Goal: Information Seeking & Learning: Learn about a topic

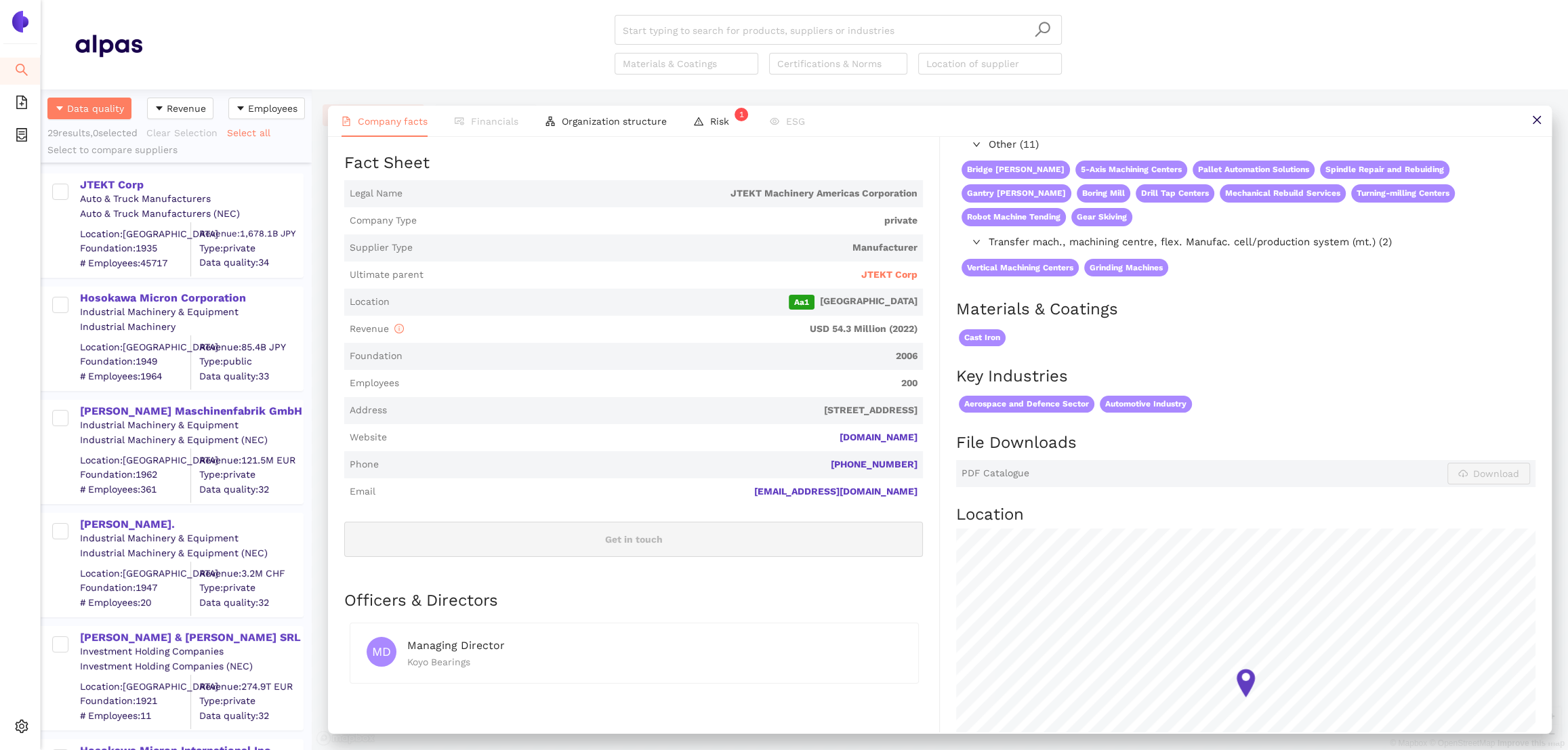
click at [124, 305] on div "Industrial Machinery & Equipment" at bounding box center [191, 312] width 222 height 13
click at [123, 299] on div "Hosokawa Micron Corporation" at bounding box center [191, 299] width 222 height 15
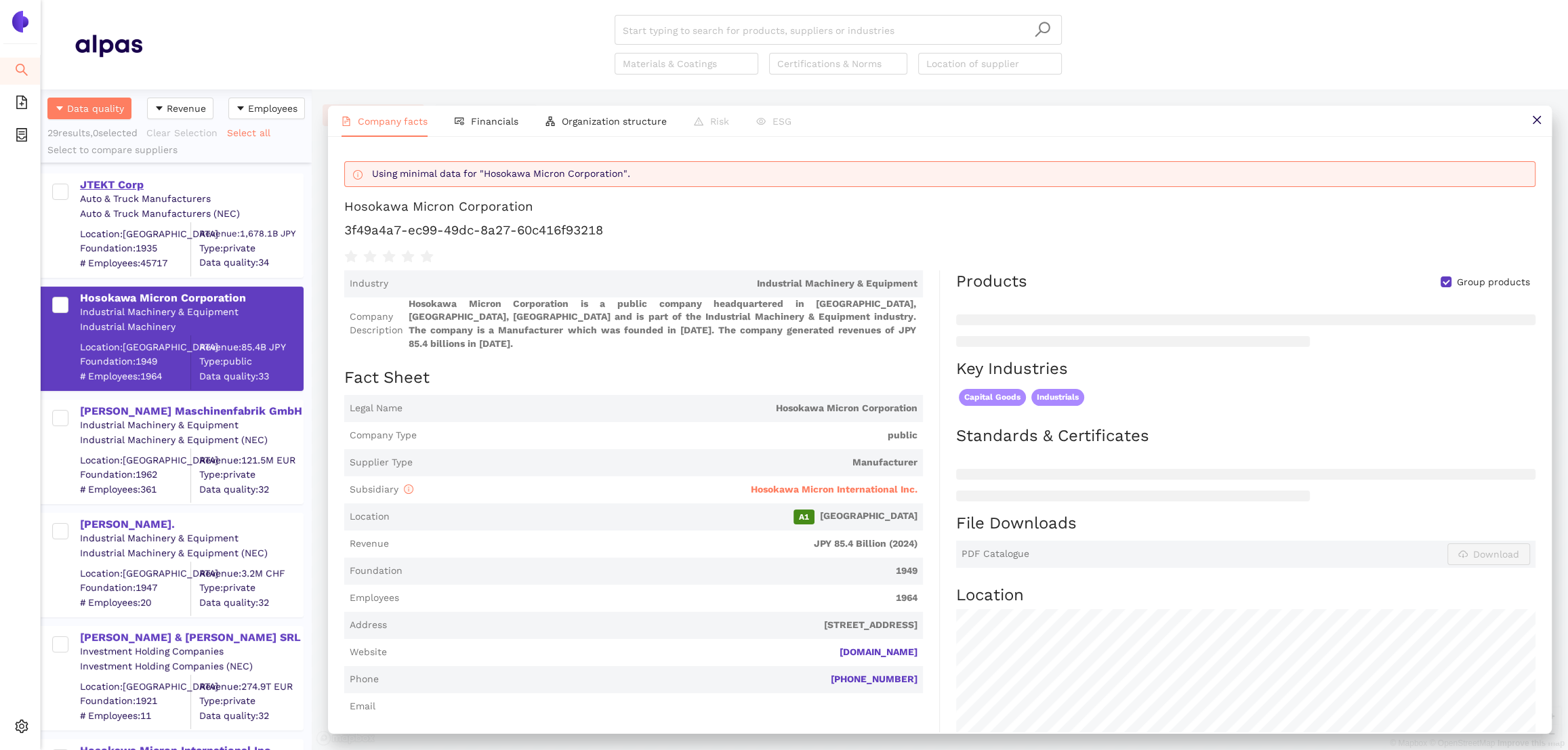
click at [104, 179] on div "JTEKT Corp" at bounding box center [191, 185] width 222 height 15
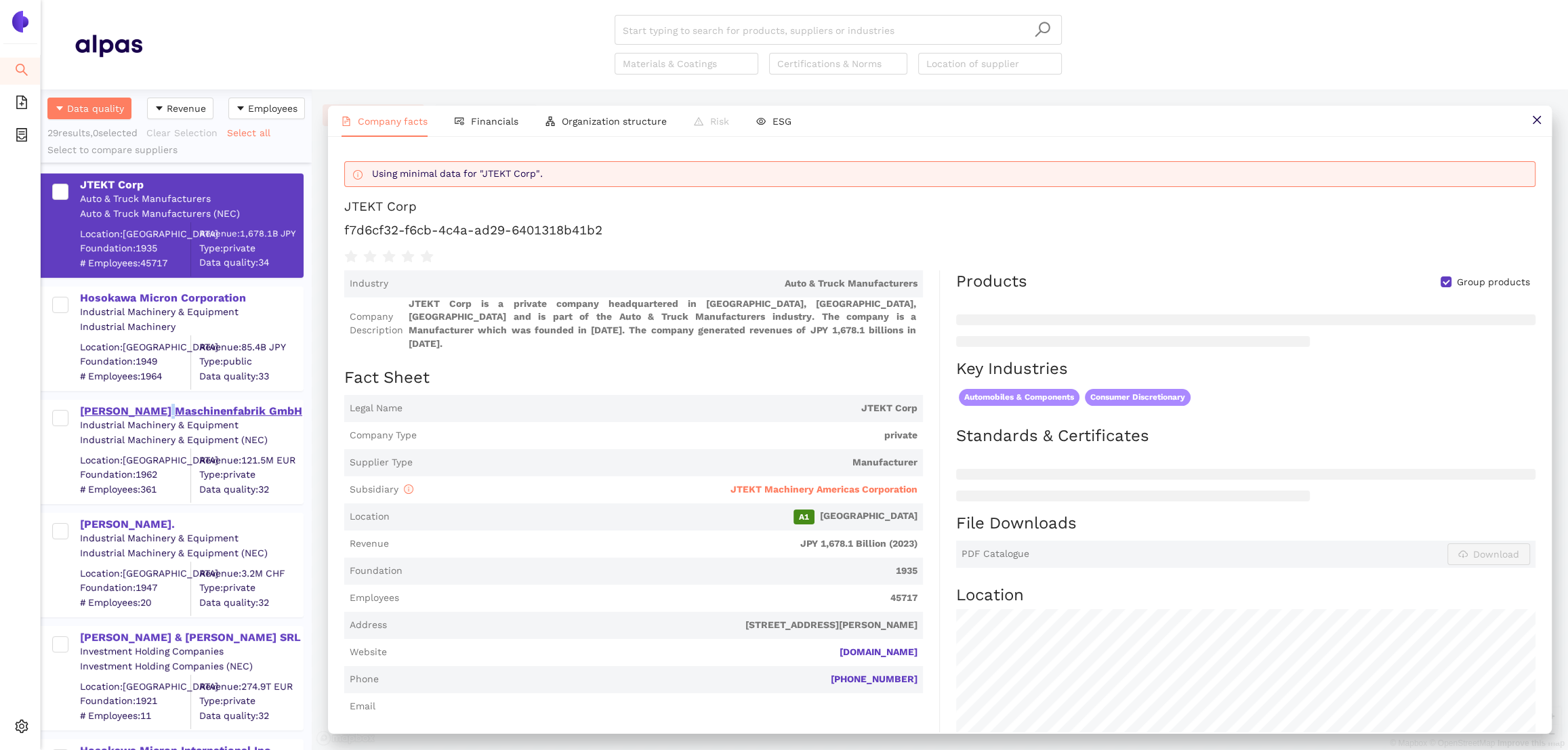
click at [160, 412] on div "[PERSON_NAME] Maschinenfabrik GmbH" at bounding box center [191, 411] width 222 height 15
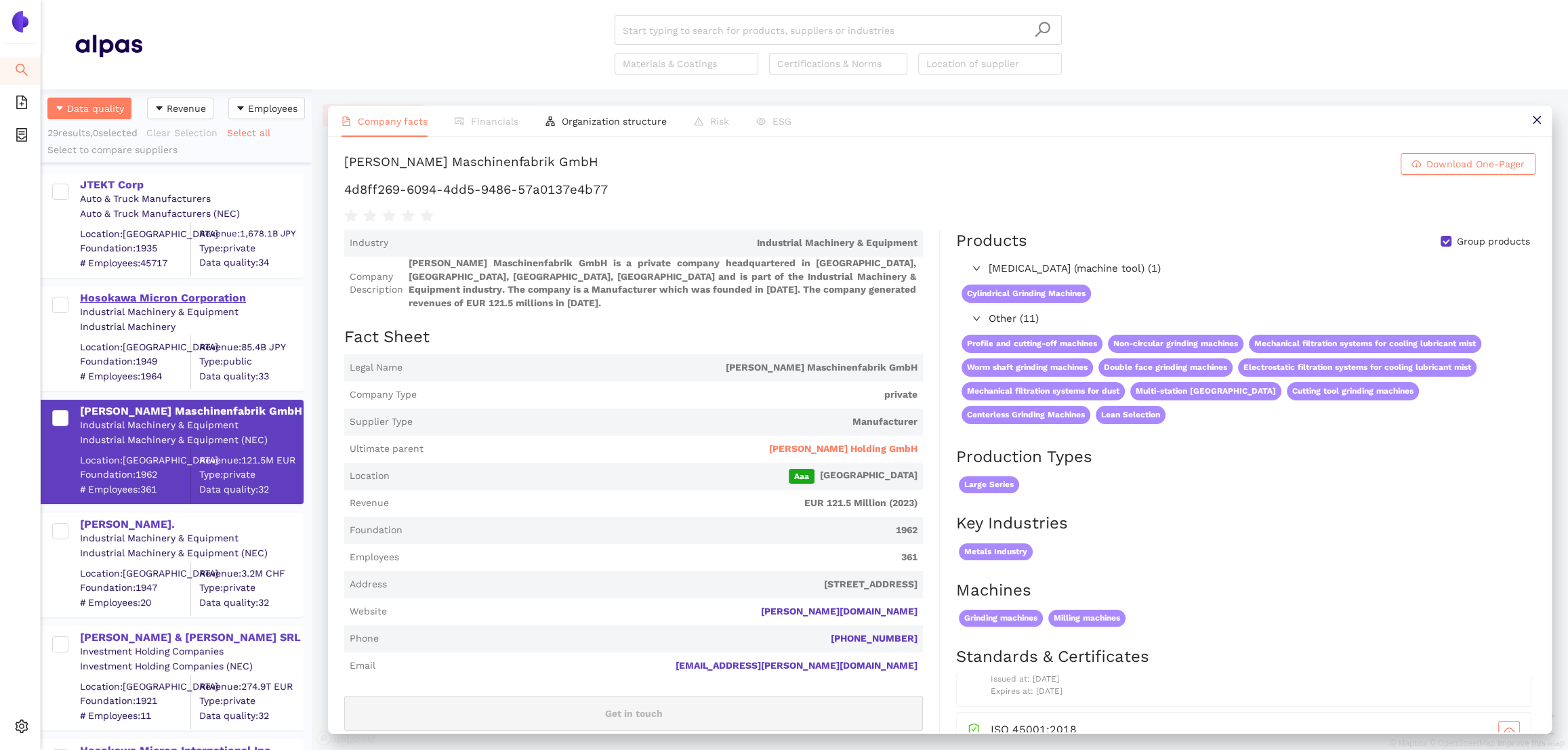
click at [153, 295] on div "Hosokawa Micron Corporation" at bounding box center [191, 299] width 222 height 15
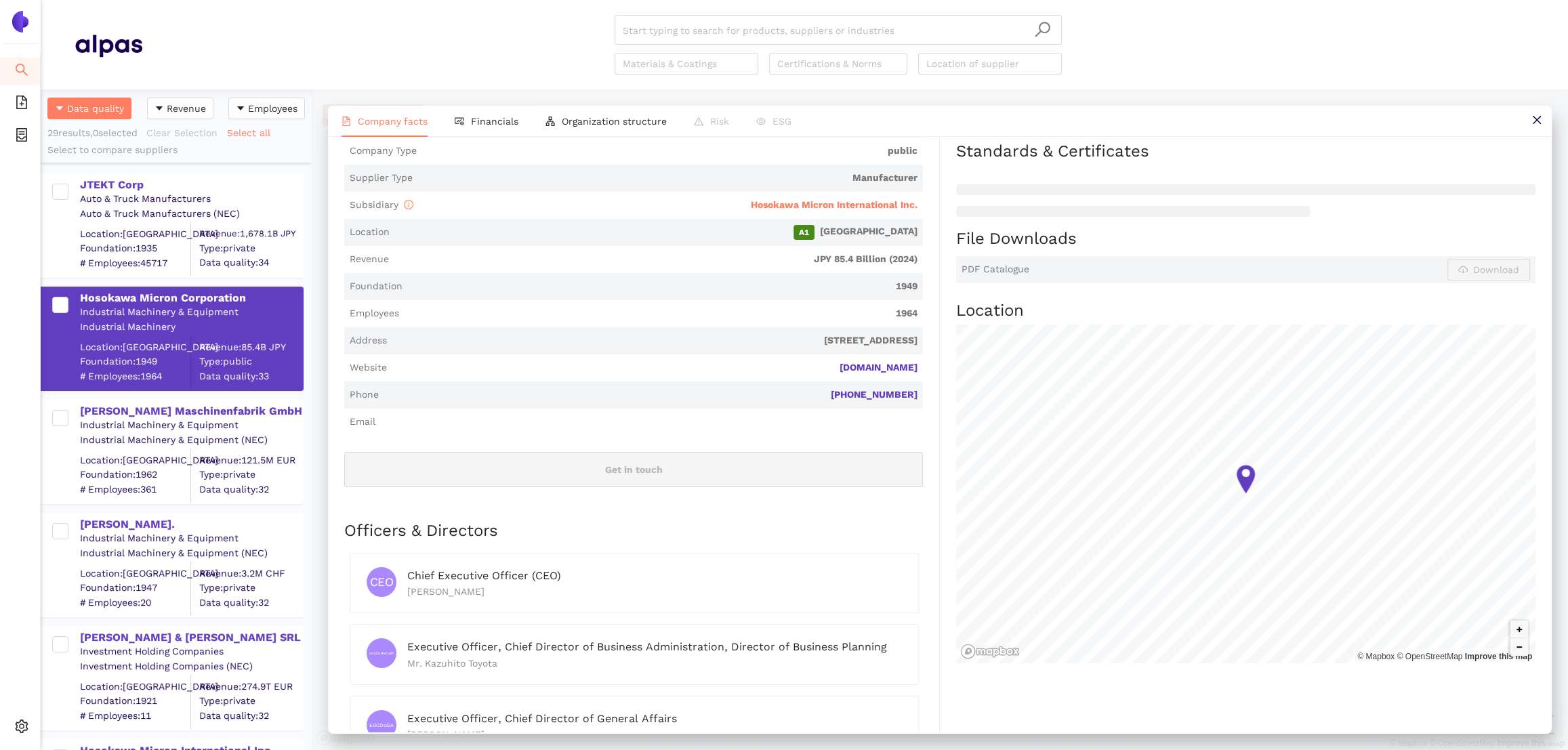
scroll to position [376, 0]
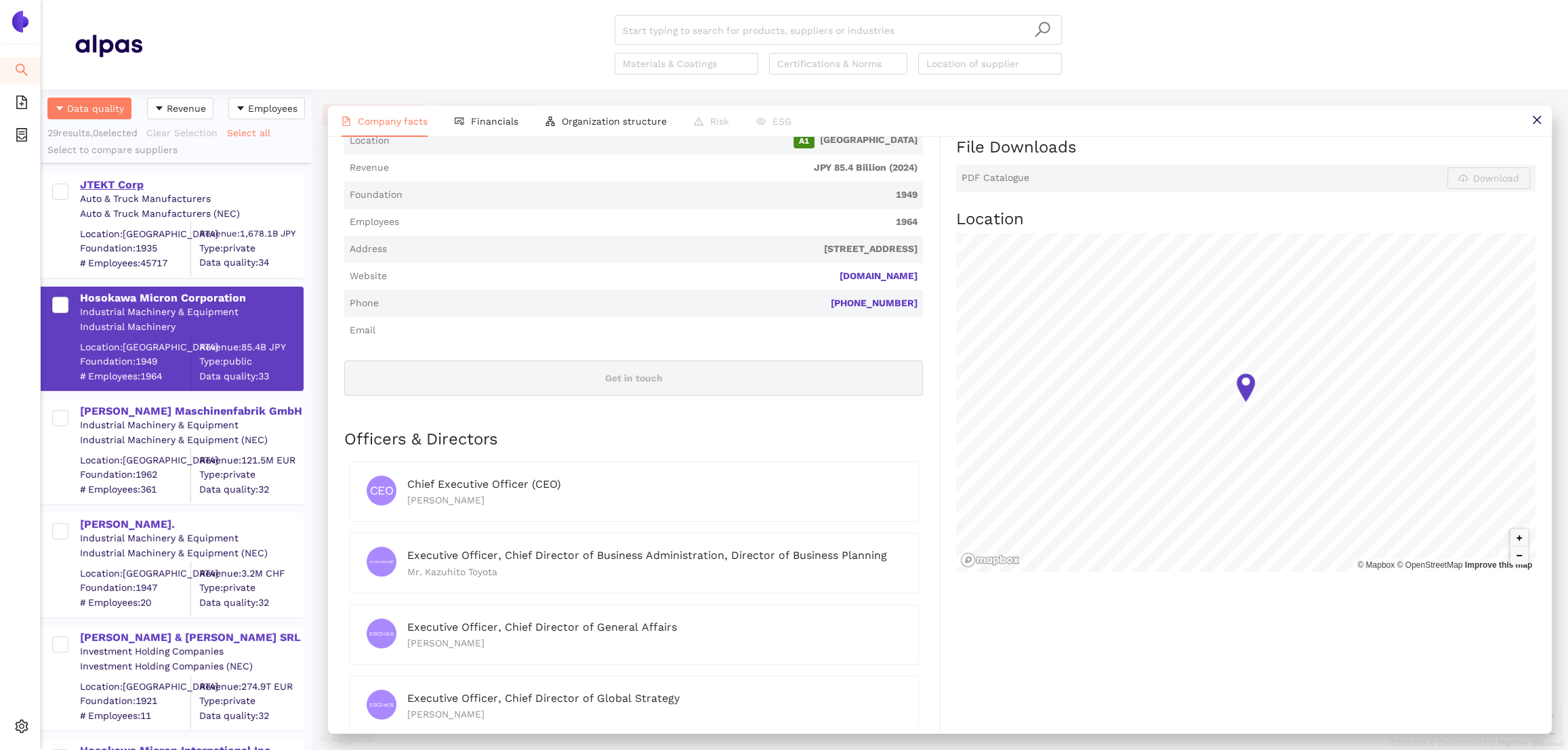
click at [110, 180] on div "JTEKT Corp" at bounding box center [191, 185] width 222 height 15
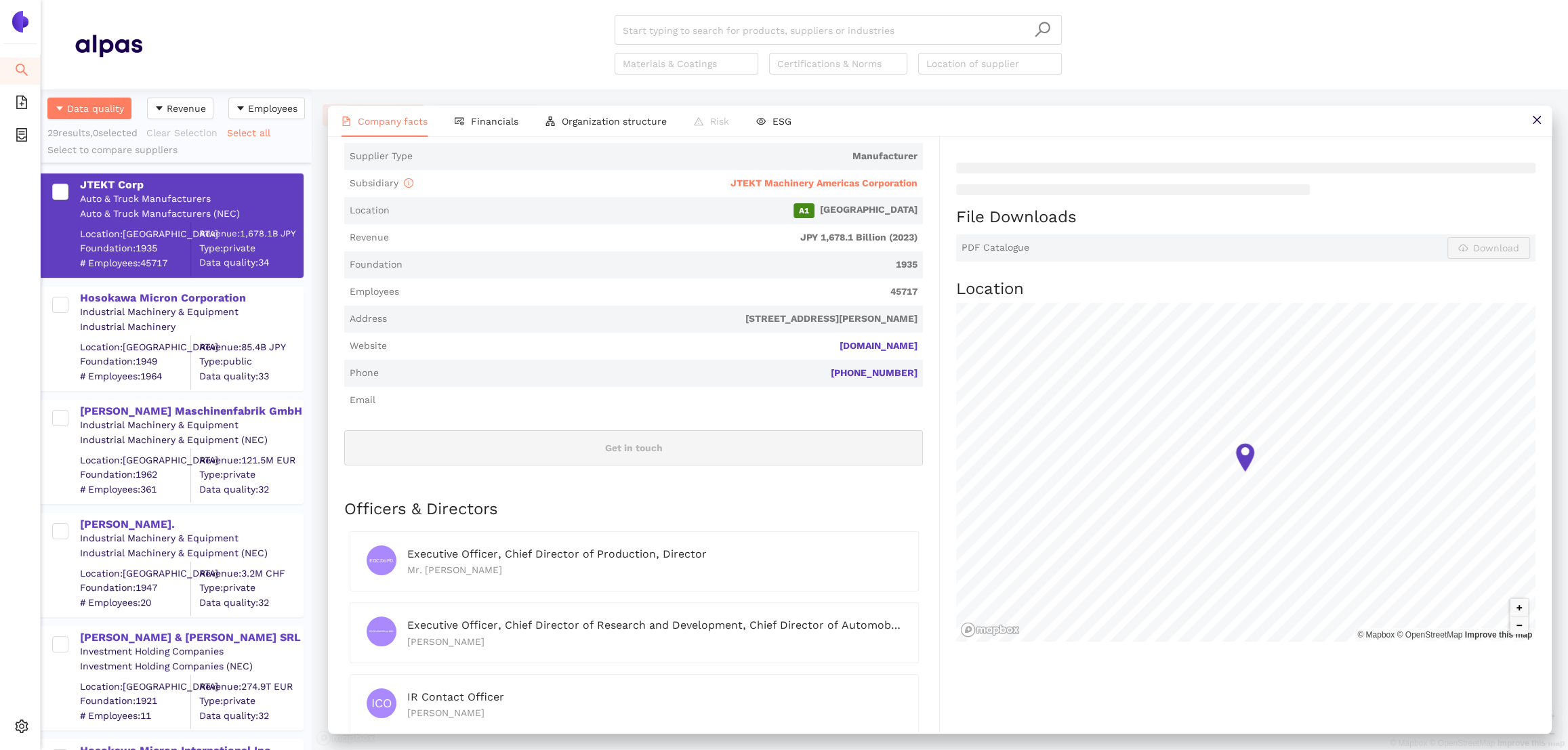
scroll to position [0, 0]
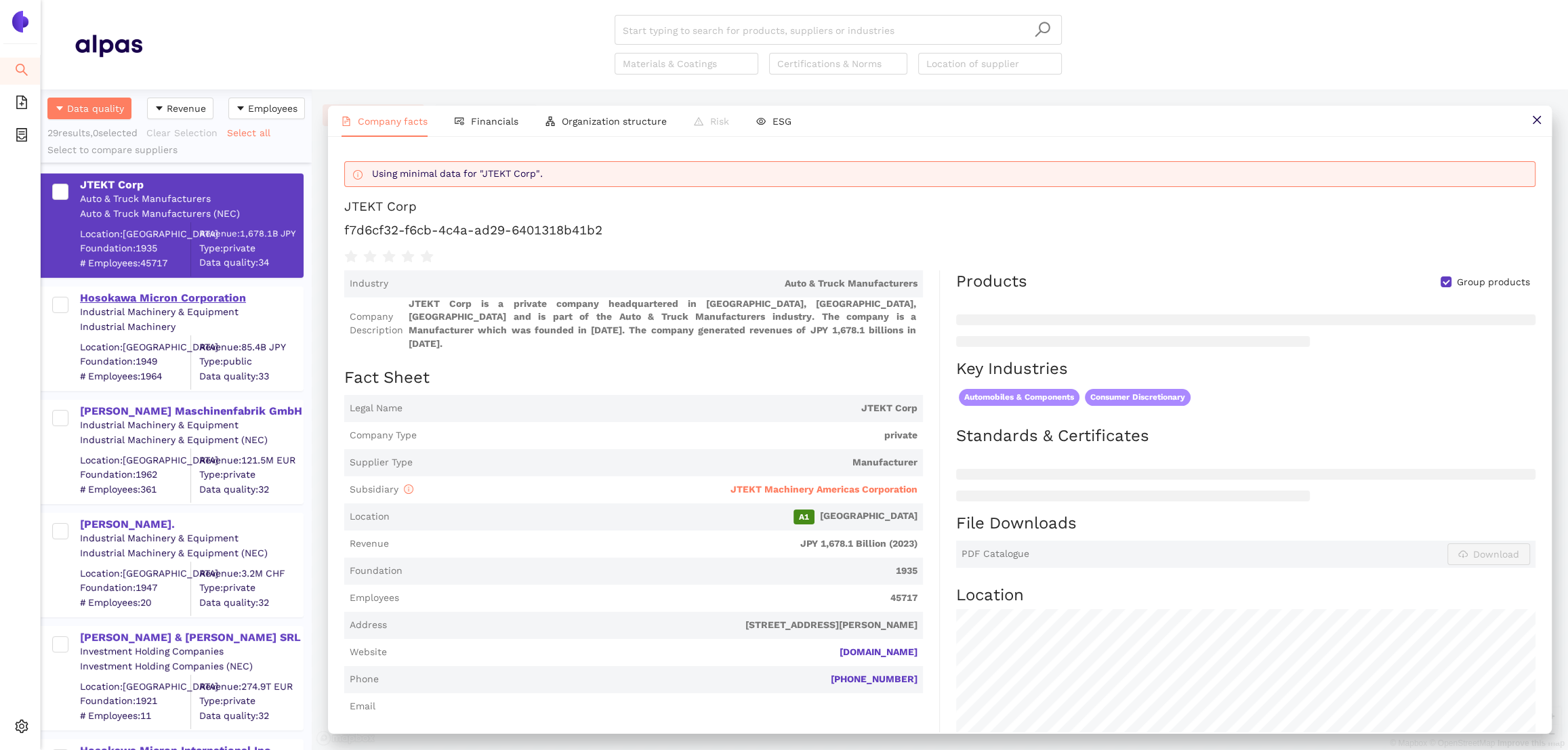
click at [218, 294] on div "Hosokawa Micron Corporation" at bounding box center [191, 299] width 222 height 15
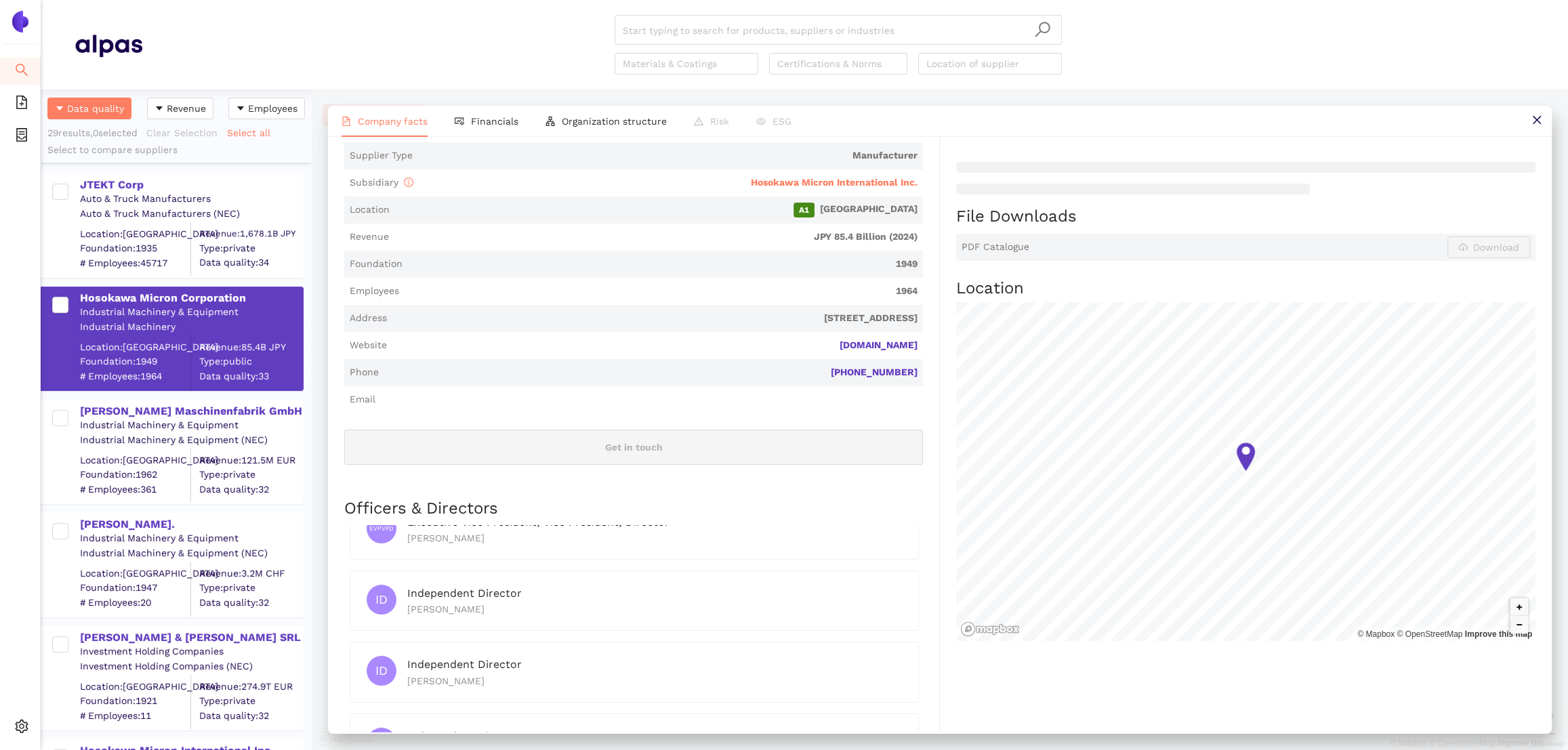
scroll to position [1155, 0]
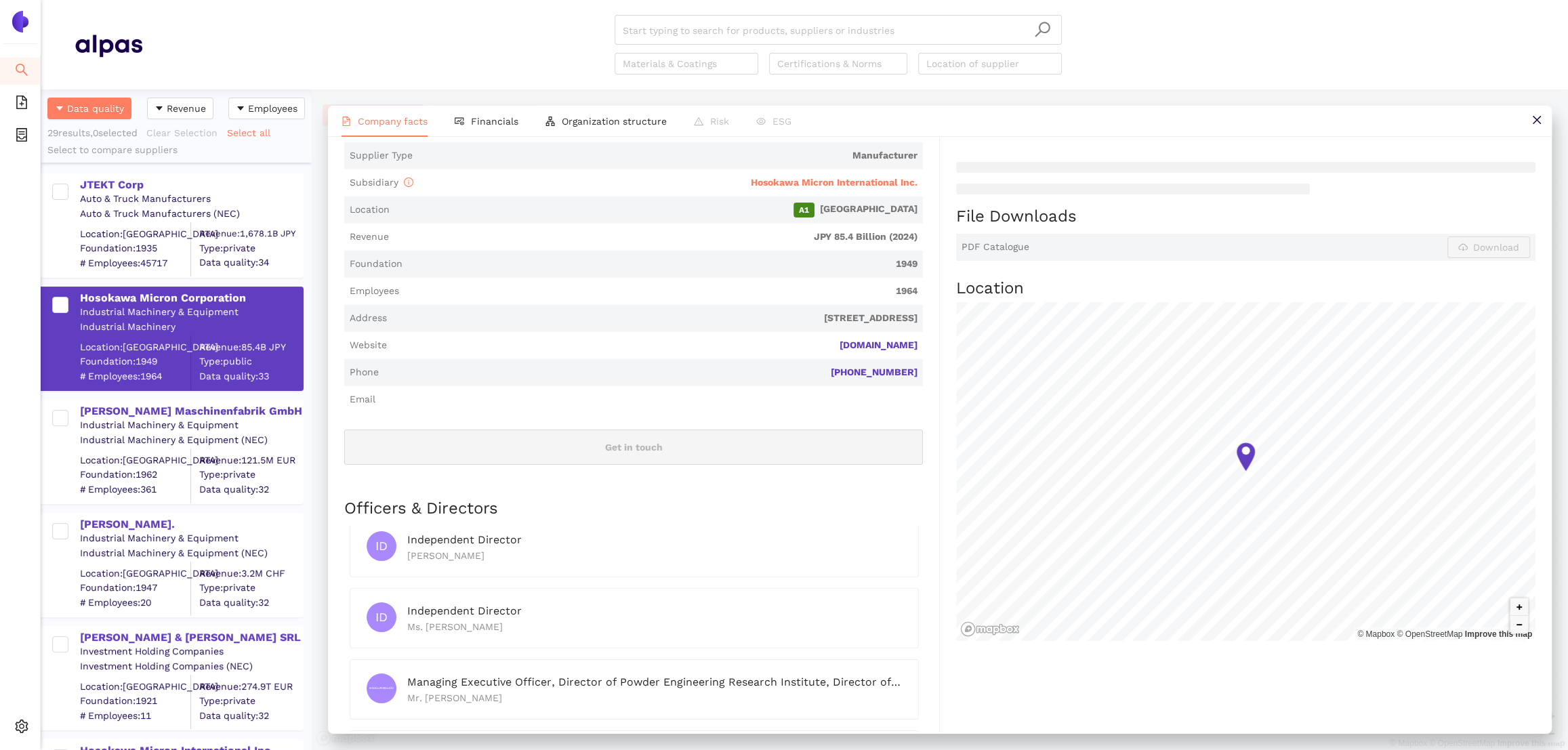
click at [571, 230] on span "JPY 85.4 Billion (2024)" at bounding box center [656, 237] width 523 height 13
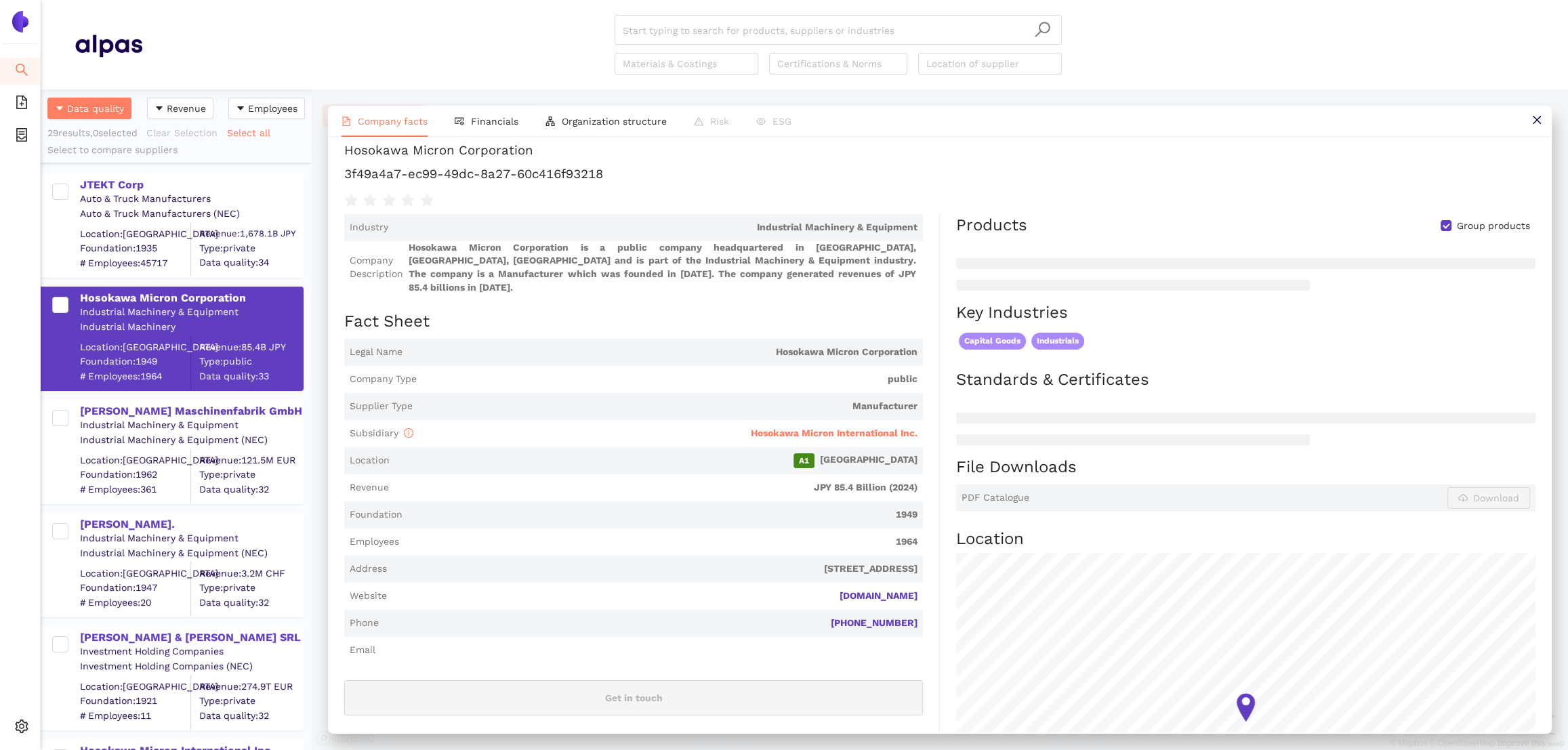
scroll to position [0, 0]
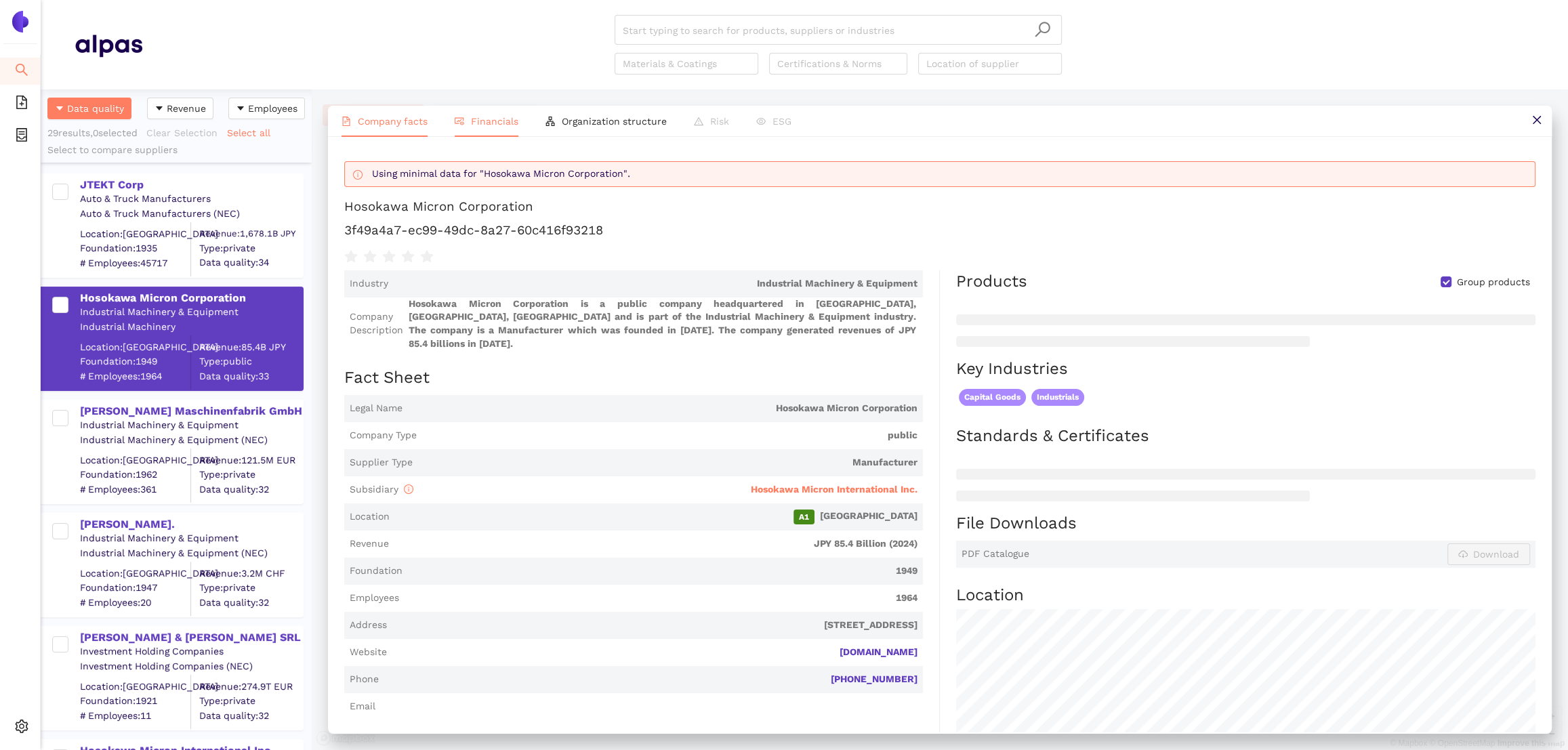
click at [498, 120] on span "Financials" at bounding box center [495, 121] width 48 height 11
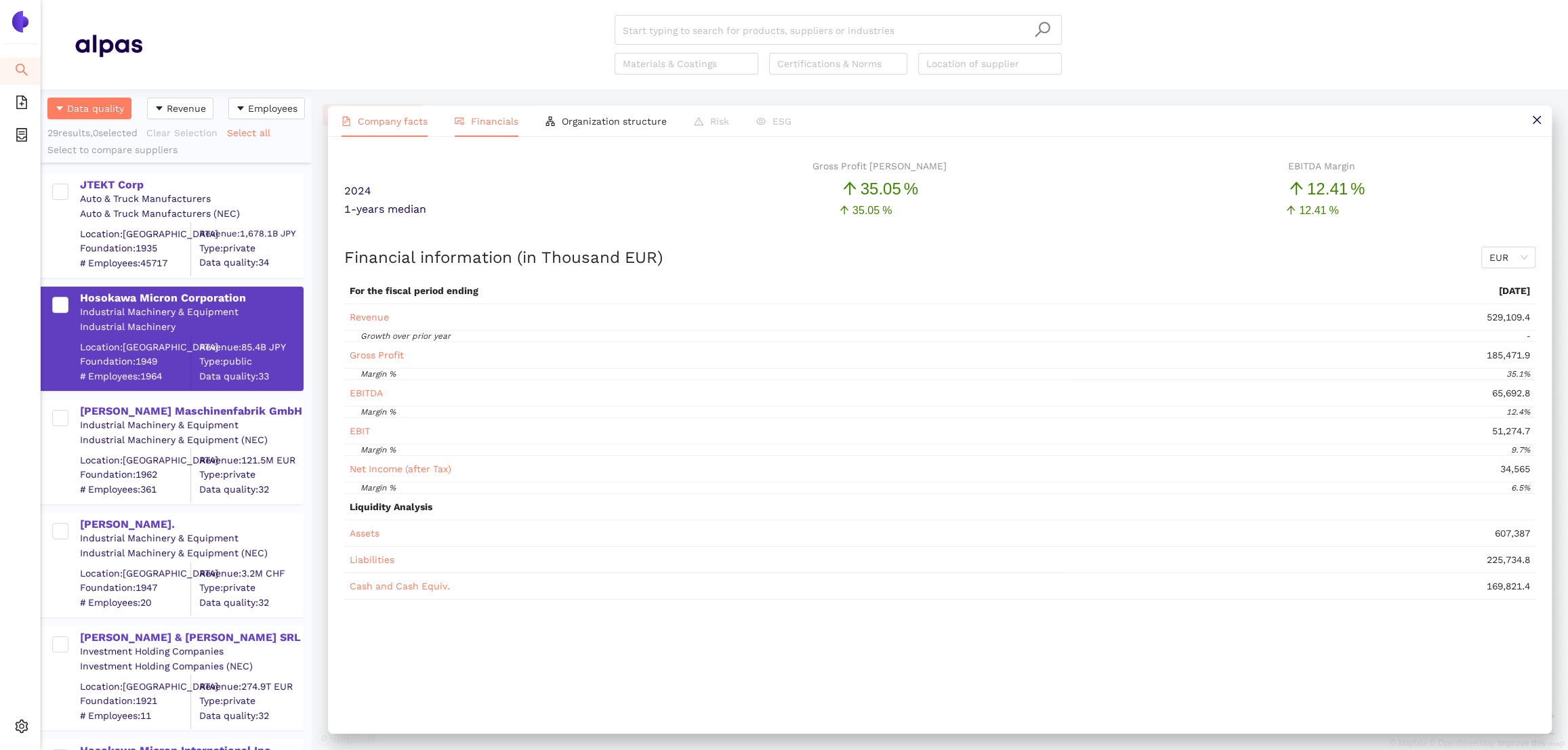
click at [372, 120] on span "Company facts" at bounding box center [393, 121] width 70 height 11
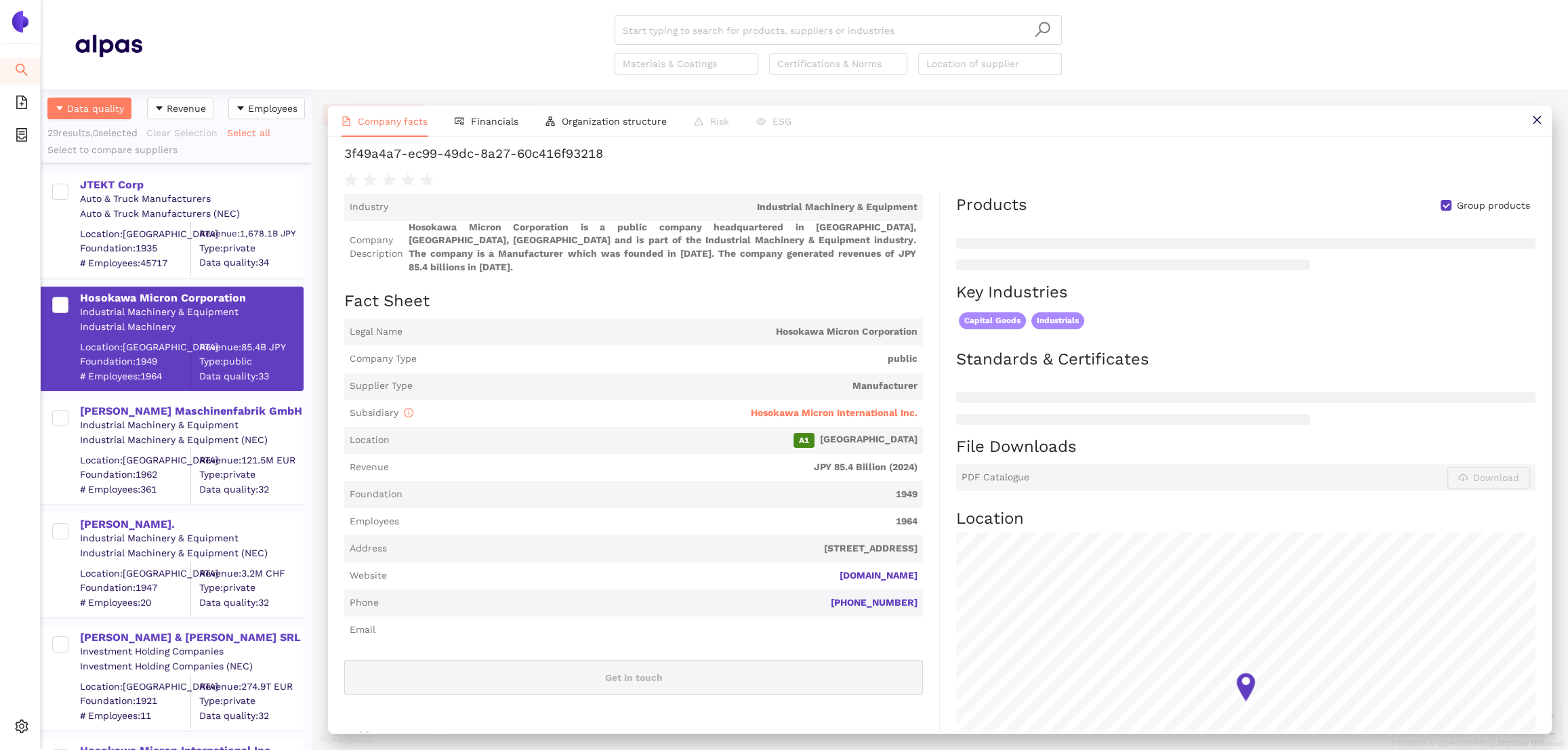
scroll to position [78, 0]
click at [774, 405] on div "Hosokawa Micron International Inc." at bounding box center [668, 411] width 499 height 13
click at [778, 405] on span "Hosokawa Micron International Inc." at bounding box center [834, 410] width 167 height 11
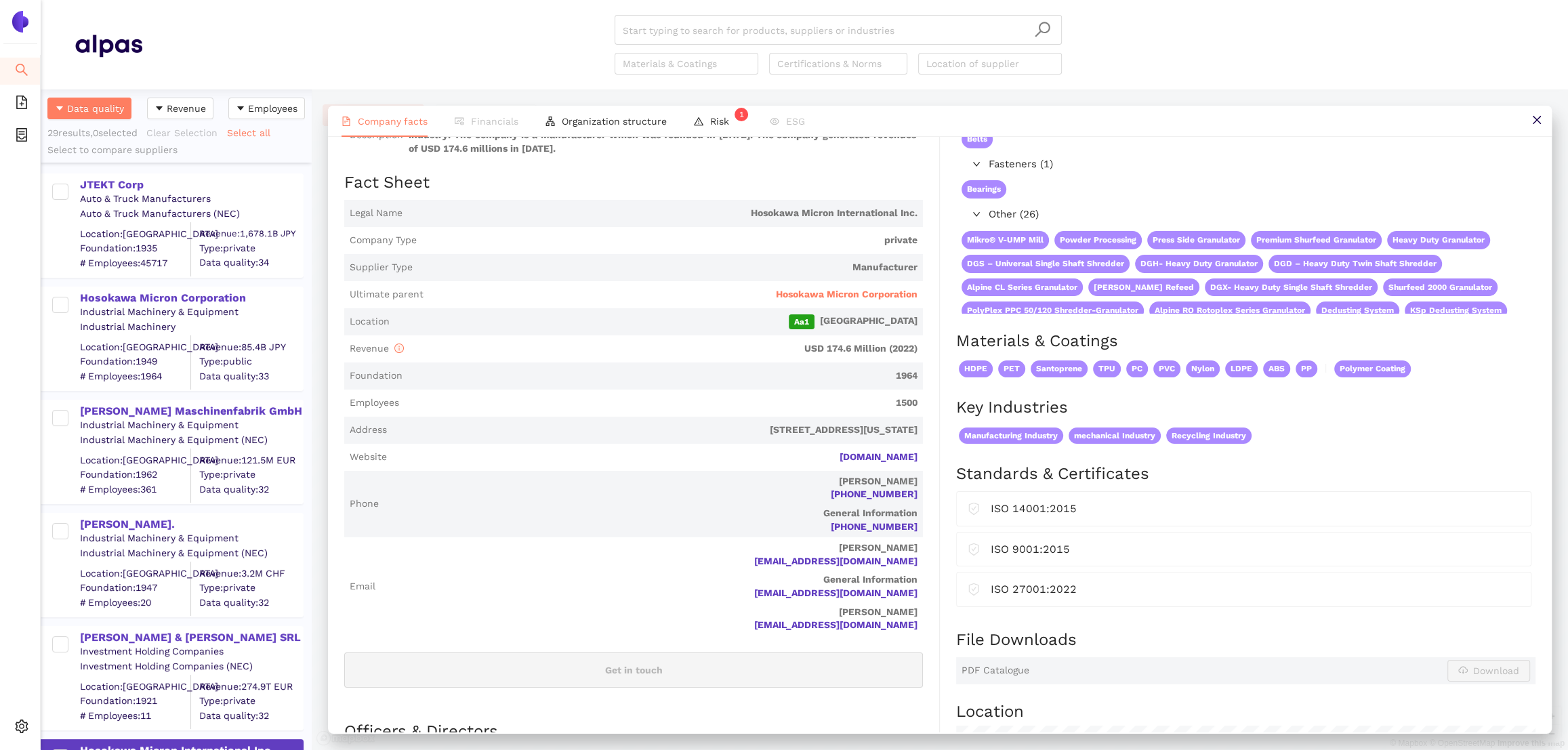
scroll to position [0, 0]
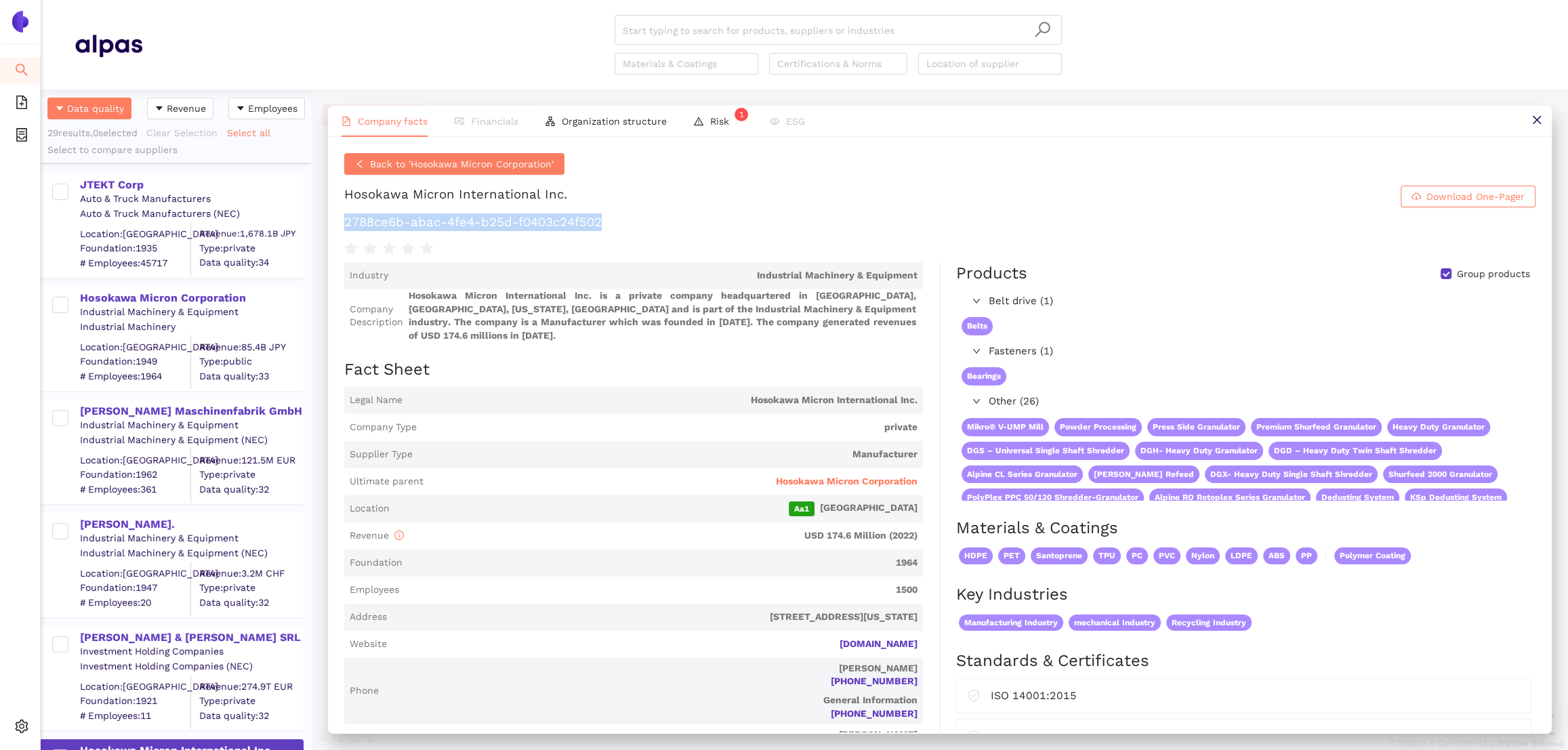
drag, startPoint x: 641, startPoint y: 227, endPoint x: 341, endPoint y: 224, distance: 300.0
click at [341, 224] on div "Back to 'Hosokawa Micron Corporation' Hosokawa Micron International Inc. Downlo…" at bounding box center [939, 435] width 1224 height 596
copy h1 "2788ce6b-abac-4fe4-b25d-f0403c24f502"
click at [155, 410] on div "[PERSON_NAME] Maschinenfabrik GmbH" at bounding box center [191, 411] width 222 height 15
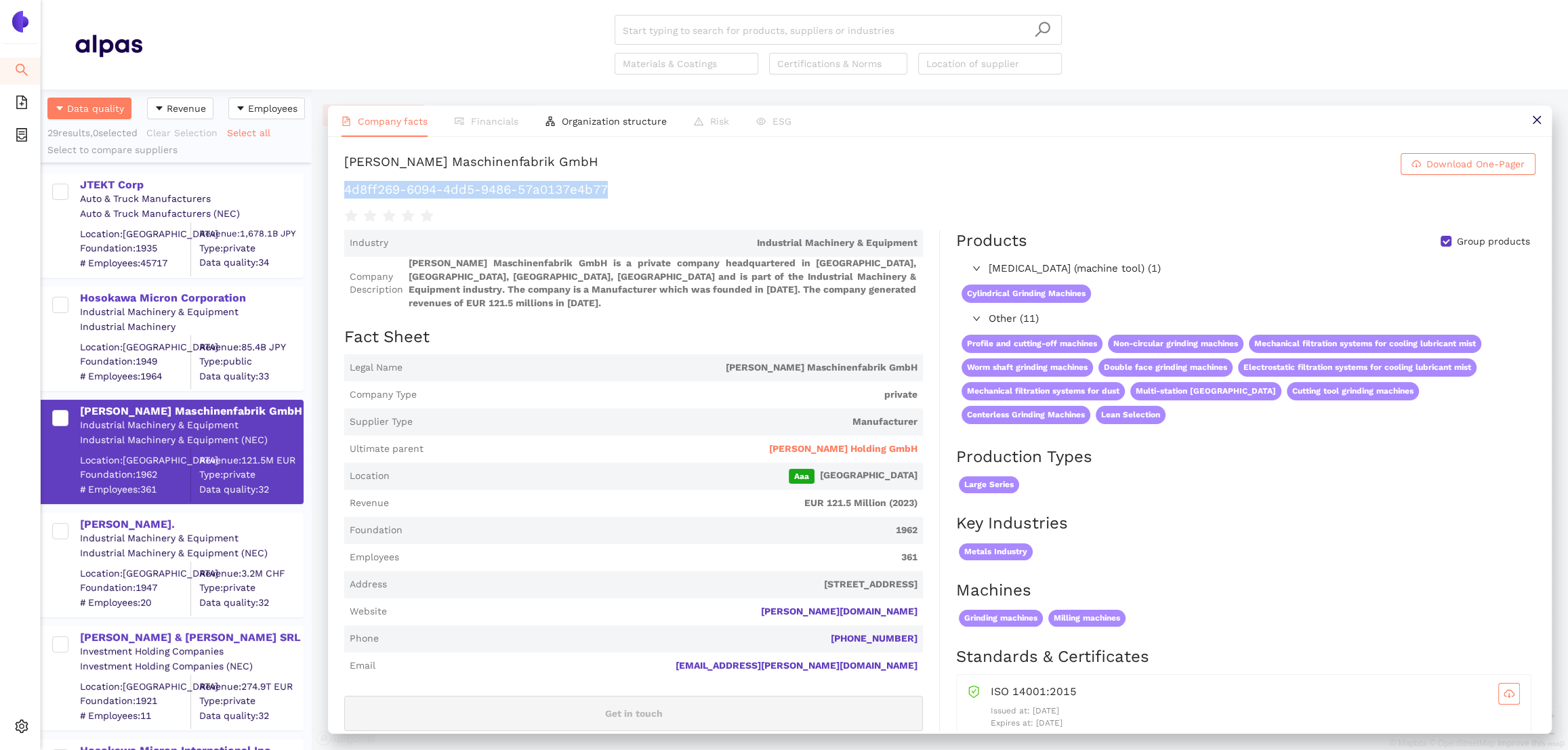
drag, startPoint x: 623, startPoint y: 194, endPoint x: 341, endPoint y: 189, distance: 282.0
click at [341, 189] on div "[PERSON_NAME] Maschinenfabrik GmbH Download One-Pager 4d8ff269-6094-4dd5-9486-5…" at bounding box center [939, 435] width 1224 height 596
copy h1 "4d8ff269-6094-4dd5-9486-57a0137e4b77"
click at [894, 443] on span "[PERSON_NAME] Holding GmbH" at bounding box center [843, 450] width 148 height 13
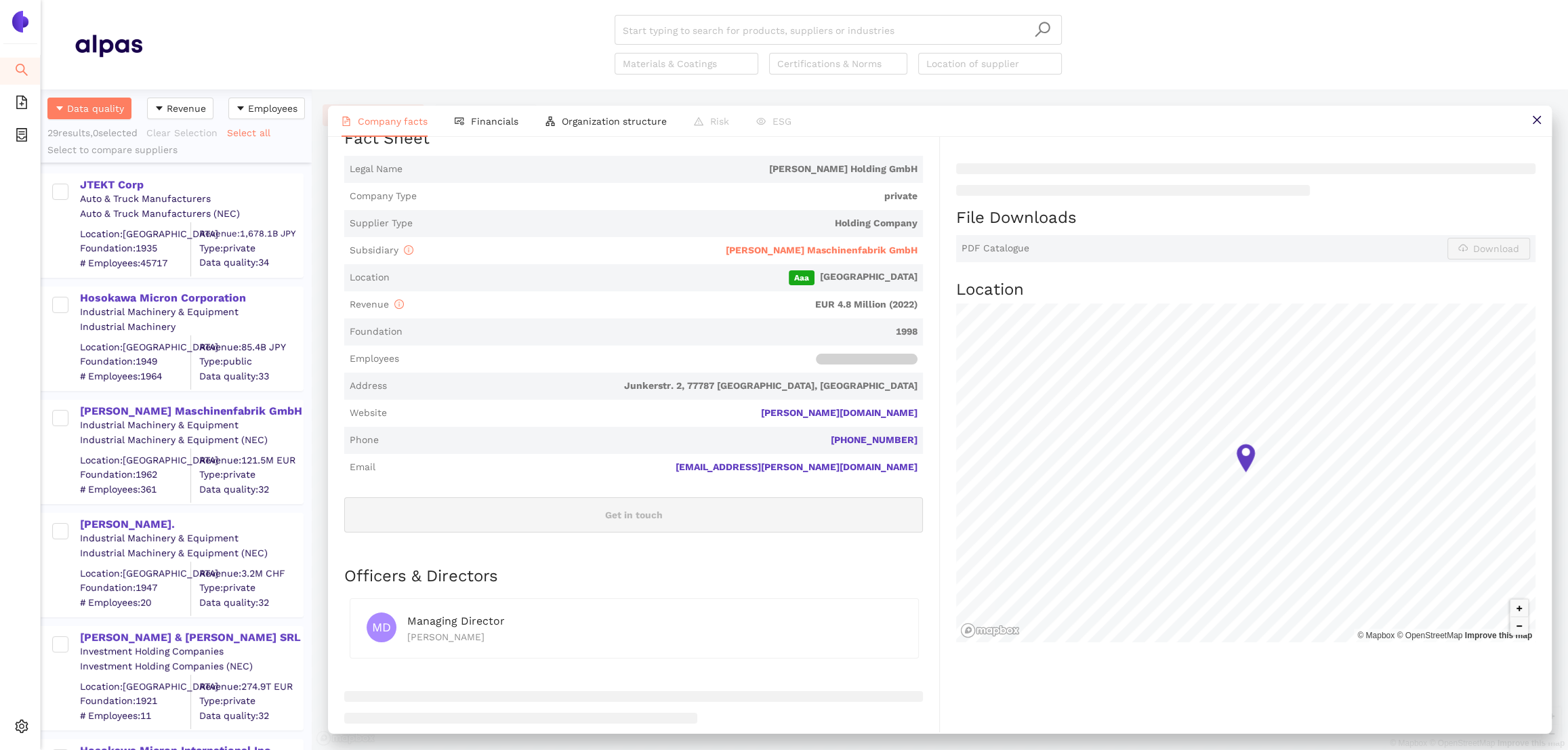
scroll to position [276, 0]
click at [111, 522] on div "[PERSON_NAME]." at bounding box center [191, 525] width 222 height 15
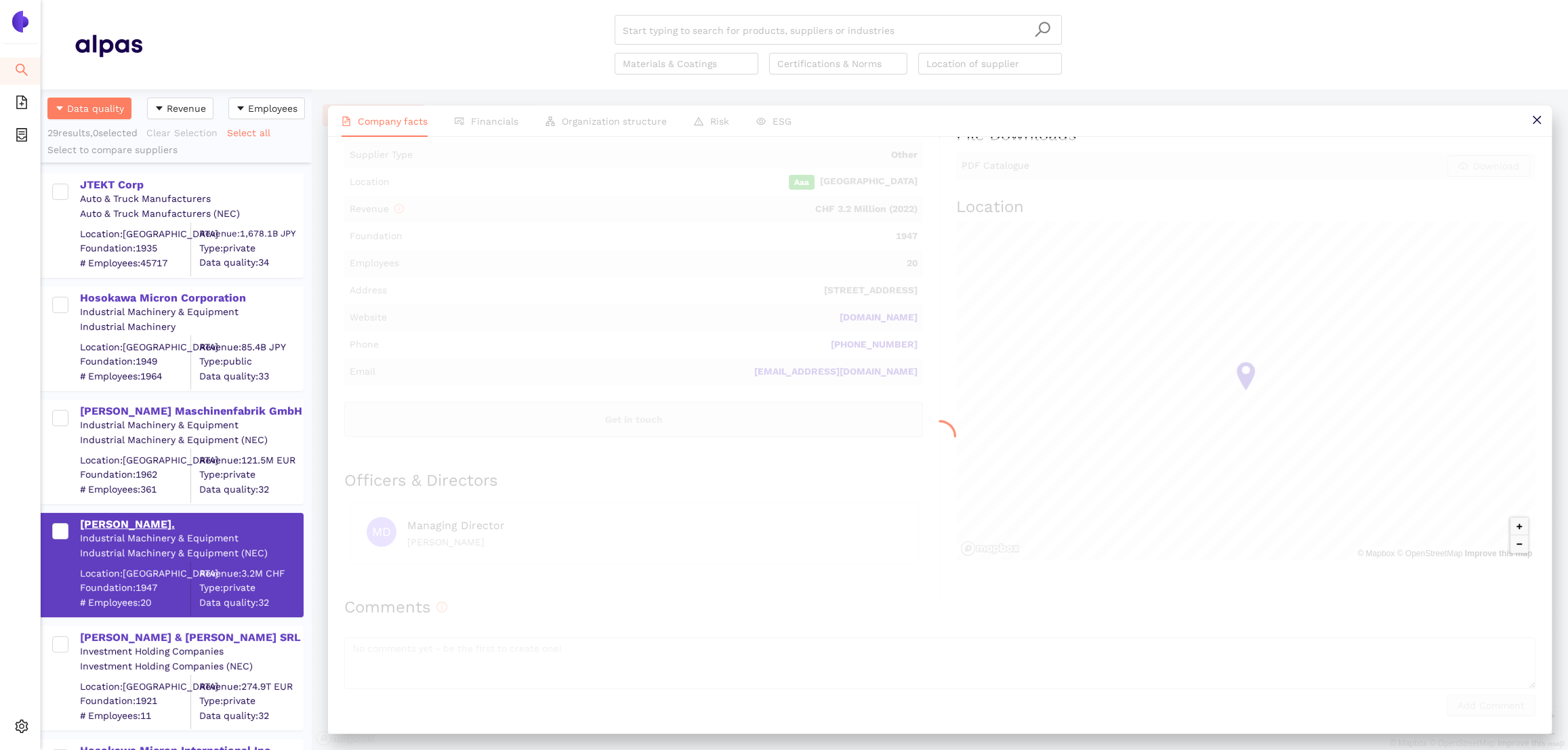
scroll to position [0, 0]
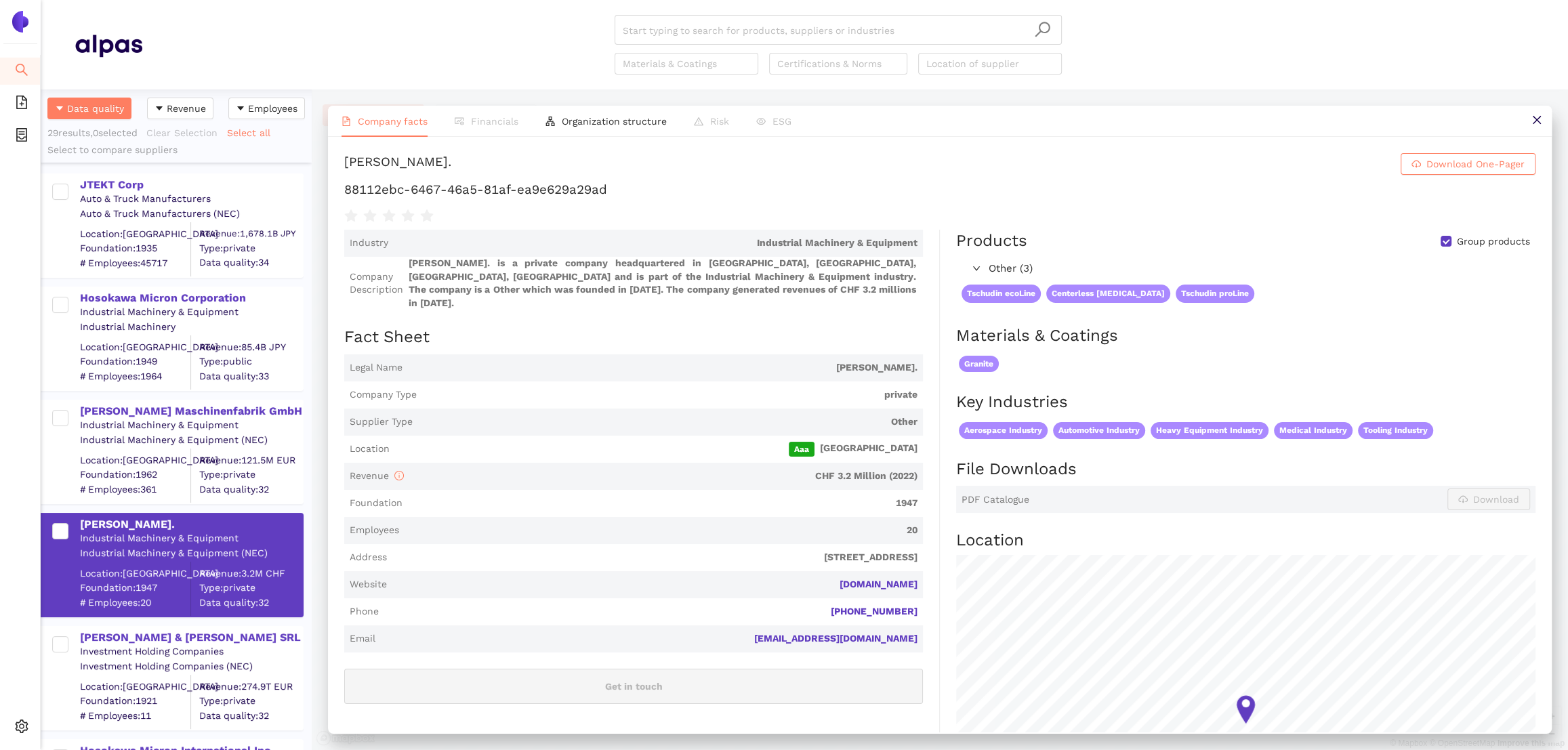
click at [1331, 358] on div "Granite" at bounding box center [1245, 364] width 580 height 23
click at [1150, 490] on span "Download" at bounding box center [1283, 500] width 495 height 22
drag, startPoint x: 933, startPoint y: 572, endPoint x: 846, endPoint y: 571, distance: 87.0
click at [846, 571] on div "Industry Industrial Machinery & Equipment Company Description [PERSON_NAME]. is…" at bounding box center [642, 570] width 596 height 681
copy link "[DOMAIN_NAME]"
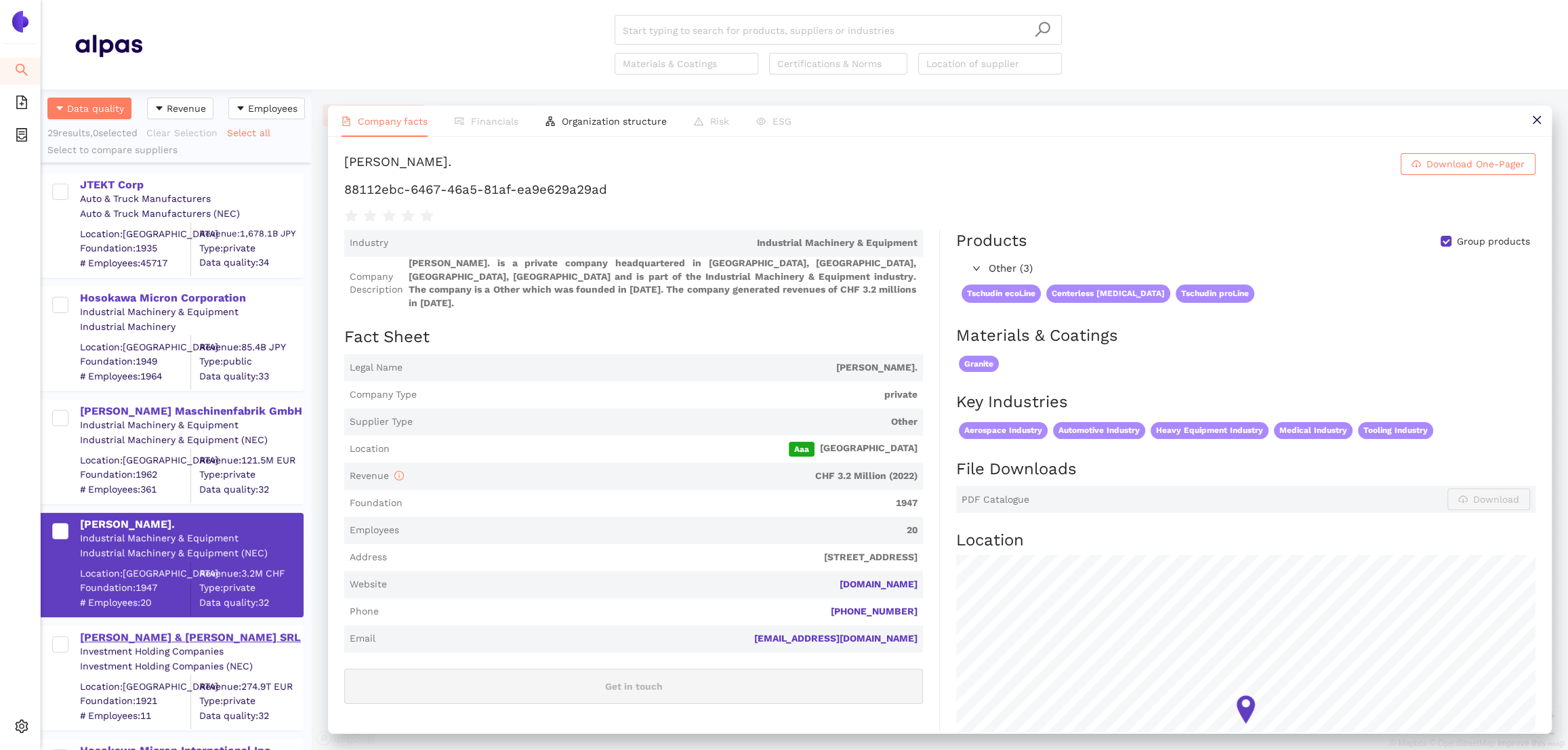
click at [186, 637] on div "[PERSON_NAME] & [PERSON_NAME] SRL" at bounding box center [191, 638] width 222 height 15
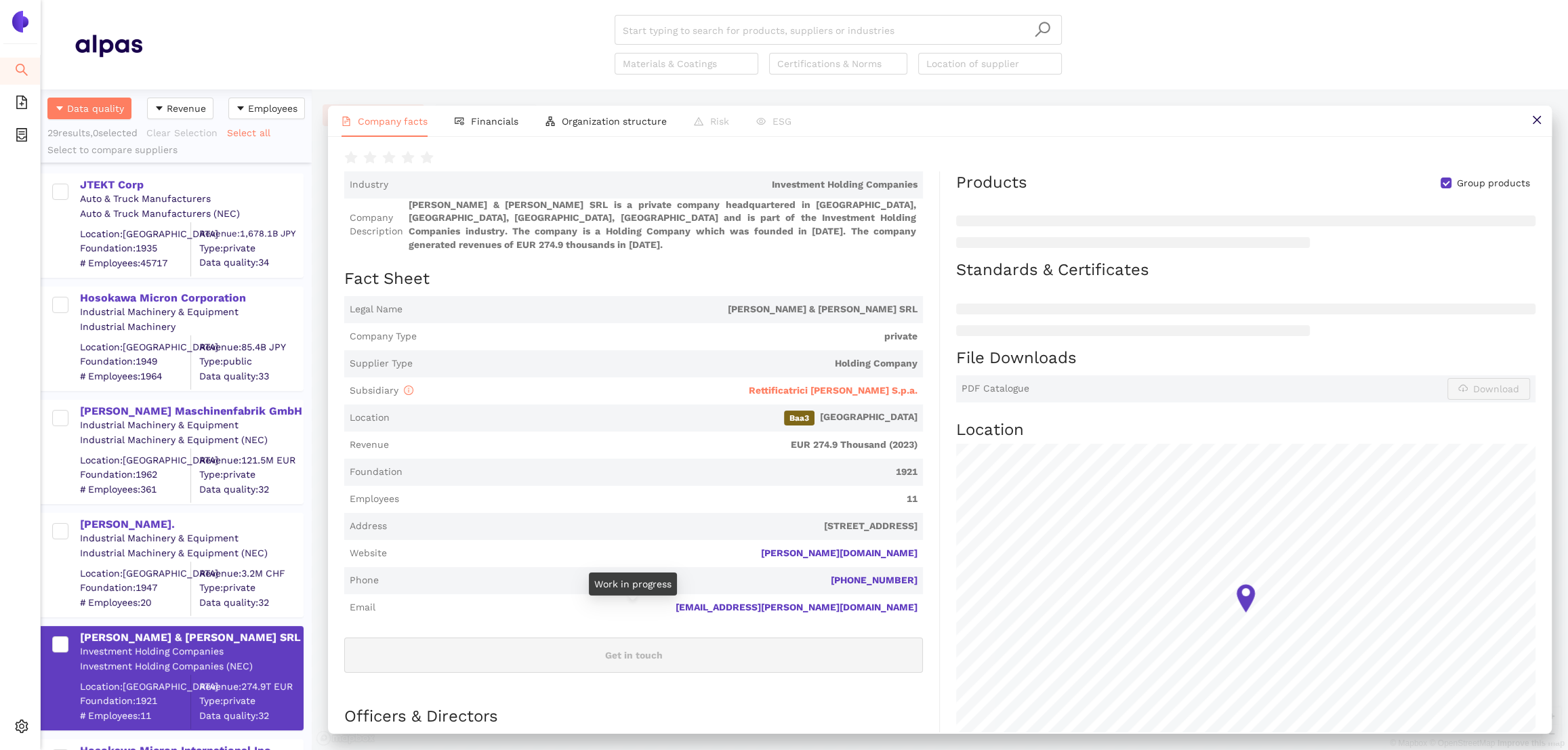
scroll to position [65, 0]
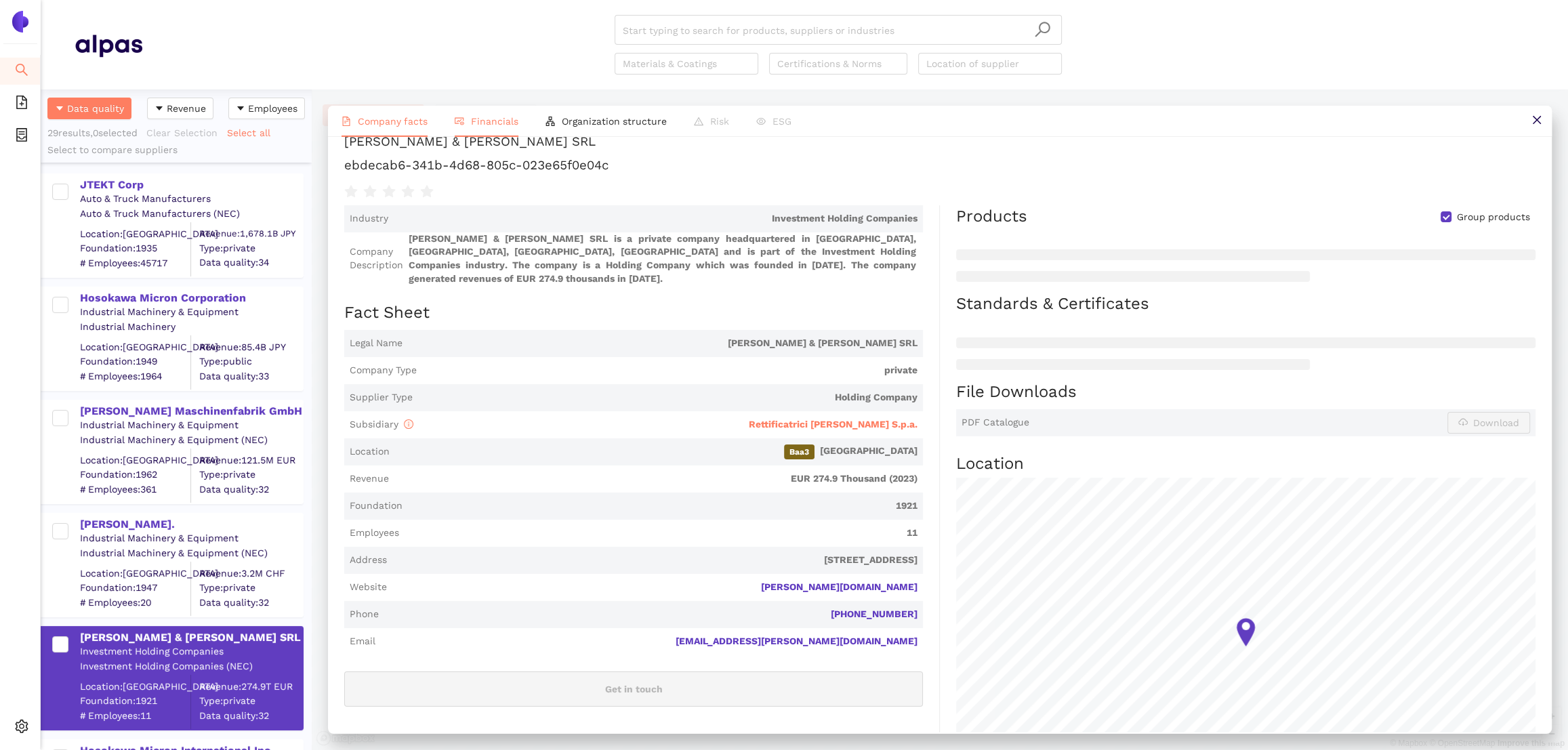
click at [493, 118] on span "Financials" at bounding box center [495, 121] width 48 height 11
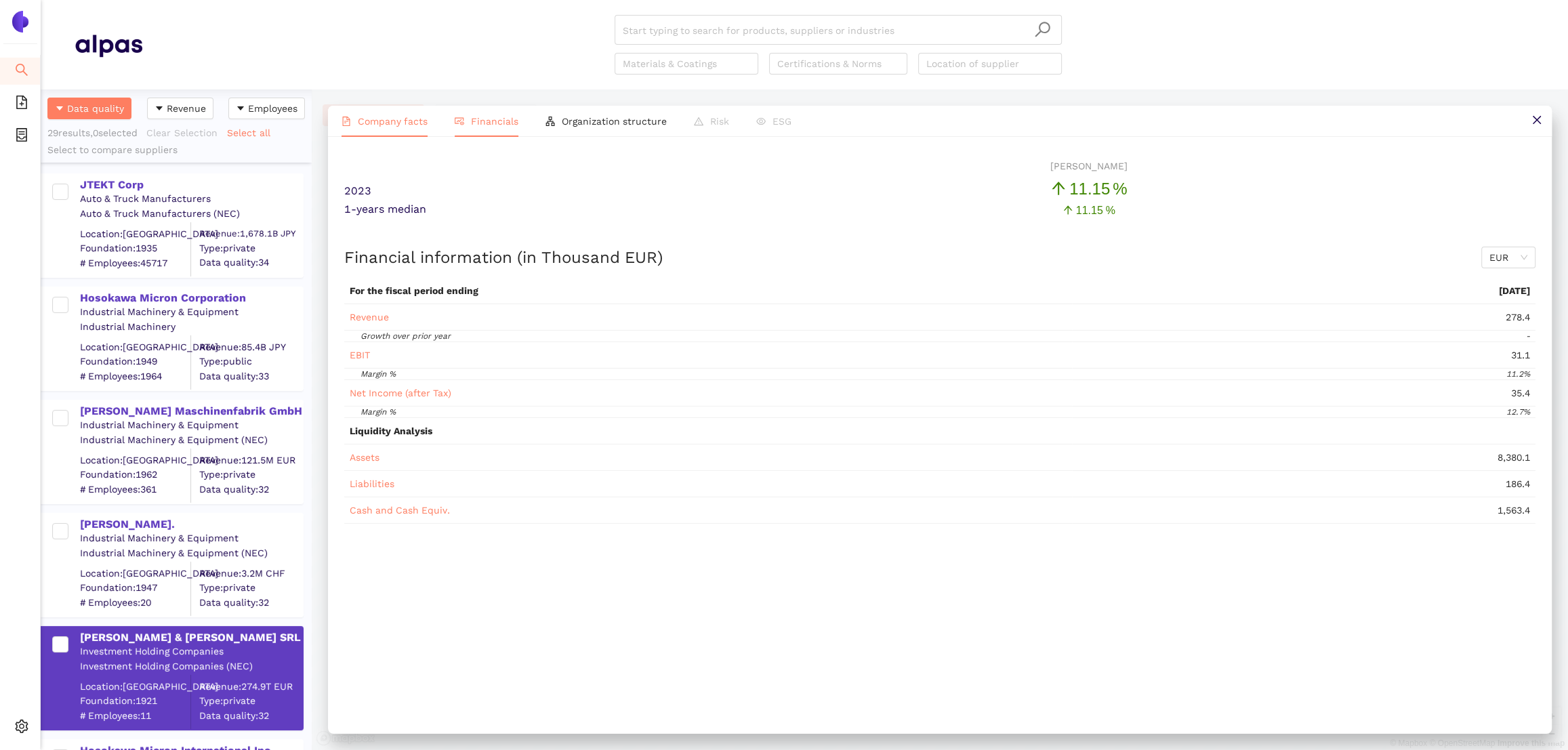
click at [394, 122] on span "Company facts" at bounding box center [393, 121] width 70 height 11
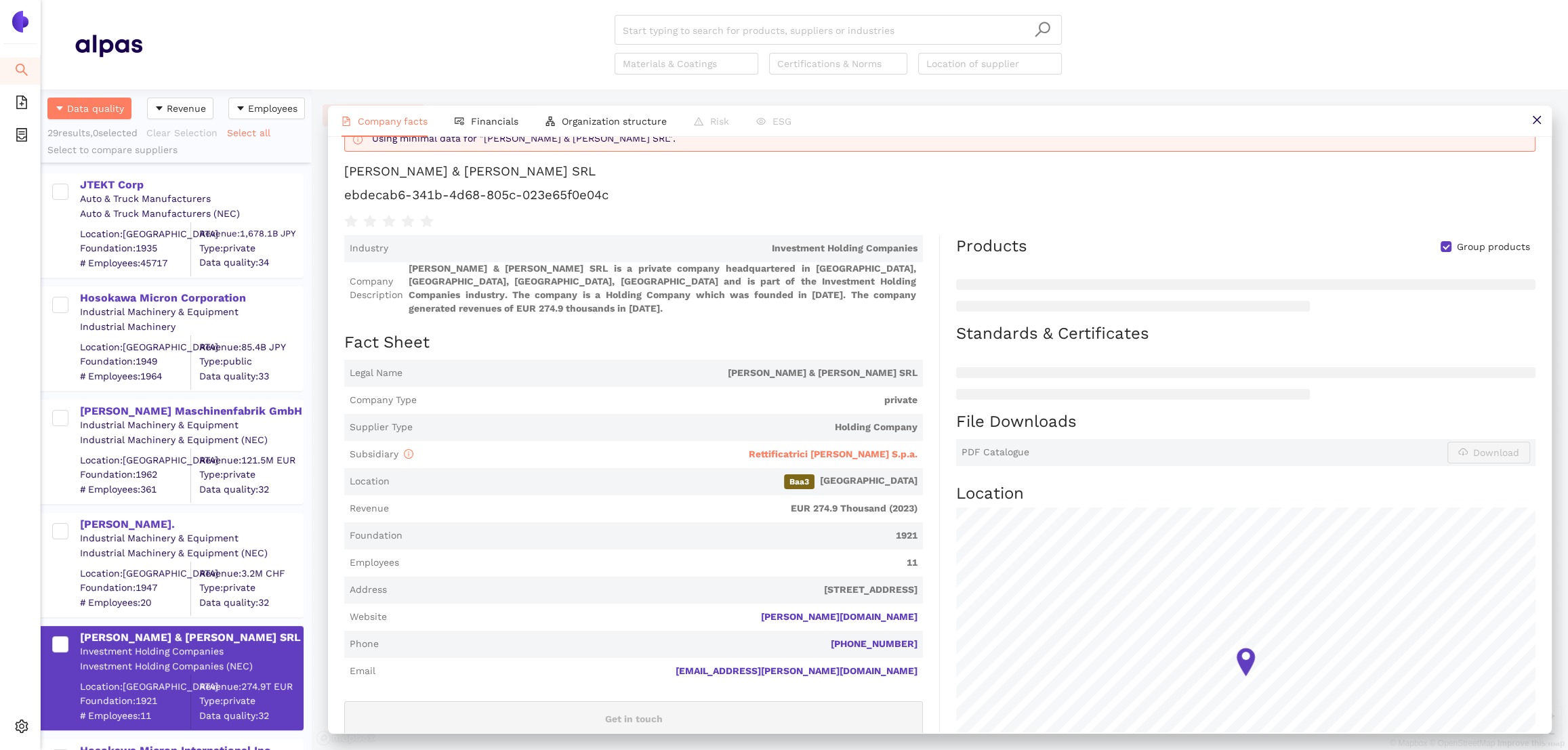
scroll to position [36, 0]
drag, startPoint x: 923, startPoint y: 435, endPoint x: 768, endPoint y: 436, distance: 155.0
click at [768, 436] on div "Industry Investment Holding Companies Company Description [PERSON_NAME] & [PERS…" at bounding box center [642, 586] width 596 height 704
drag, startPoint x: 620, startPoint y: 197, endPoint x: 612, endPoint y: 197, distance: 8.0
click at [620, 197] on h1 "ebdecab6-341b-4d68-805c-023e65f0e04c" at bounding box center [940, 194] width 1191 height 18
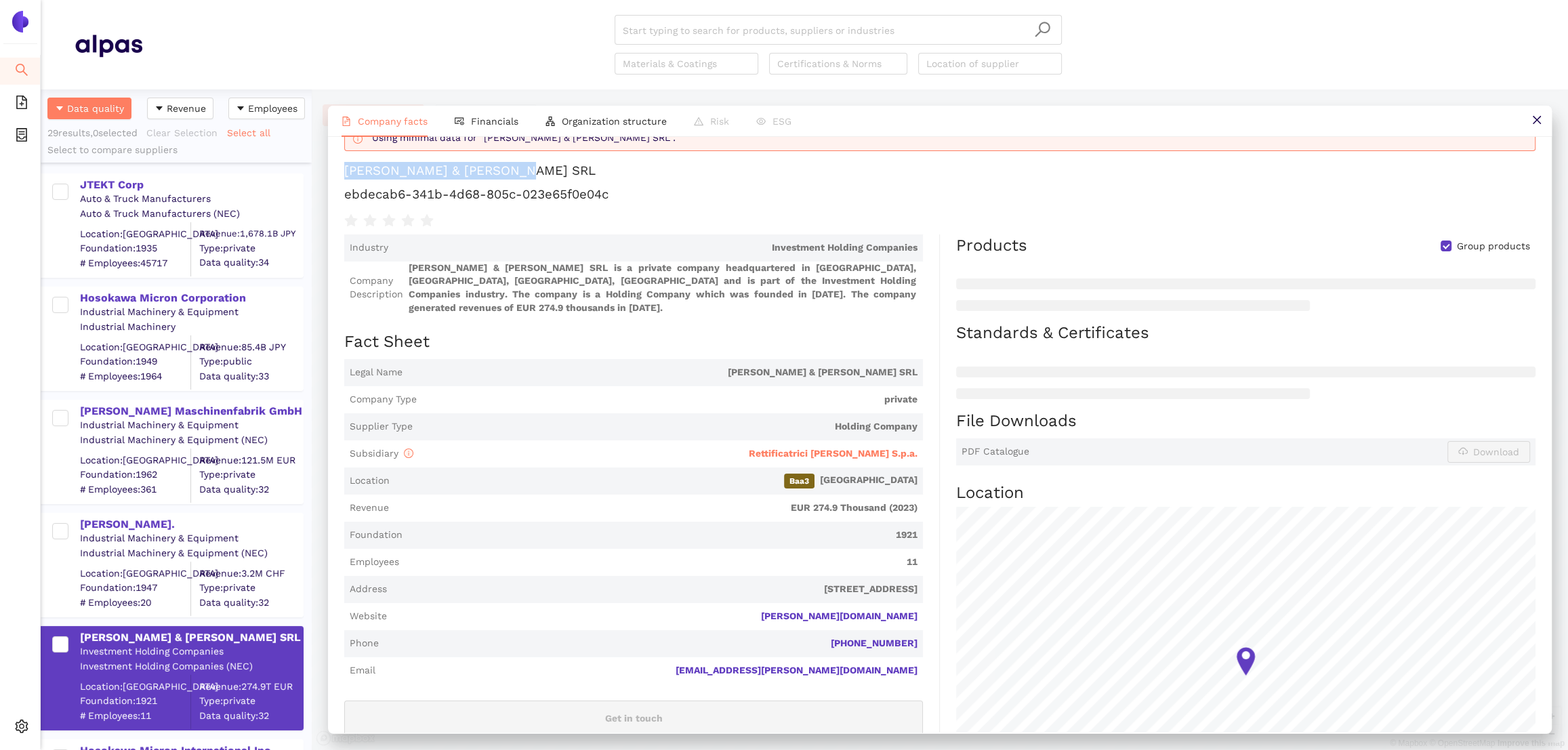
drag, startPoint x: 504, startPoint y: 172, endPoint x: 334, endPoint y: 169, distance: 170.0
click at [334, 169] on div "Using minimal data for "[PERSON_NAME] & [PERSON_NAME] SRL". [PERSON_NAME] & [PE…" at bounding box center [939, 435] width 1224 height 596
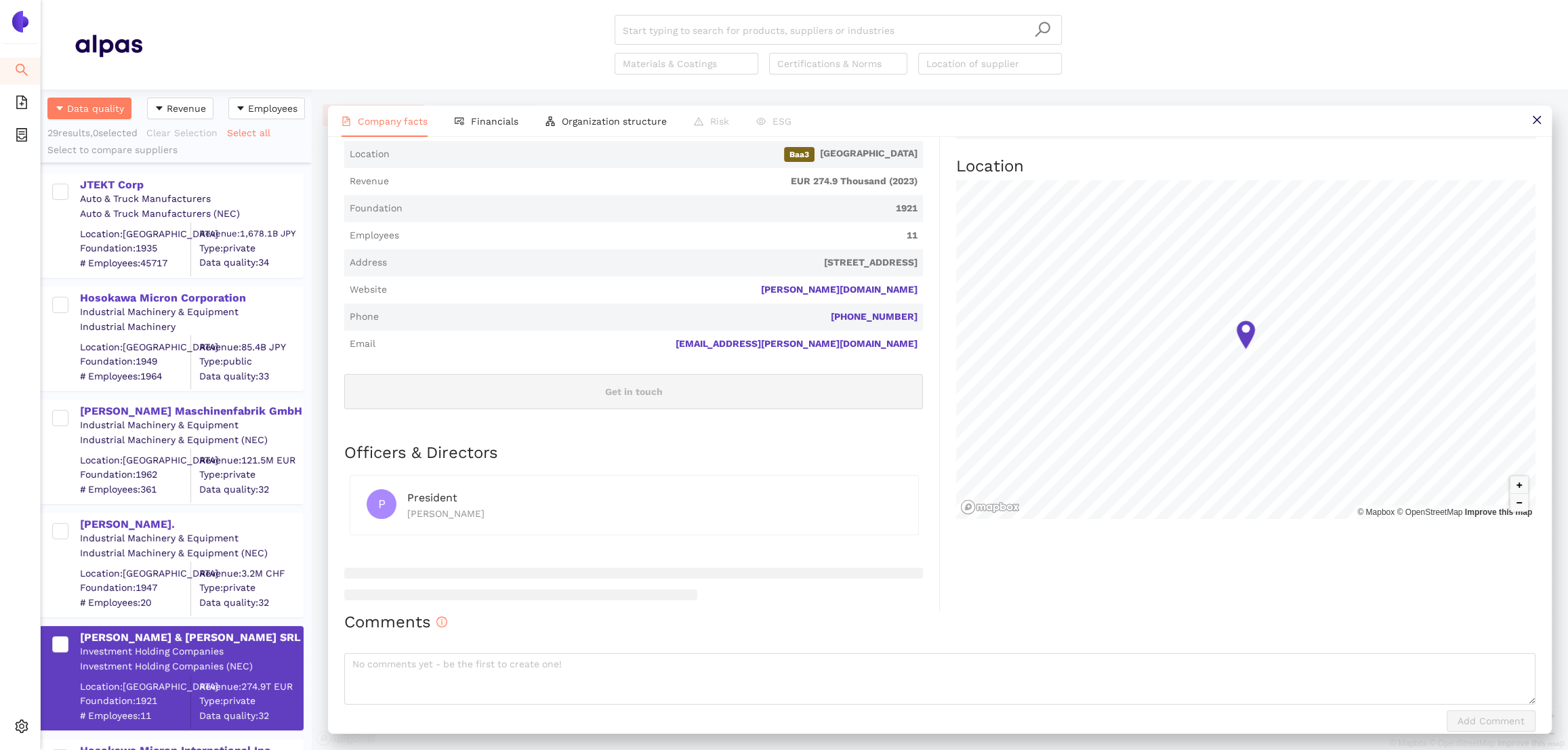
scroll to position [0, 0]
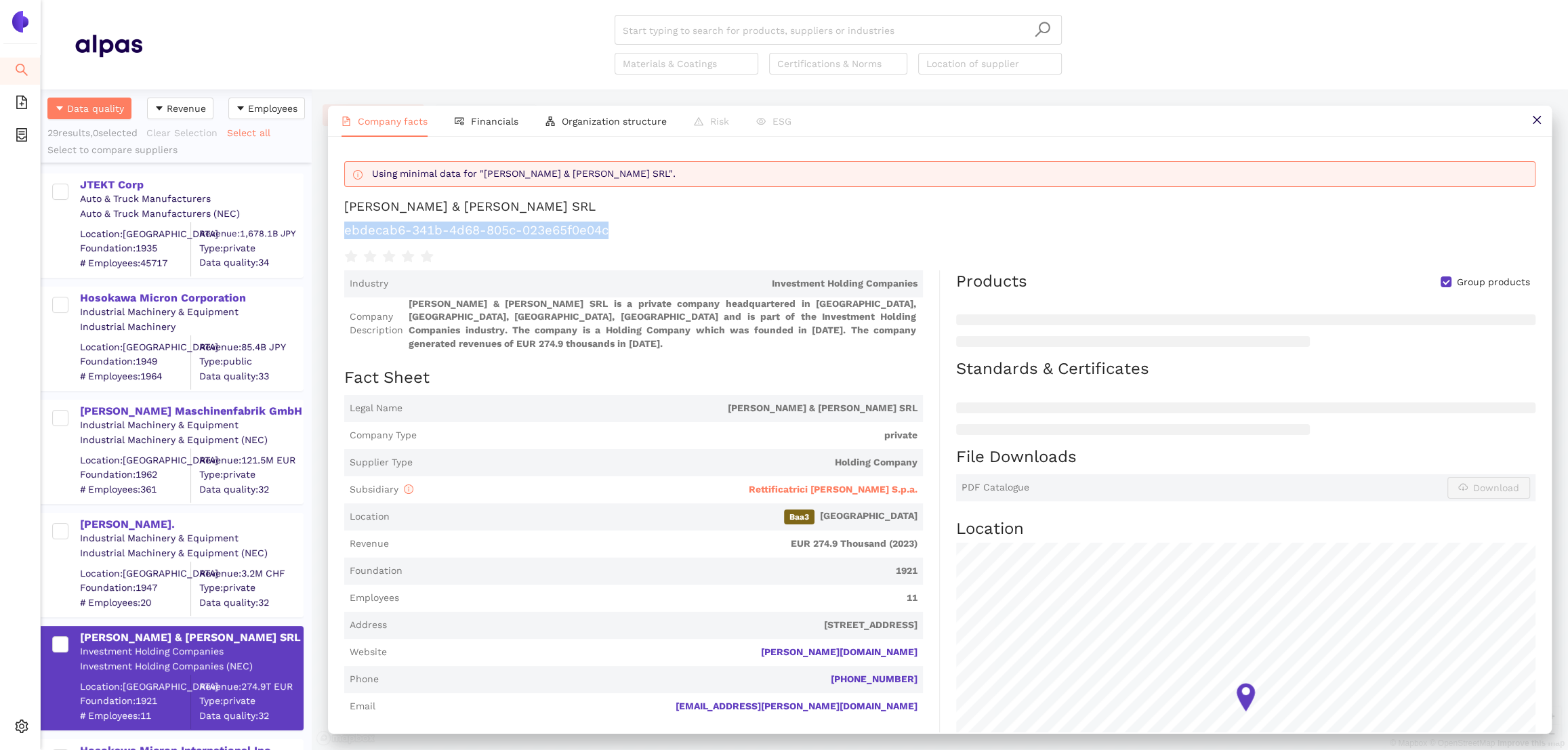
drag, startPoint x: 638, startPoint y: 233, endPoint x: 345, endPoint y: 231, distance: 293.0
click at [345, 231] on h1 "ebdecab6-341b-4d68-805c-023e65f0e04c" at bounding box center [940, 230] width 1191 height 18
copy h1 "ebdecab6-341b-4d68-805c-023e65f0e04c"
click at [843, 484] on span "Rettificatrici [PERSON_NAME] S.p.a." at bounding box center [833, 489] width 168 height 11
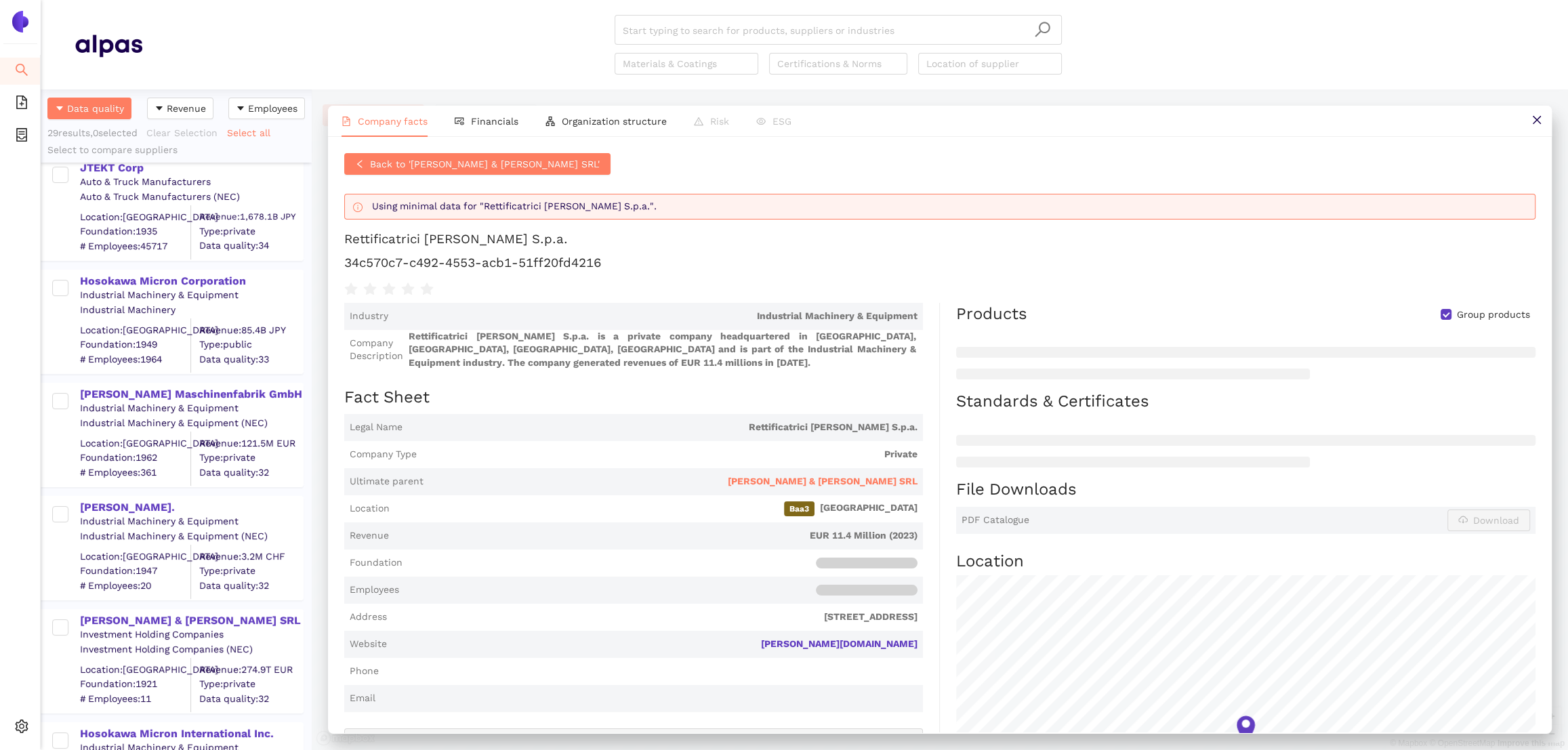
scroll to position [15, 0]
click at [449, 159] on span "Back to '[PERSON_NAME] & [PERSON_NAME] SRL'" at bounding box center [485, 164] width 229 height 15
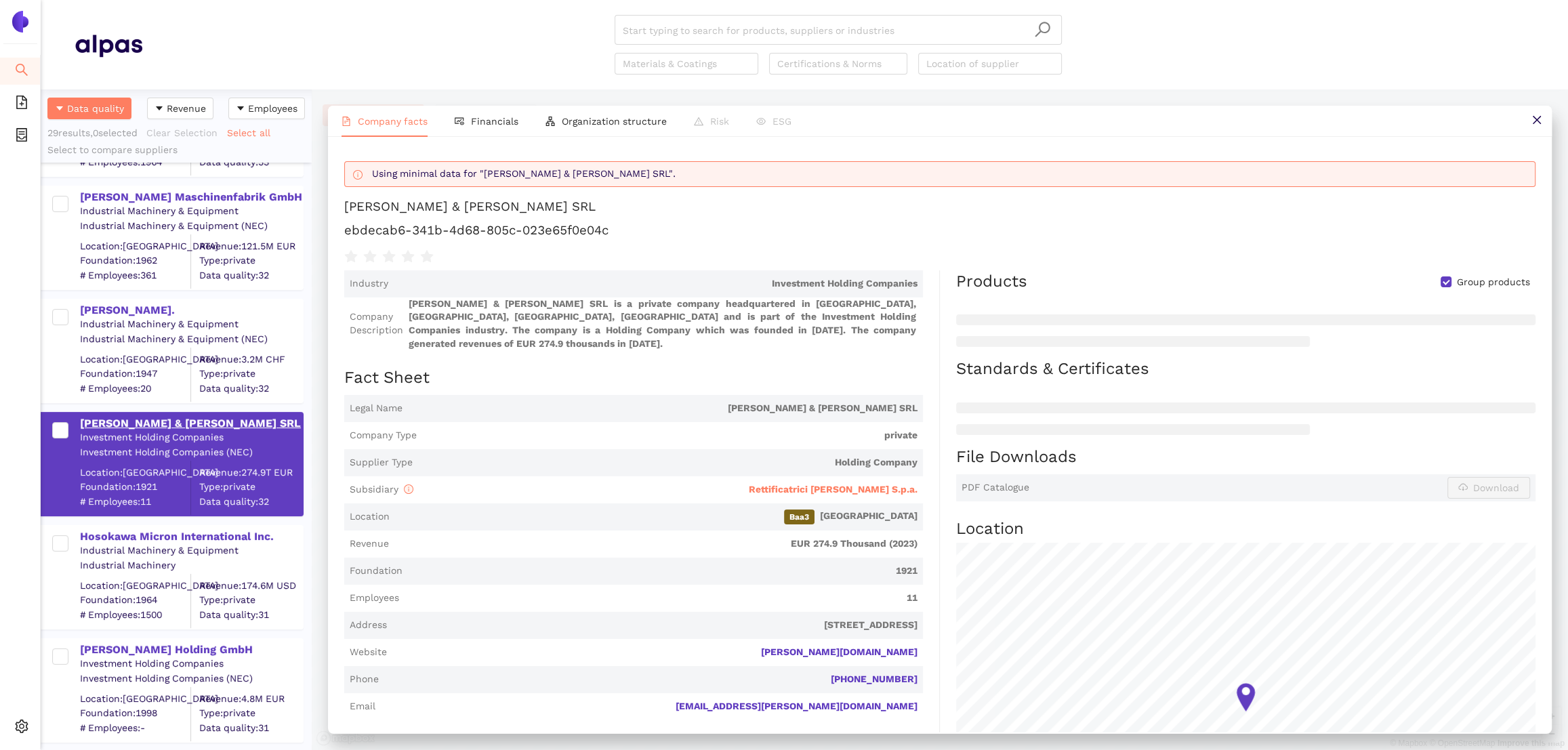
scroll to position [431, 0]
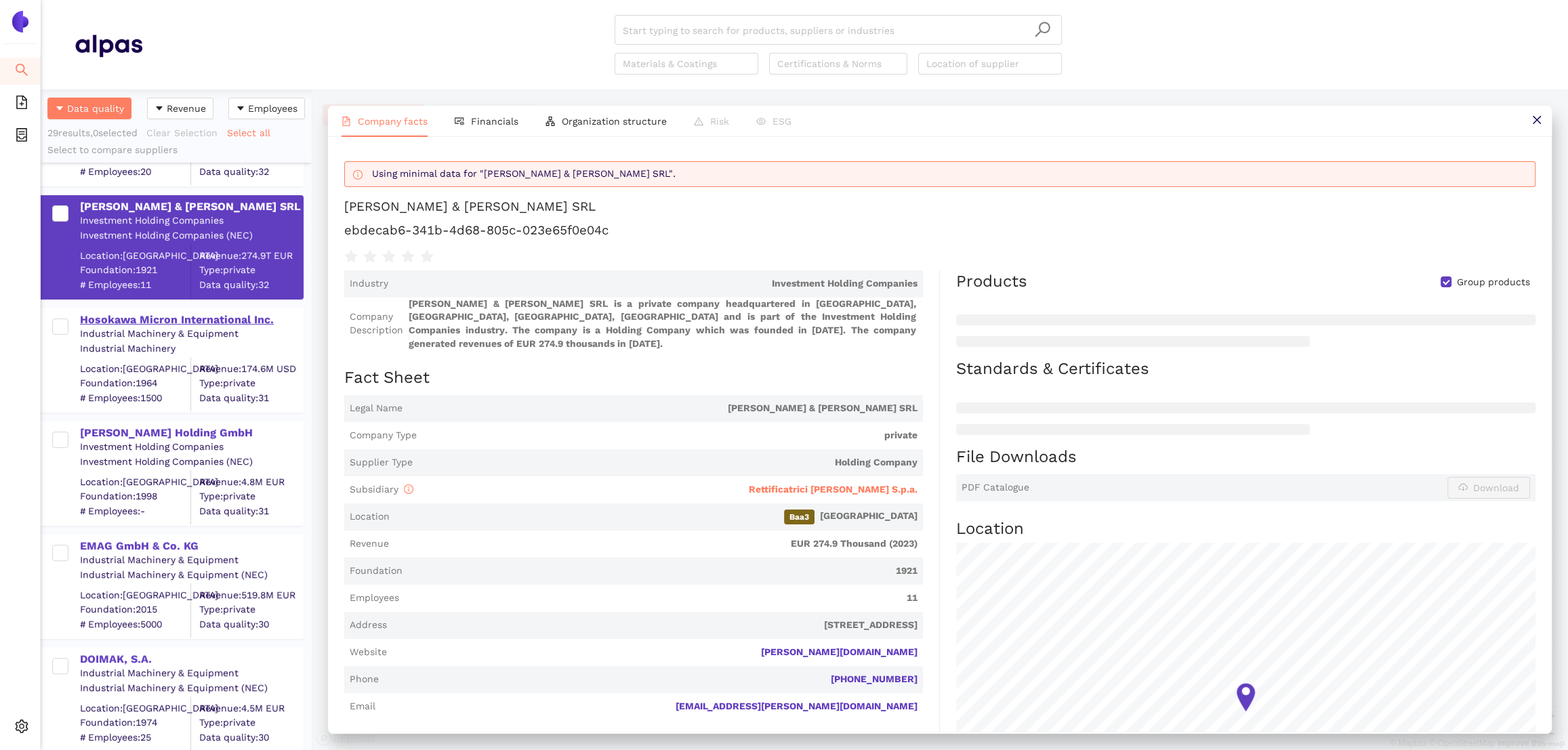
click at [189, 319] on div "Hosokawa Micron International Inc." at bounding box center [191, 320] width 222 height 15
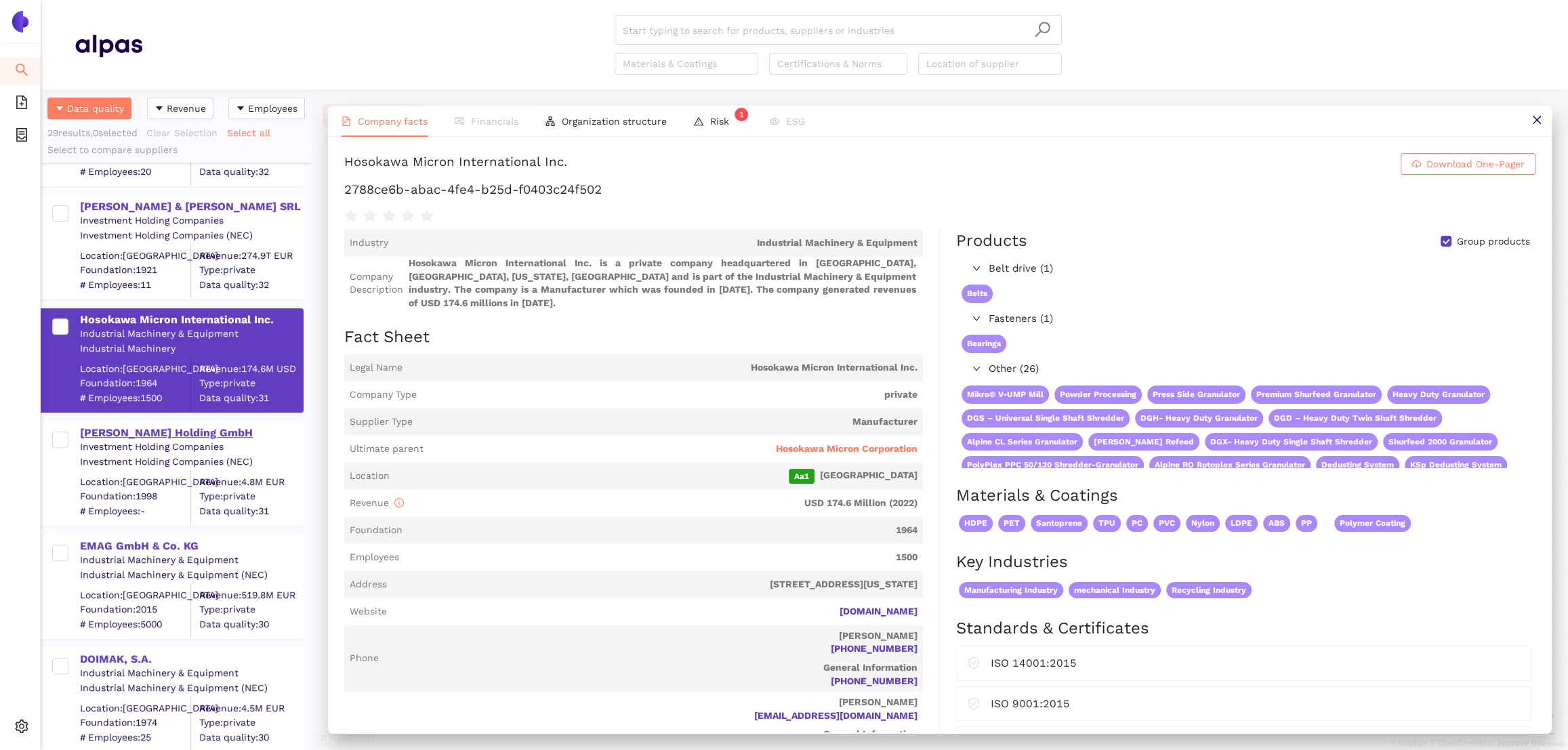
click at [182, 434] on div "[PERSON_NAME] Holding GmbH" at bounding box center [191, 433] width 222 height 15
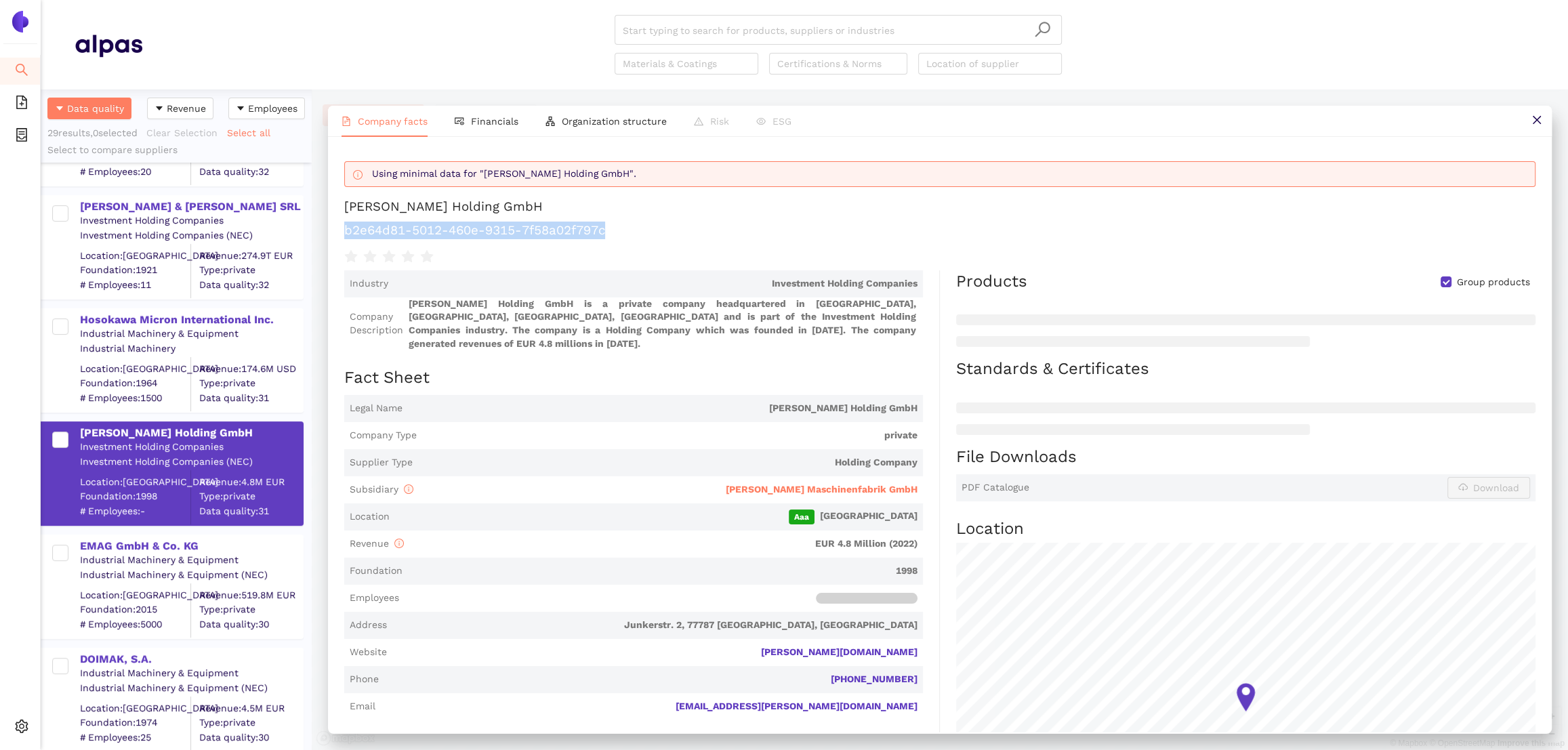
drag, startPoint x: 603, startPoint y: 226, endPoint x: 329, endPoint y: 226, distance: 274.0
click at [329, 226] on div "Using minimal data for "[PERSON_NAME] Holding GmbH". [PERSON_NAME] Holding GmbH…" at bounding box center [939, 435] width 1224 height 596
drag, startPoint x: 587, startPoint y: 200, endPoint x: 324, endPoint y: 199, distance: 263.0
click at [324, 200] on div "Company facts Financials Organization structure Risk ESG Using minimal data for…" at bounding box center [940, 420] width 1256 height 661
copy div "[PERSON_NAME] Holding GmbH"
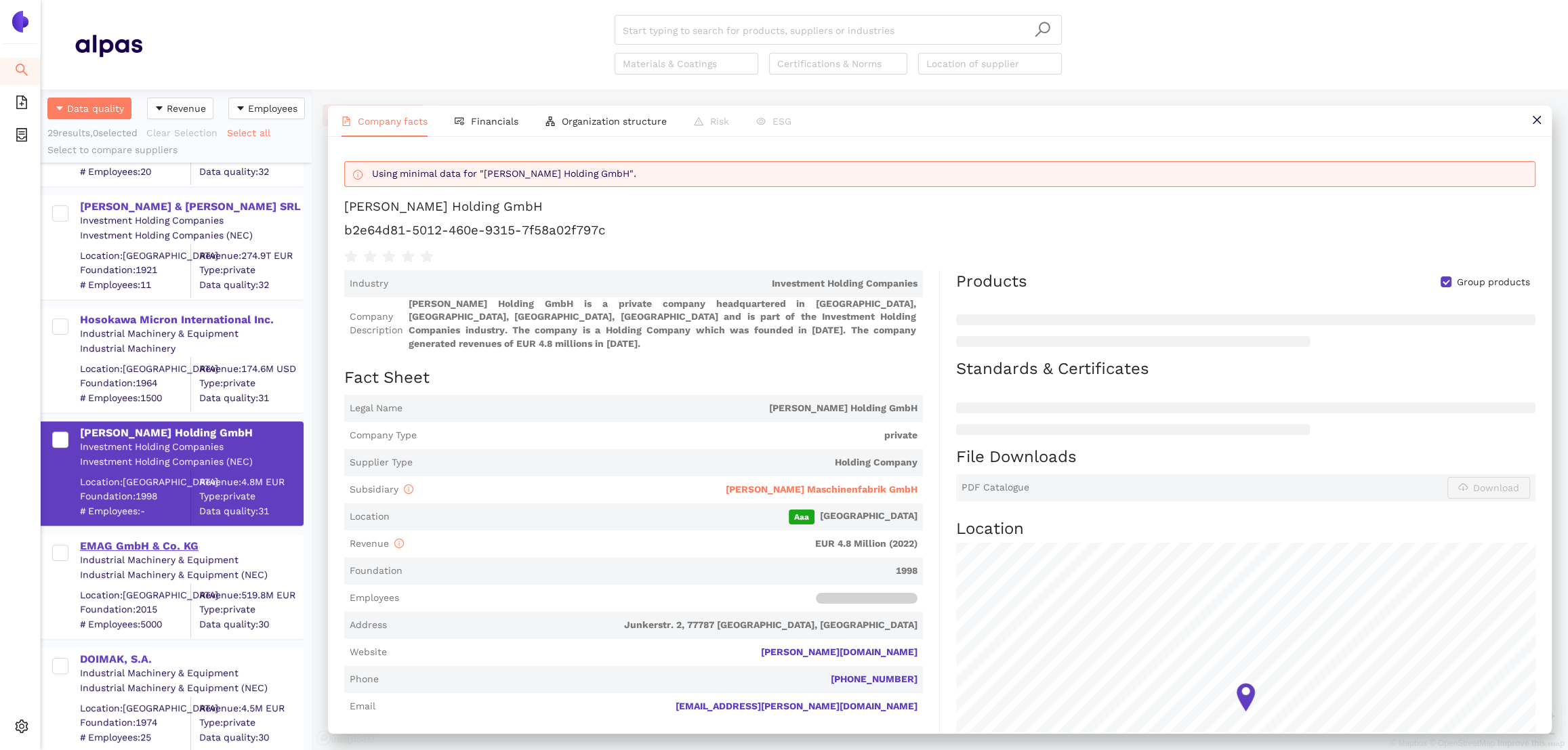
click at [146, 546] on div "EMAG GmbH & Co. KG" at bounding box center [191, 546] width 222 height 15
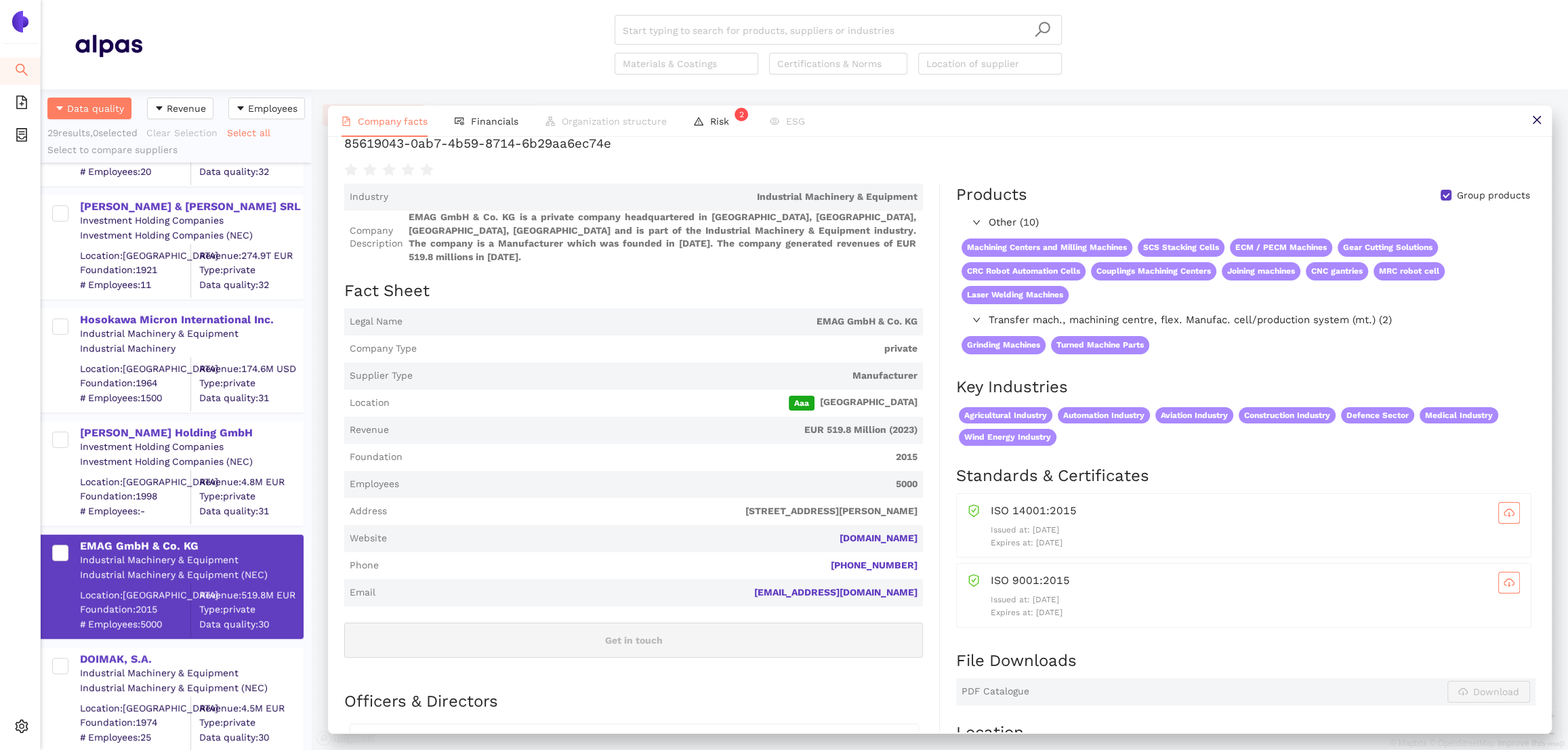
scroll to position [48, 0]
click at [486, 118] on span "Financials" at bounding box center [495, 121] width 48 height 11
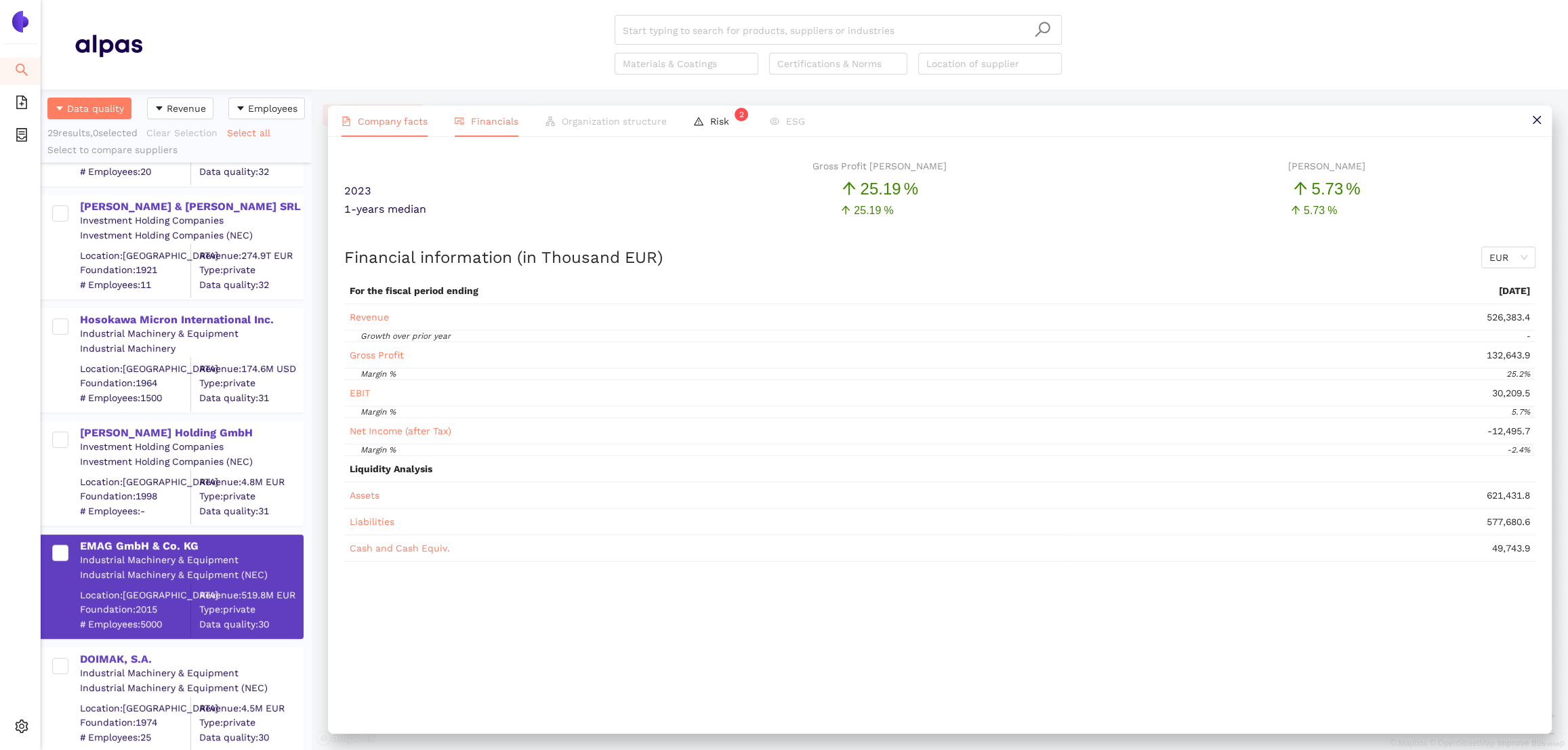
click at [363, 123] on span "Company facts" at bounding box center [393, 121] width 70 height 11
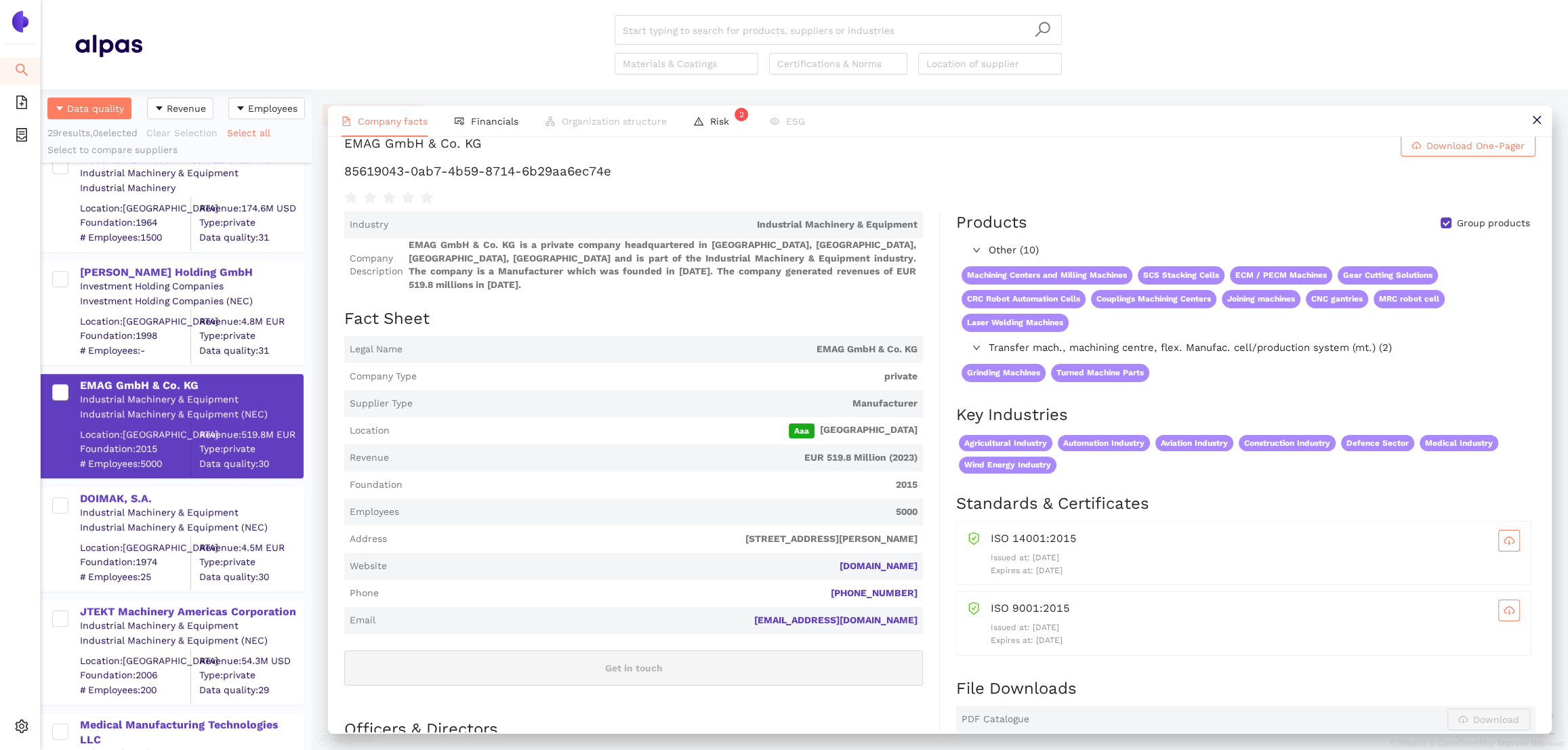
scroll to position [591, 0]
click at [103, 501] on div "DOIMAK, S.A." at bounding box center [191, 501] width 222 height 15
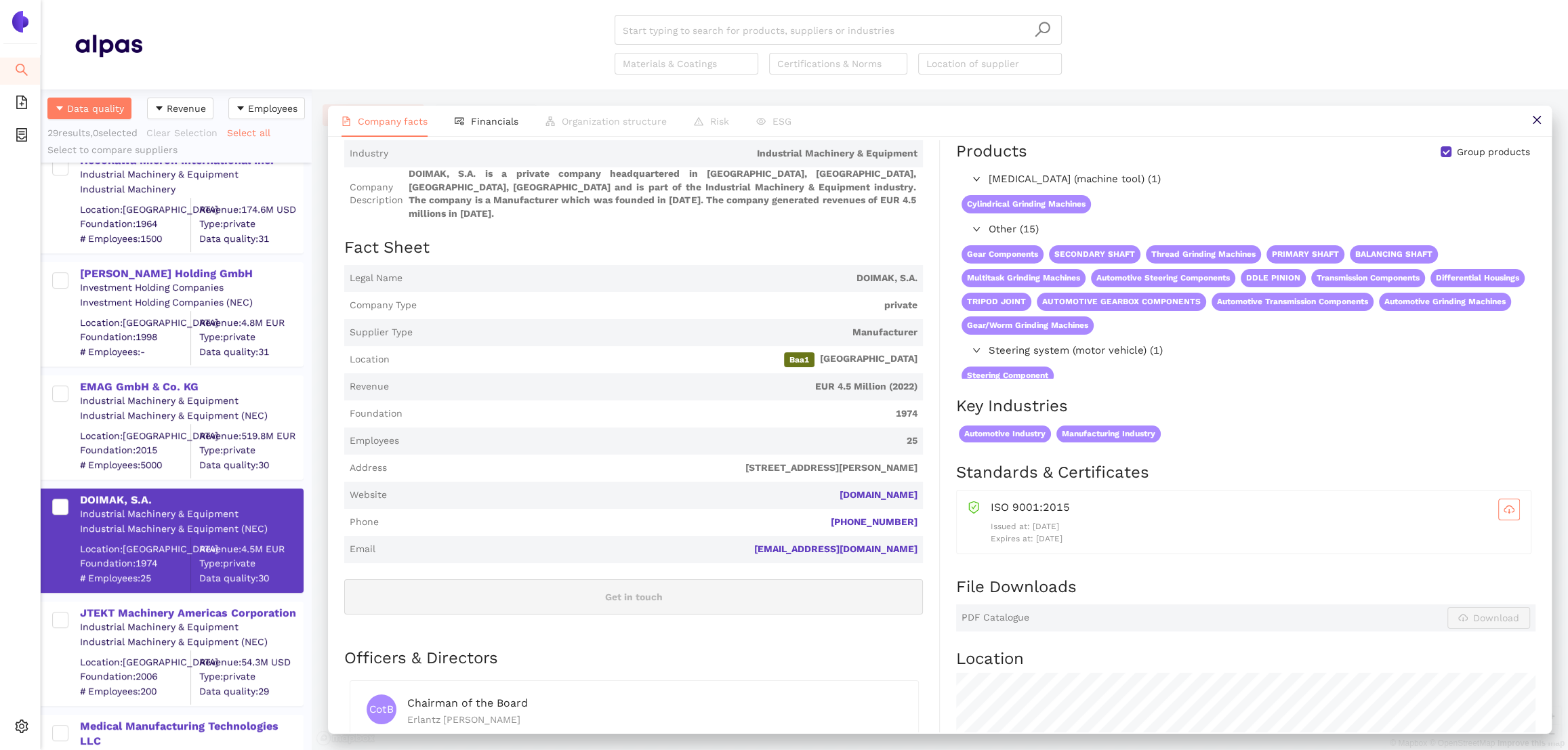
scroll to position [93, 0]
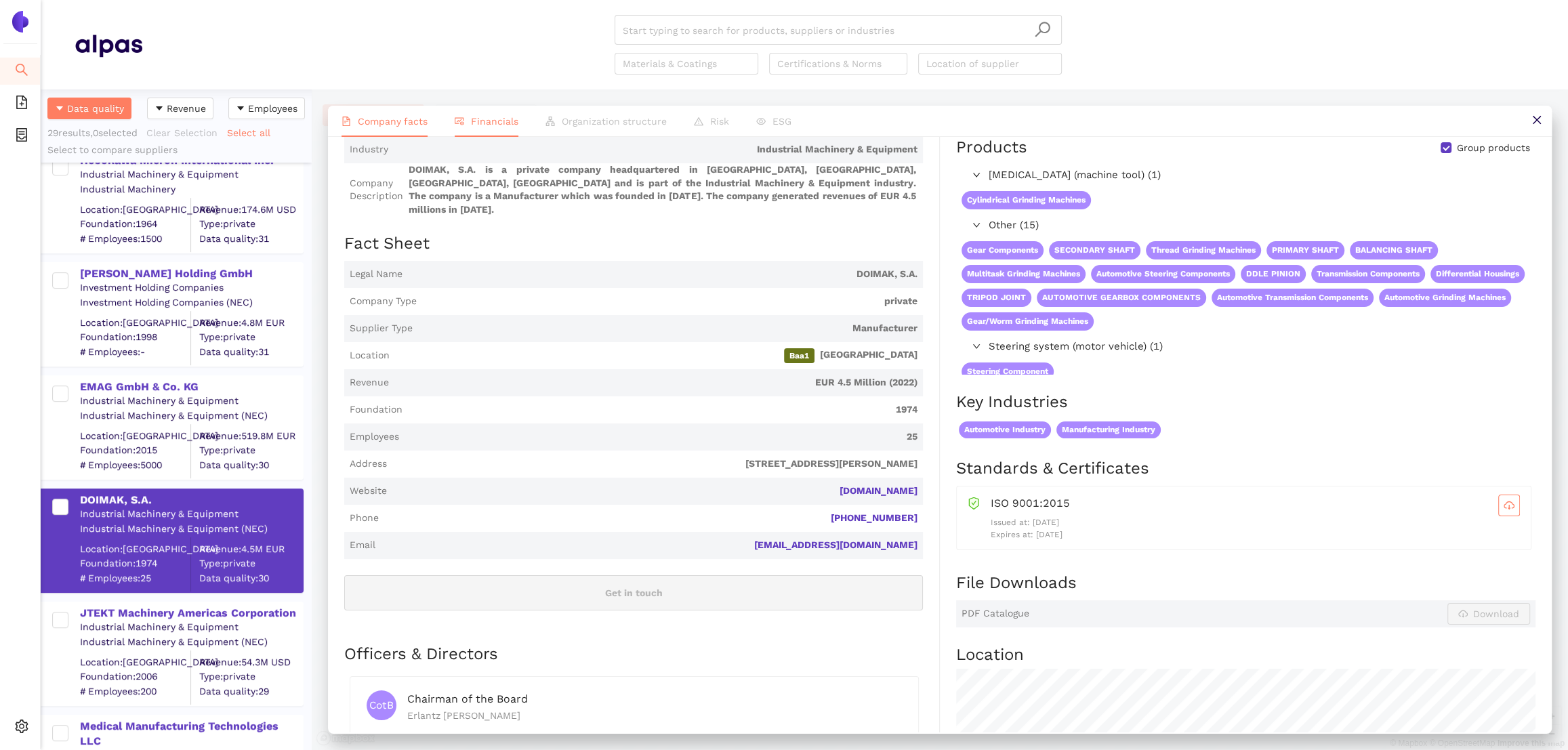
click at [488, 118] on span "Financials" at bounding box center [495, 121] width 48 height 11
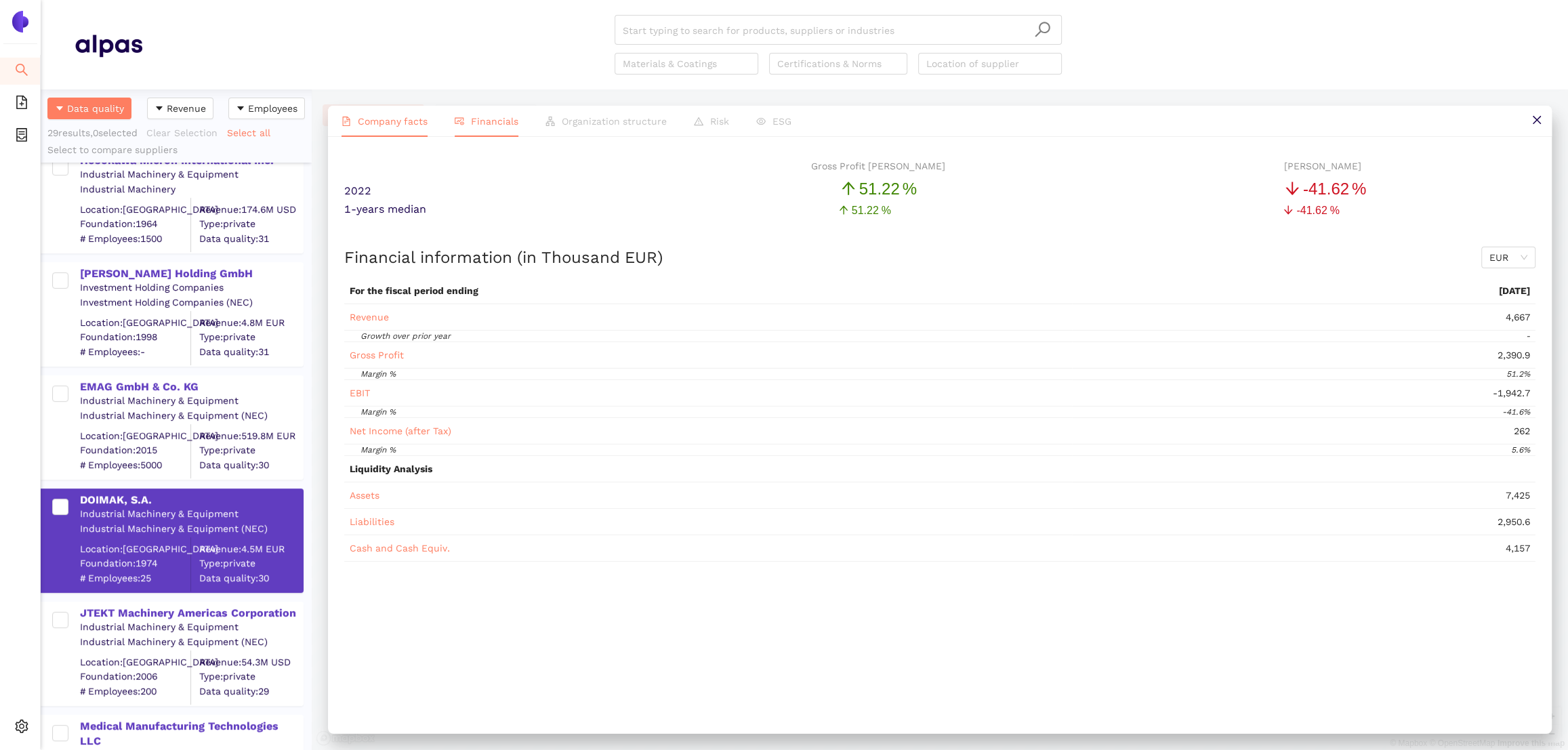
click at [403, 116] on span "Company facts" at bounding box center [393, 121] width 70 height 11
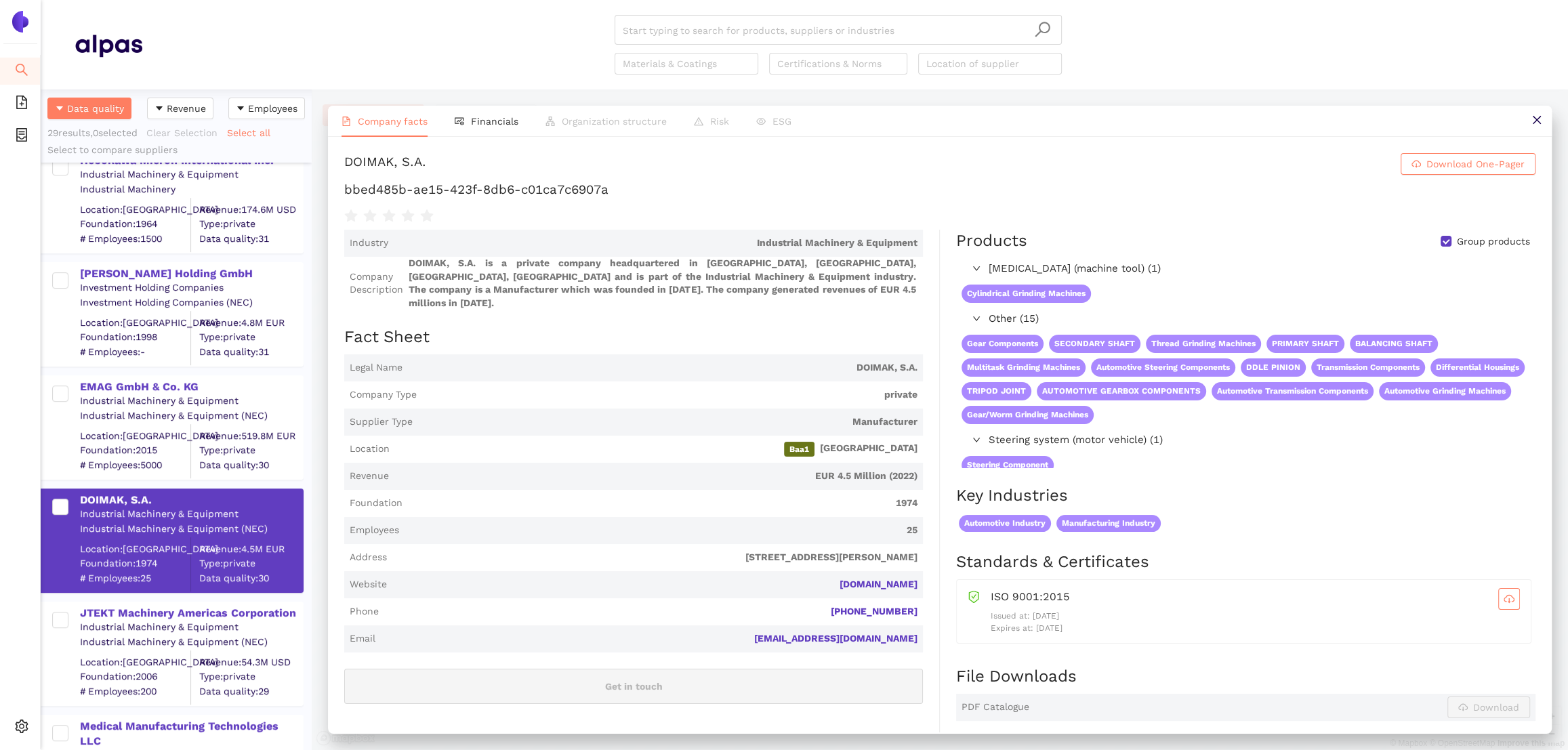
click at [649, 187] on h1 "bbed485b-ae15-423f-8db6-c01ca7c6907a" at bounding box center [940, 189] width 1191 height 18
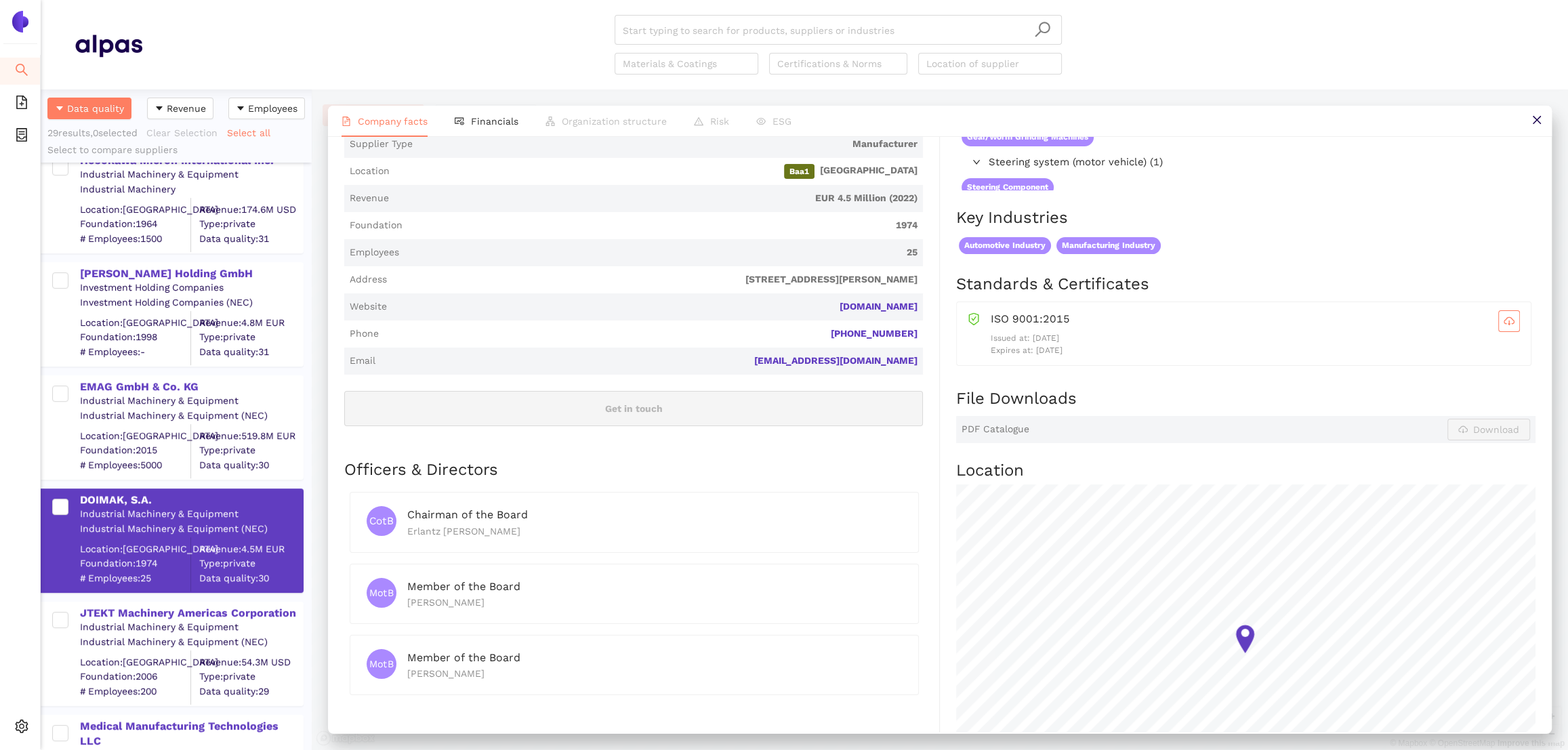
scroll to position [0, 0]
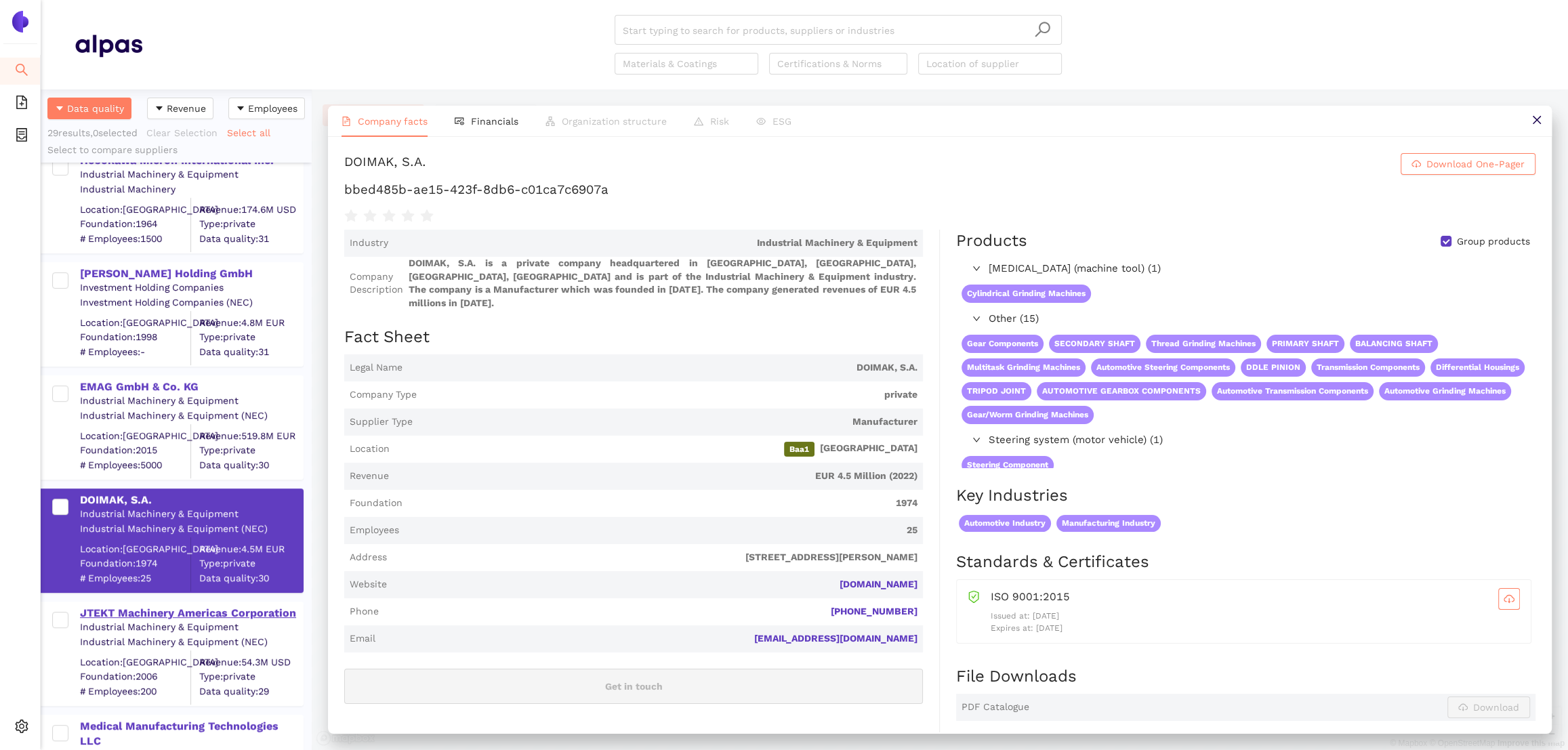
click at [205, 618] on div "JTEKT Machinery Americas Corporation" at bounding box center [191, 613] width 222 height 15
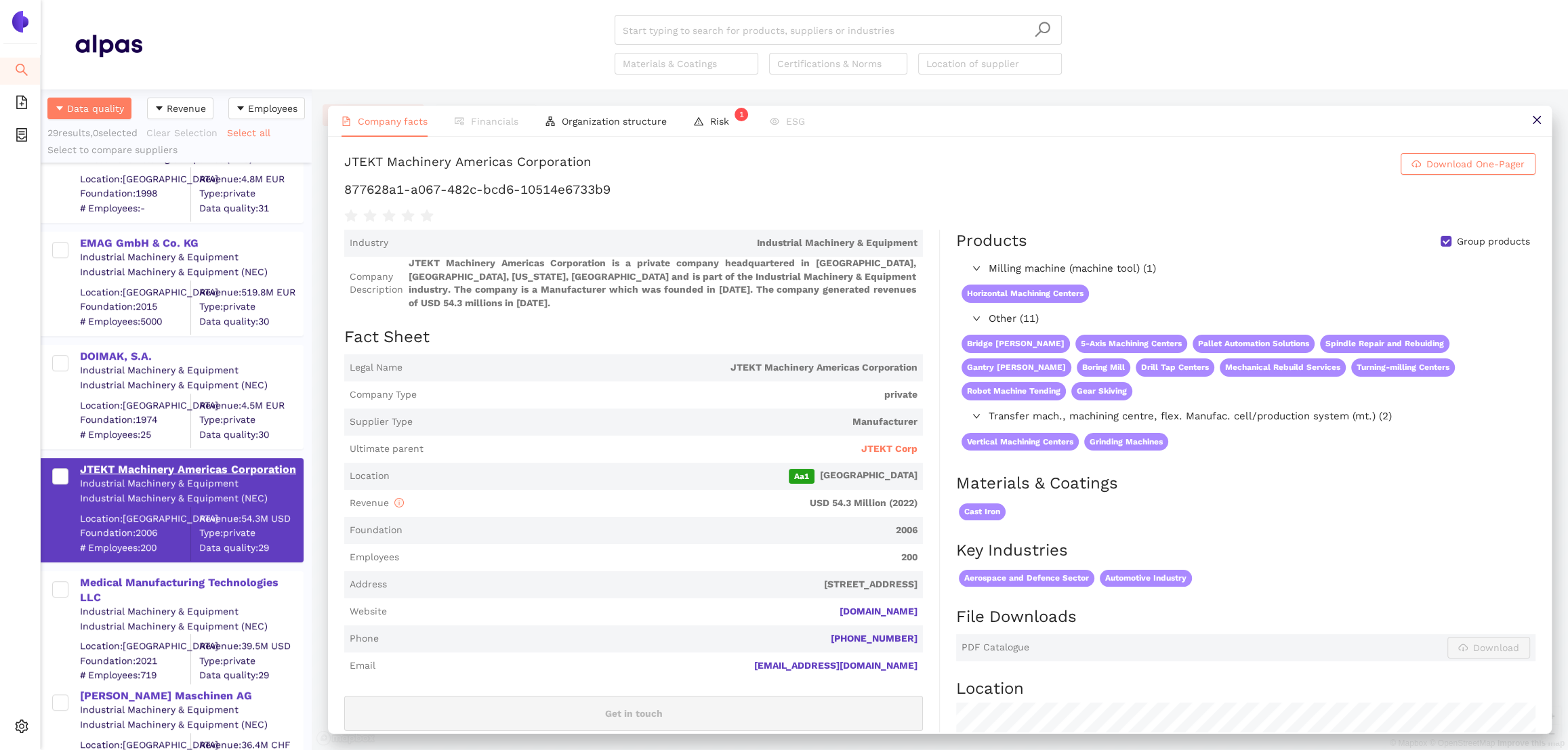
scroll to position [744, 0]
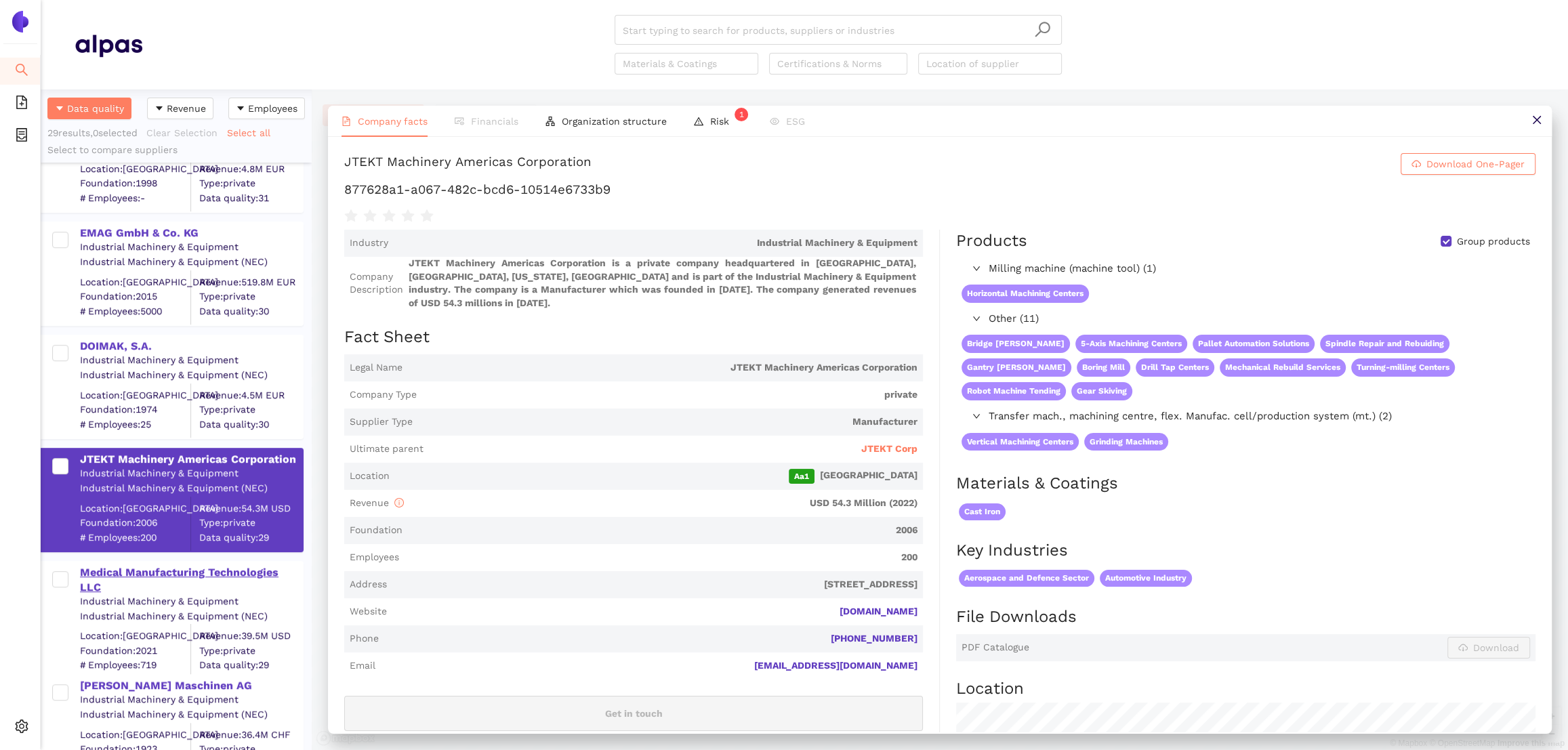
click at [179, 575] on div "Medical Manufacturing Technologies LLC" at bounding box center [191, 581] width 222 height 31
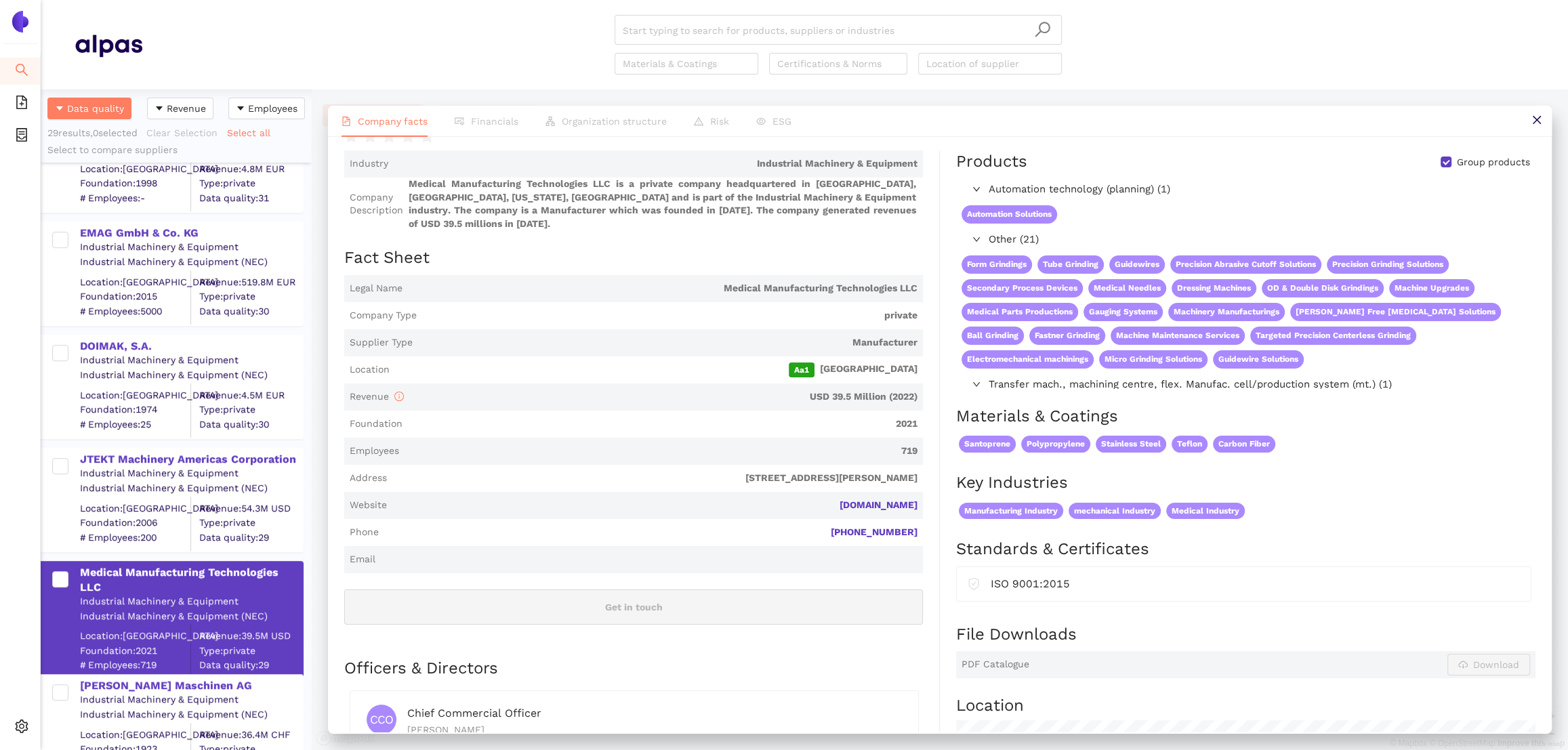
scroll to position [98, 0]
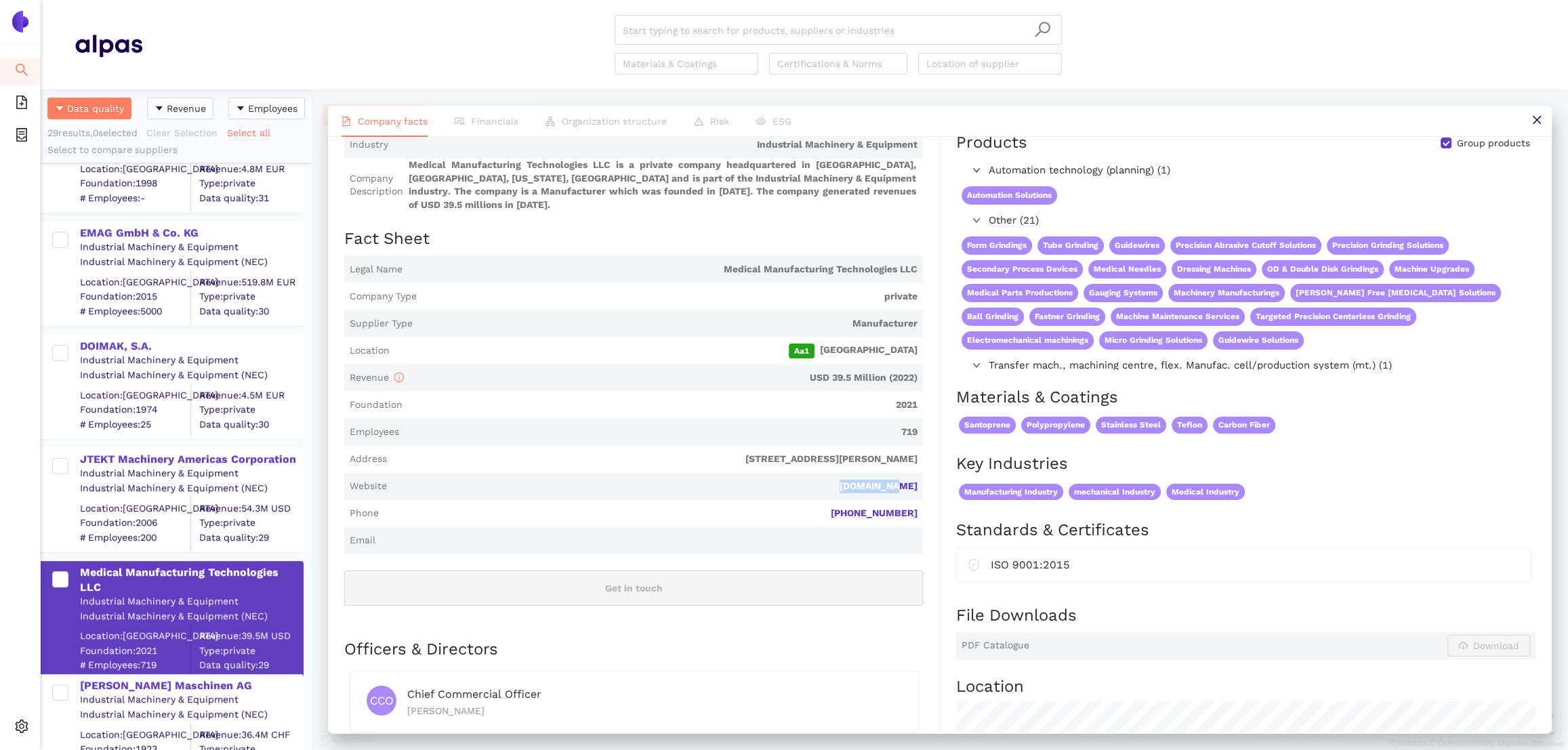
drag, startPoint x: 927, startPoint y: 491, endPoint x: 860, endPoint y: 490, distance: 67.0
click at [859, 490] on div "Industry Industrial Machinery & Equipment Company Description Medical Manufactu…" at bounding box center [642, 594] width 596 height 925
copy link "[DOMAIN_NAME]"
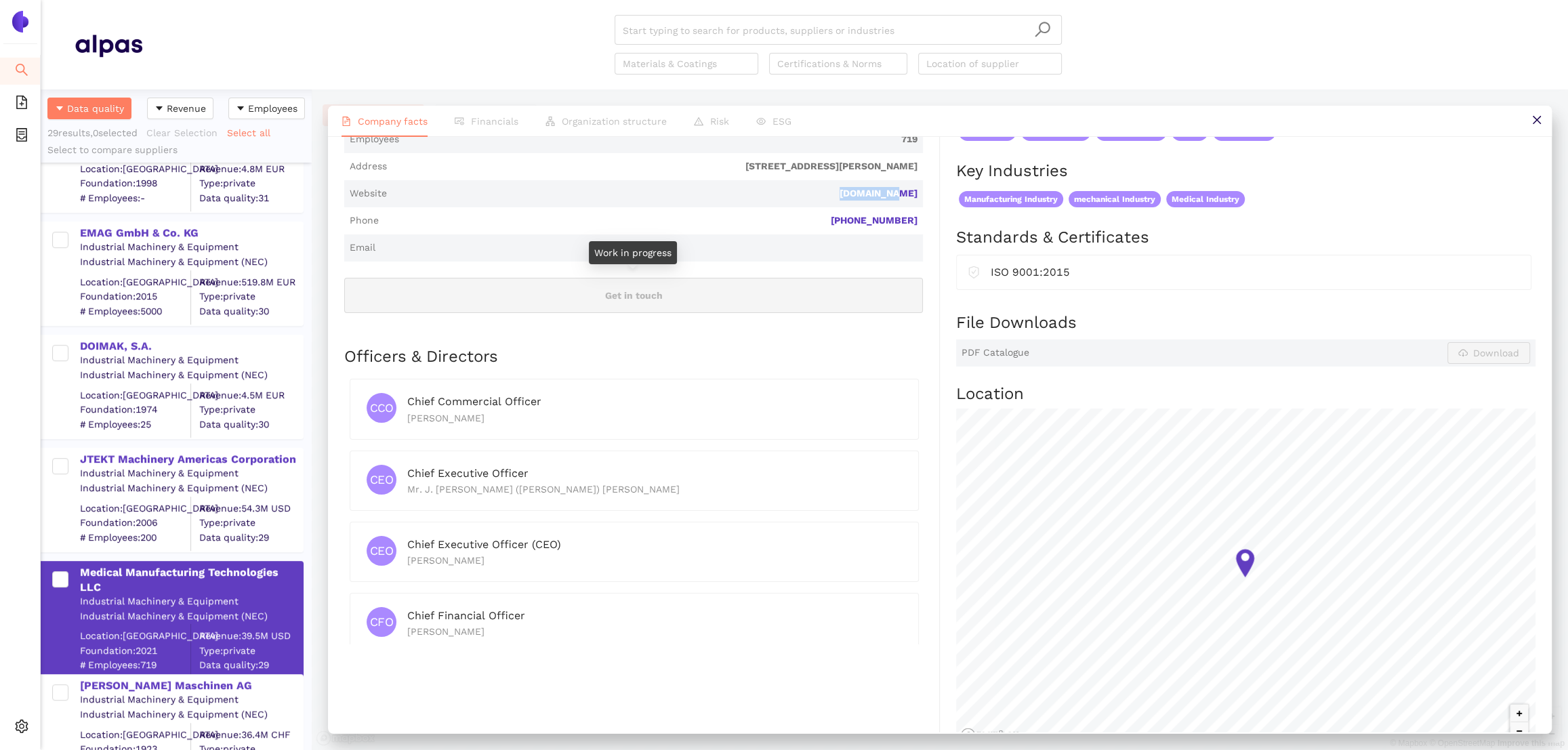
scroll to position [0, 0]
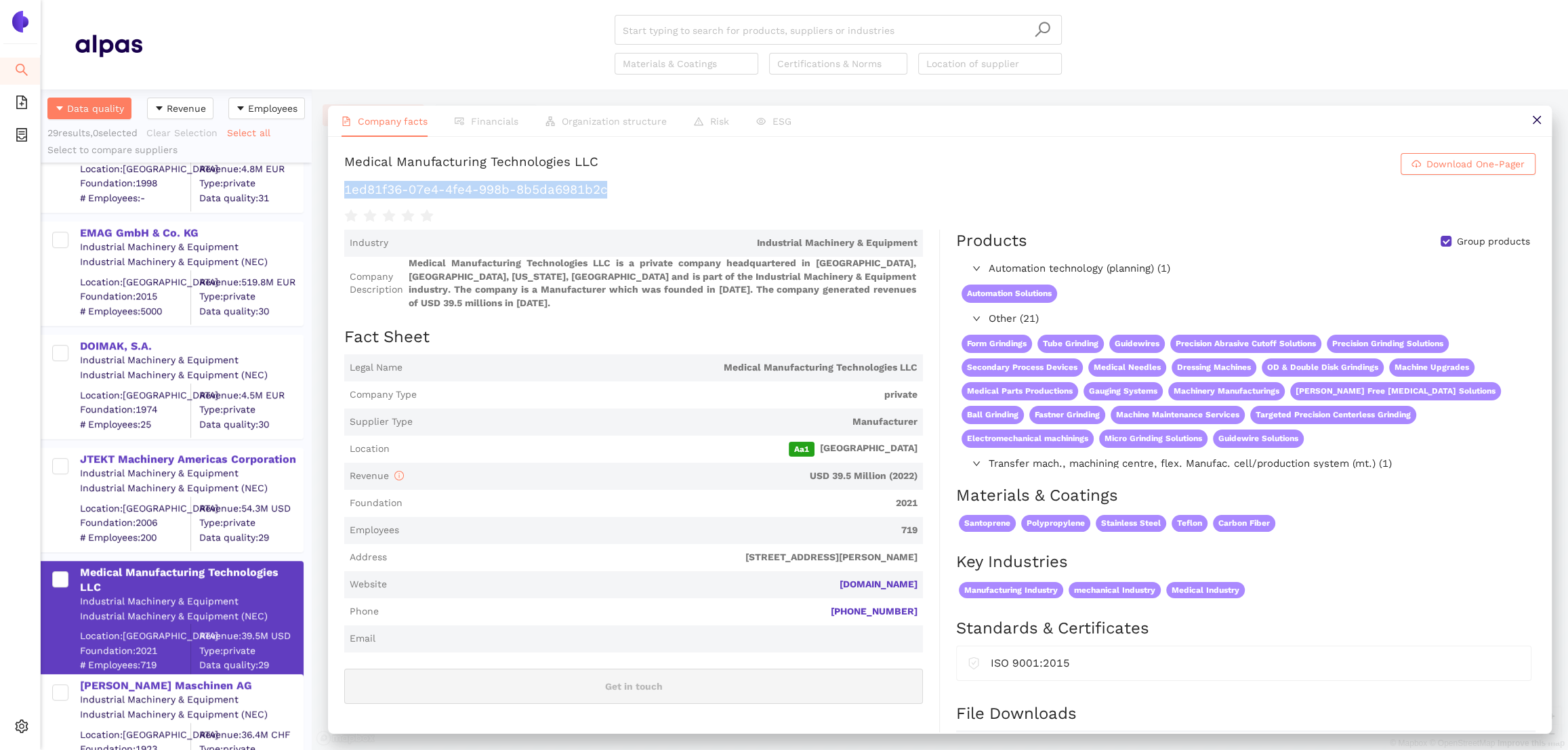
drag, startPoint x: 624, startPoint y: 195, endPoint x: 331, endPoint y: 193, distance: 293.0
click at [331, 193] on div "Medical Manufacturing Technologies LLC Download One-Pager 1ed81f36-07e4-4fe4-99…" at bounding box center [939, 435] width 1224 height 596
copy h1 "1ed81f36-07e4-4fe4-998b-8b5da6981b2c"
drag, startPoint x: 919, startPoint y: 589, endPoint x: 865, endPoint y: 584, distance: 54.2
click at [865, 584] on span "Website [DOMAIN_NAME]" at bounding box center [634, 585] width 579 height 27
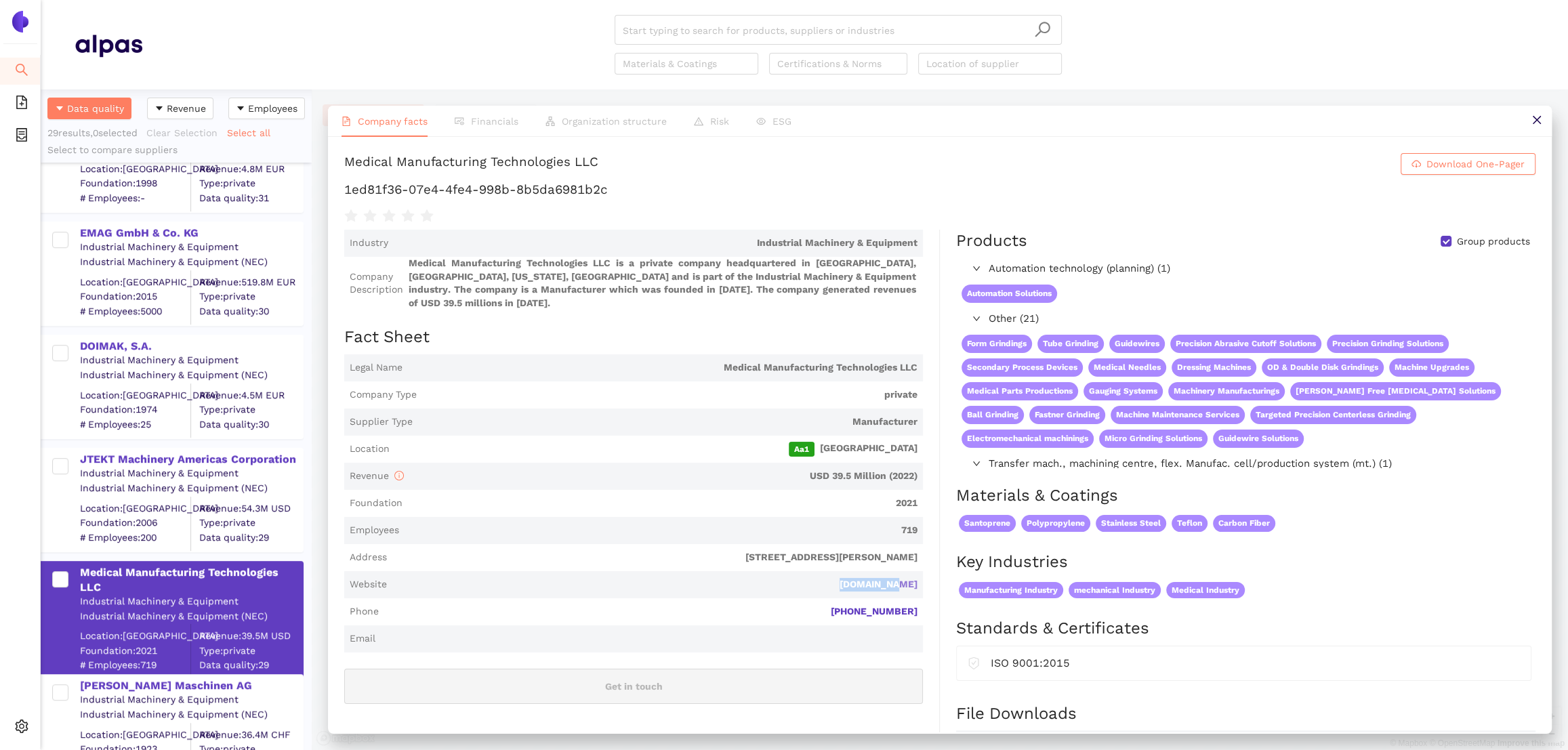
copy link "[DOMAIN_NAME]"
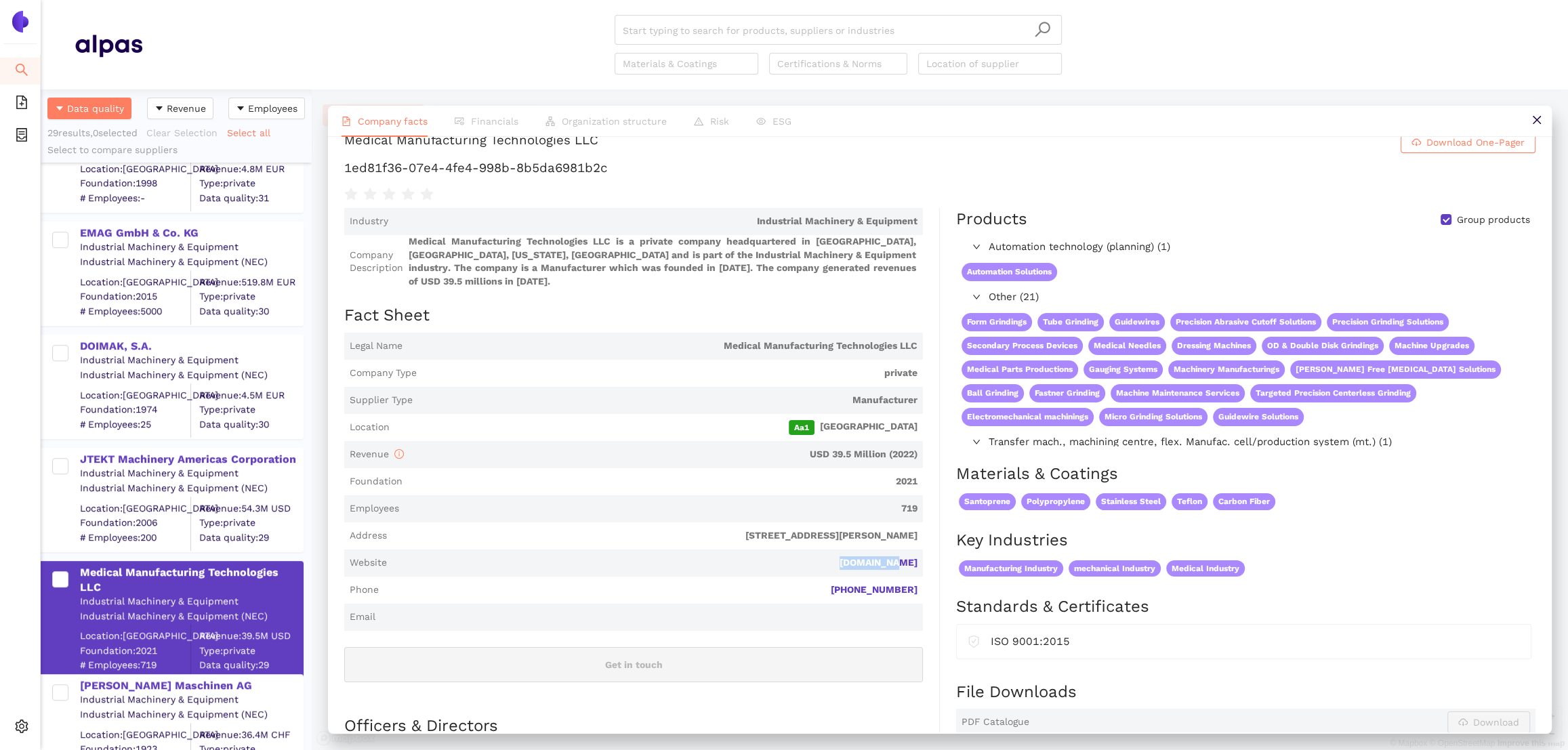
scroll to position [21, 0]
click at [203, 685] on div "[PERSON_NAME] Maschinen AG" at bounding box center [191, 686] width 222 height 15
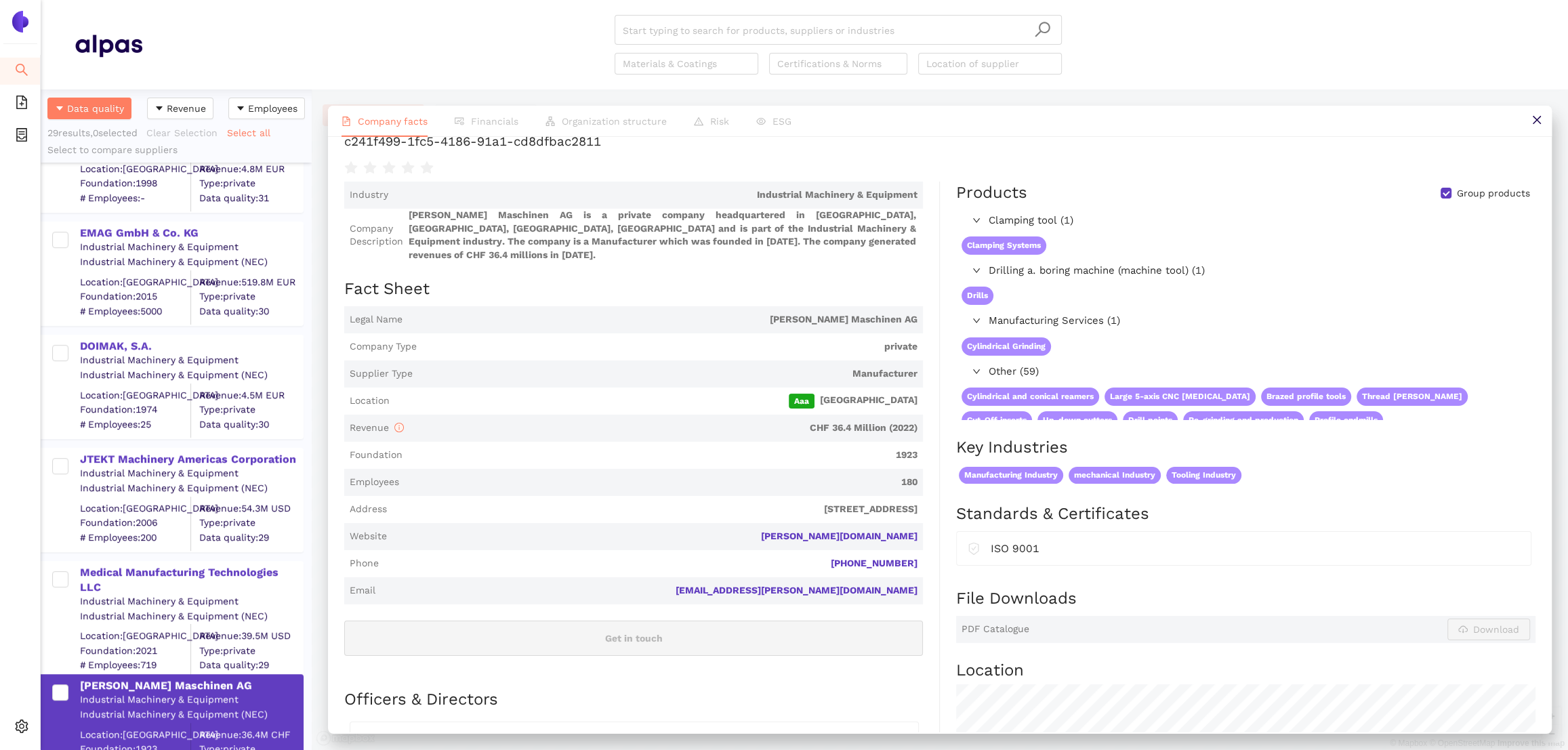
scroll to position [52, 0]
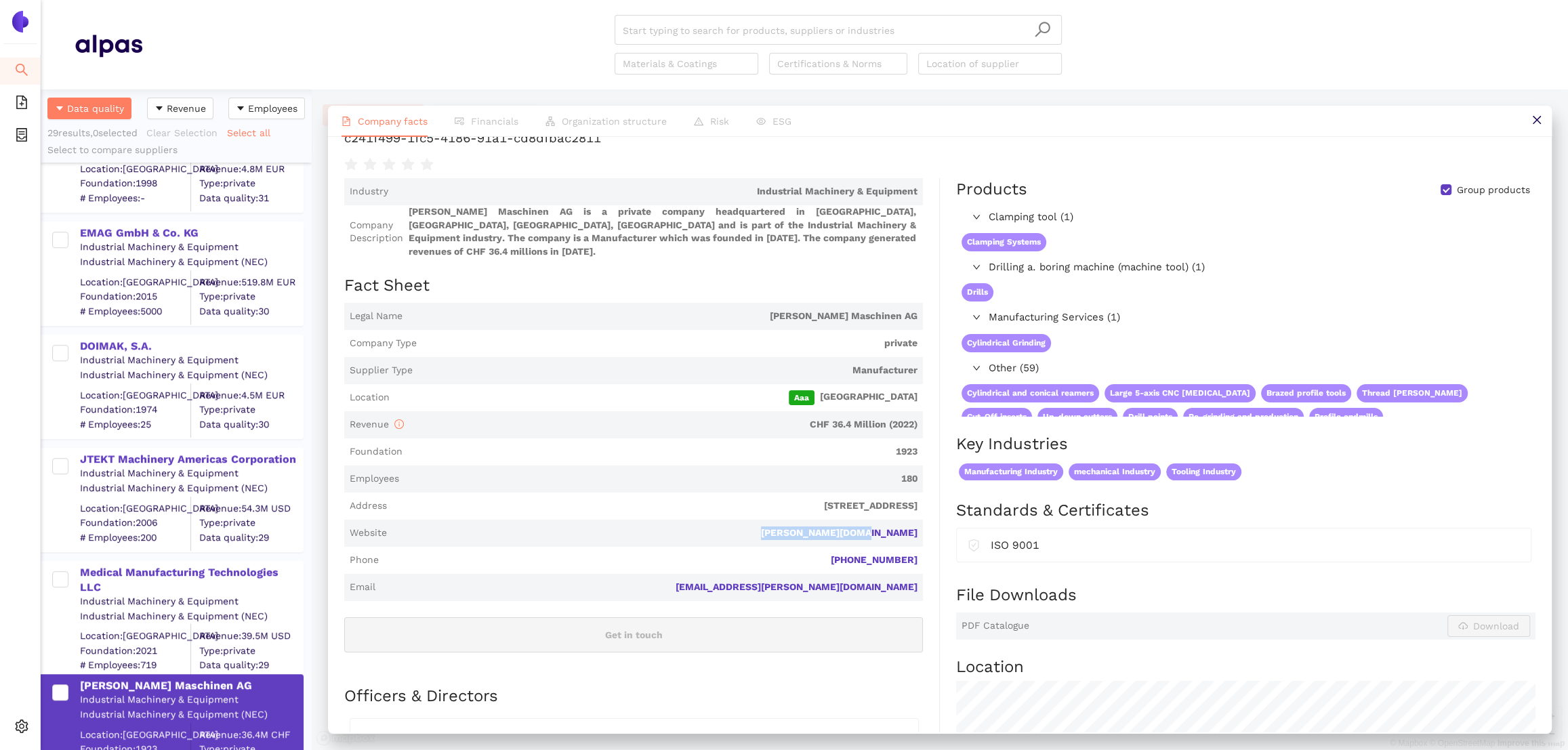
drag, startPoint x: 930, startPoint y: 522, endPoint x: 821, endPoint y: 520, distance: 109.0
click at [821, 520] on div "Industry Industrial Machinery & Equipment Company Description [PERSON_NAME] Mas…" at bounding box center [642, 607] width 596 height 858
copy link "[PERSON_NAME][DOMAIN_NAME]"
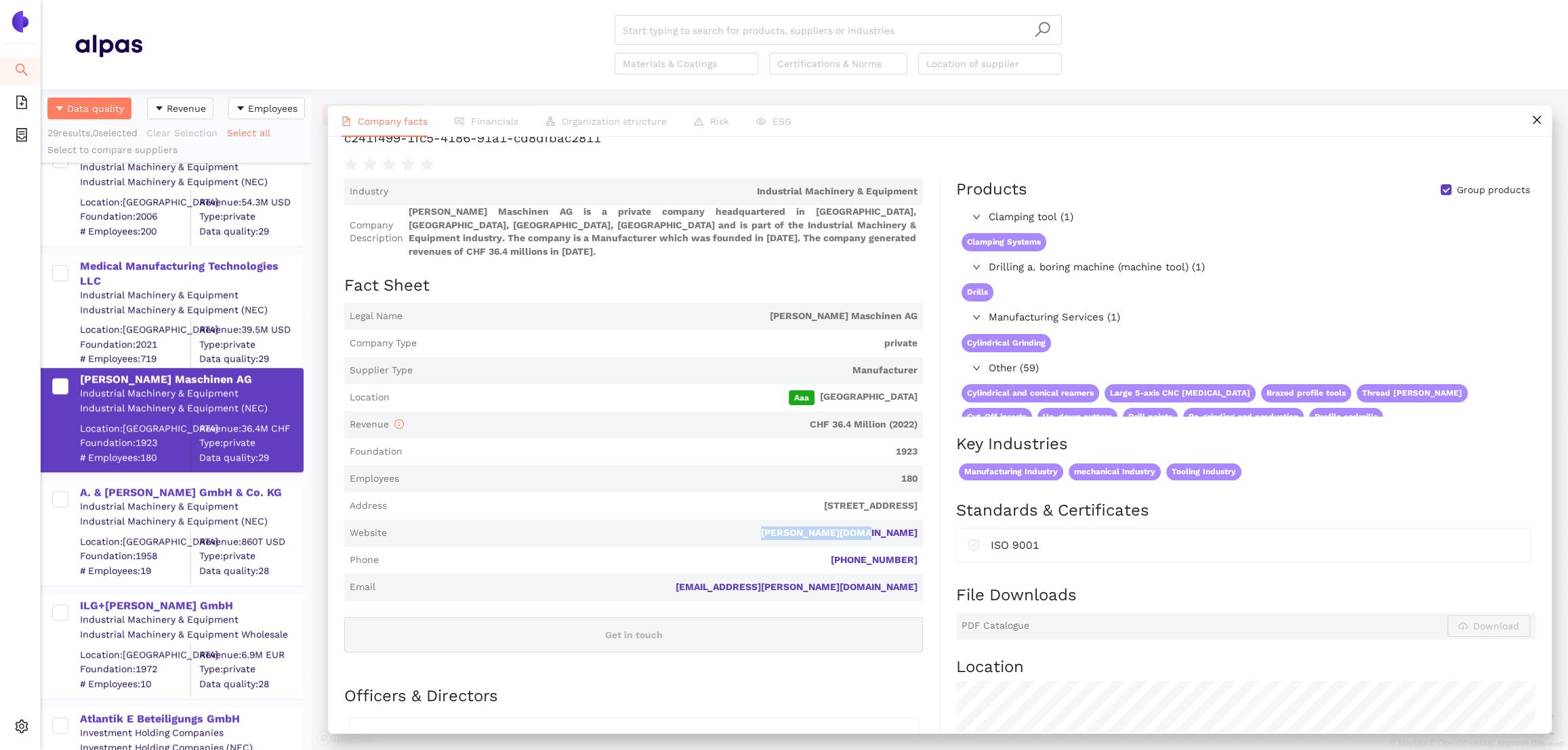
scroll to position [0, 0]
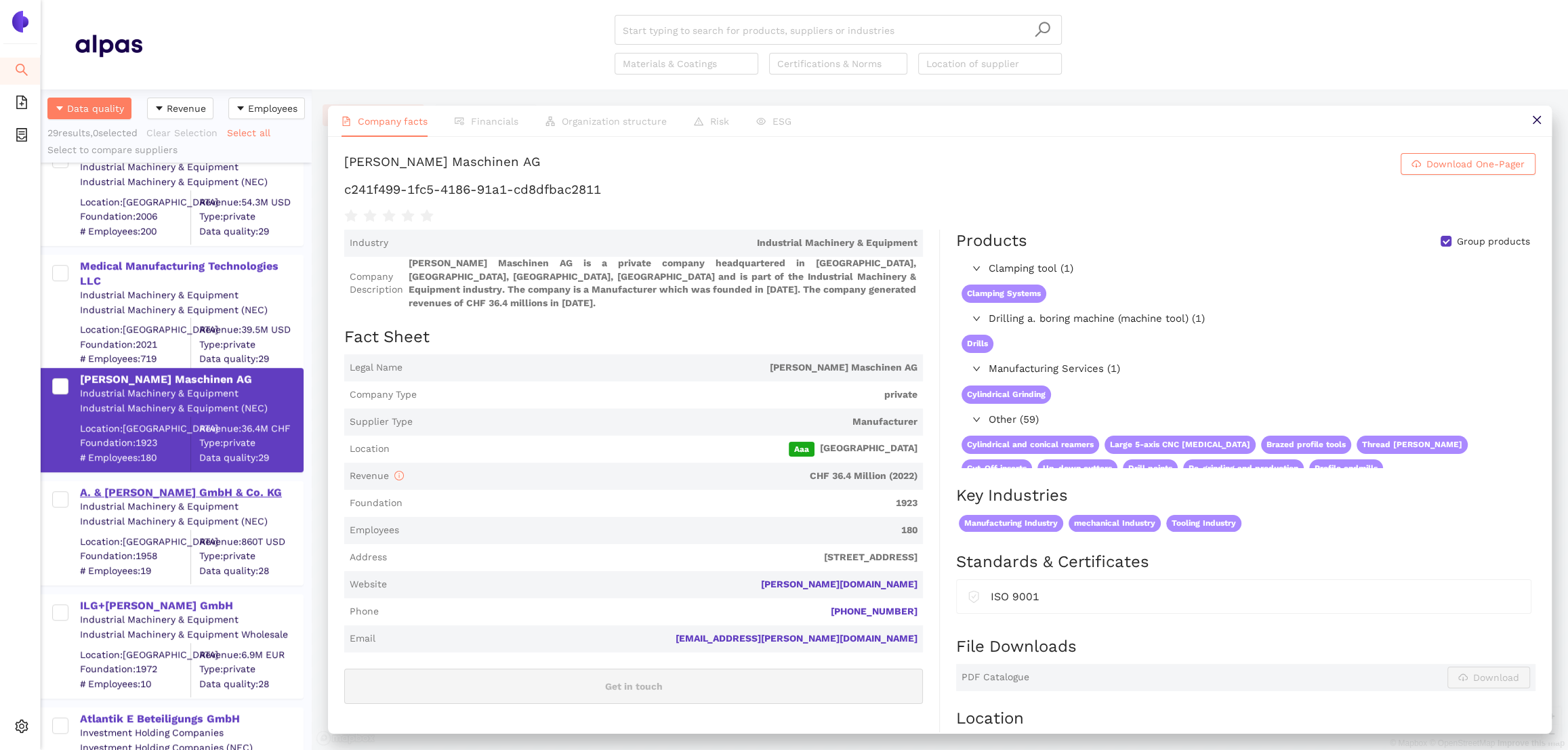
click at [181, 491] on div "A. & [PERSON_NAME] GmbH & Co. KG" at bounding box center [191, 493] width 222 height 15
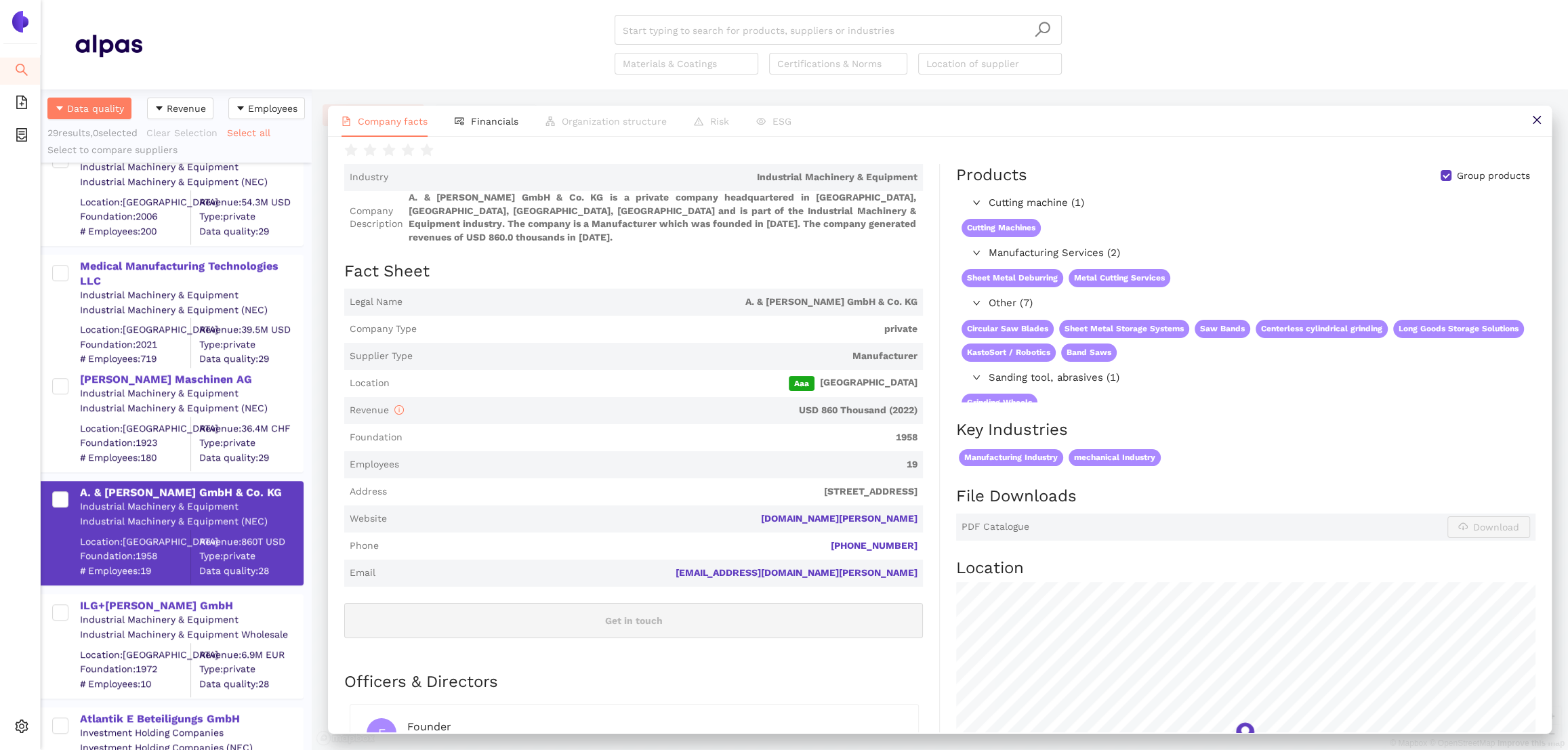
scroll to position [68, 0]
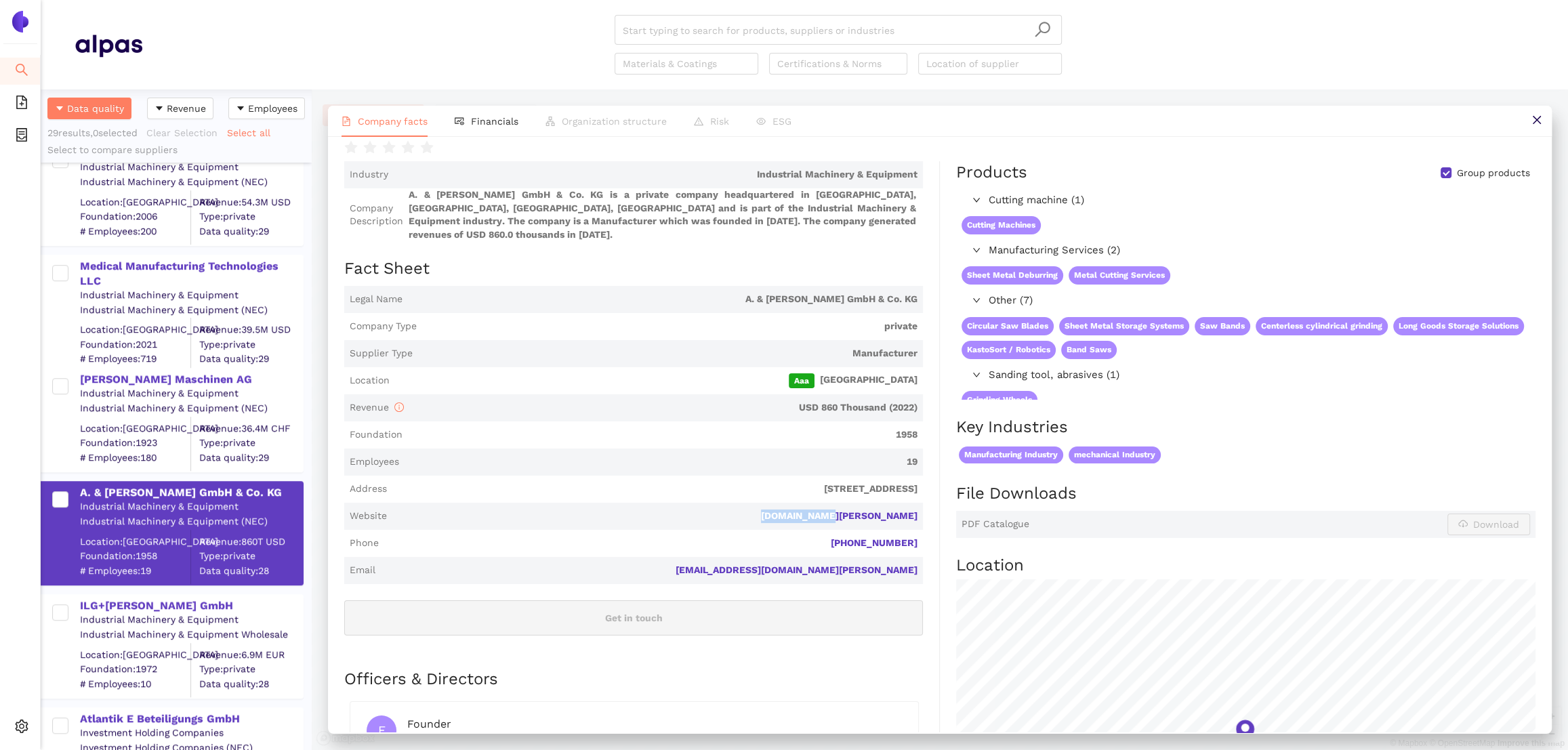
drag, startPoint x: 923, startPoint y: 518, endPoint x: 854, endPoint y: 516, distance: 69.0
click at [854, 516] on div "Industry Industrial Machinery & Equipment Company Description A. & [PERSON_NAME…" at bounding box center [642, 549] width 596 height 776
copy link "[DOMAIN_NAME][PERSON_NAME]"
click at [471, 124] on span "Financials" at bounding box center [495, 121] width 48 height 11
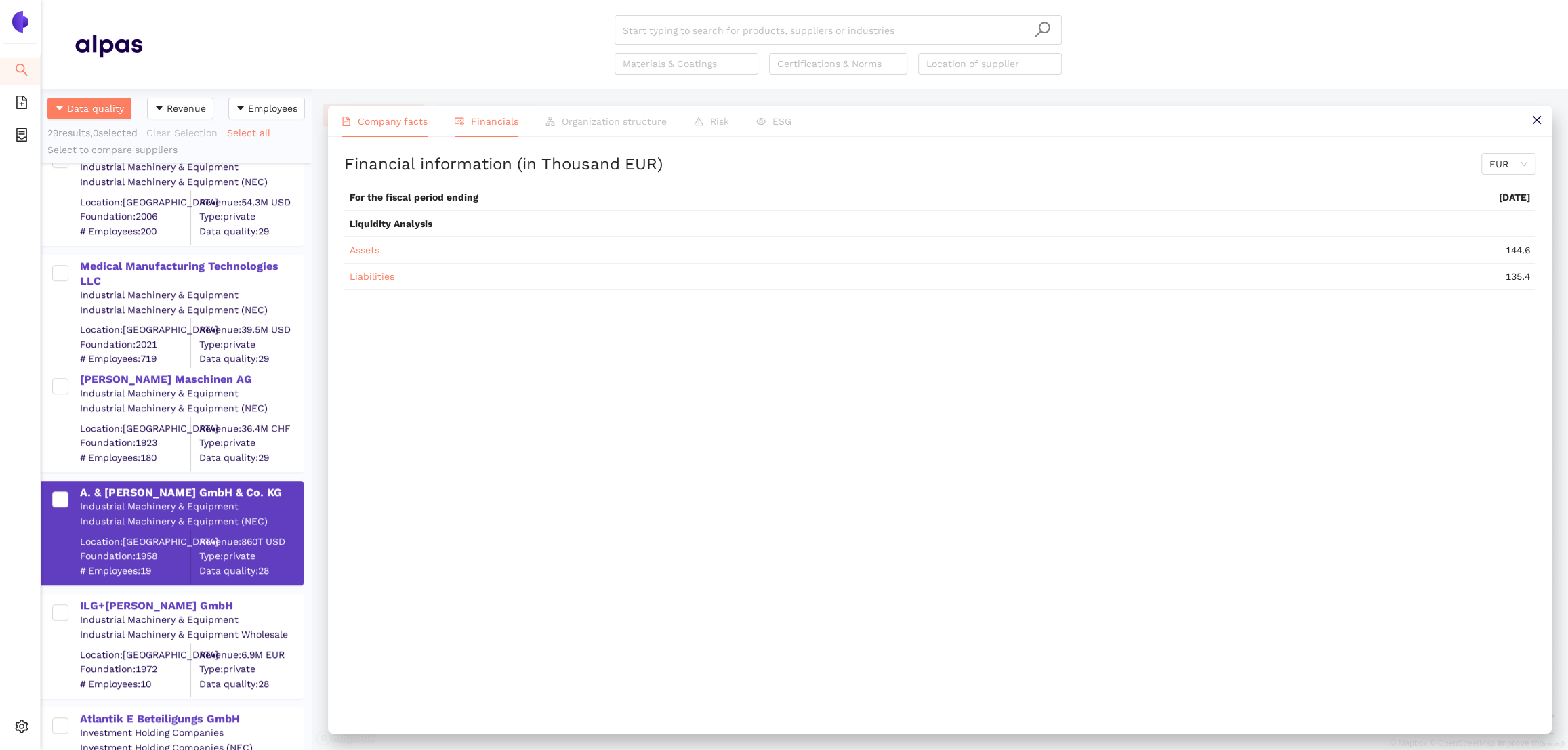
click at [388, 121] on span "Company facts" at bounding box center [393, 121] width 70 height 11
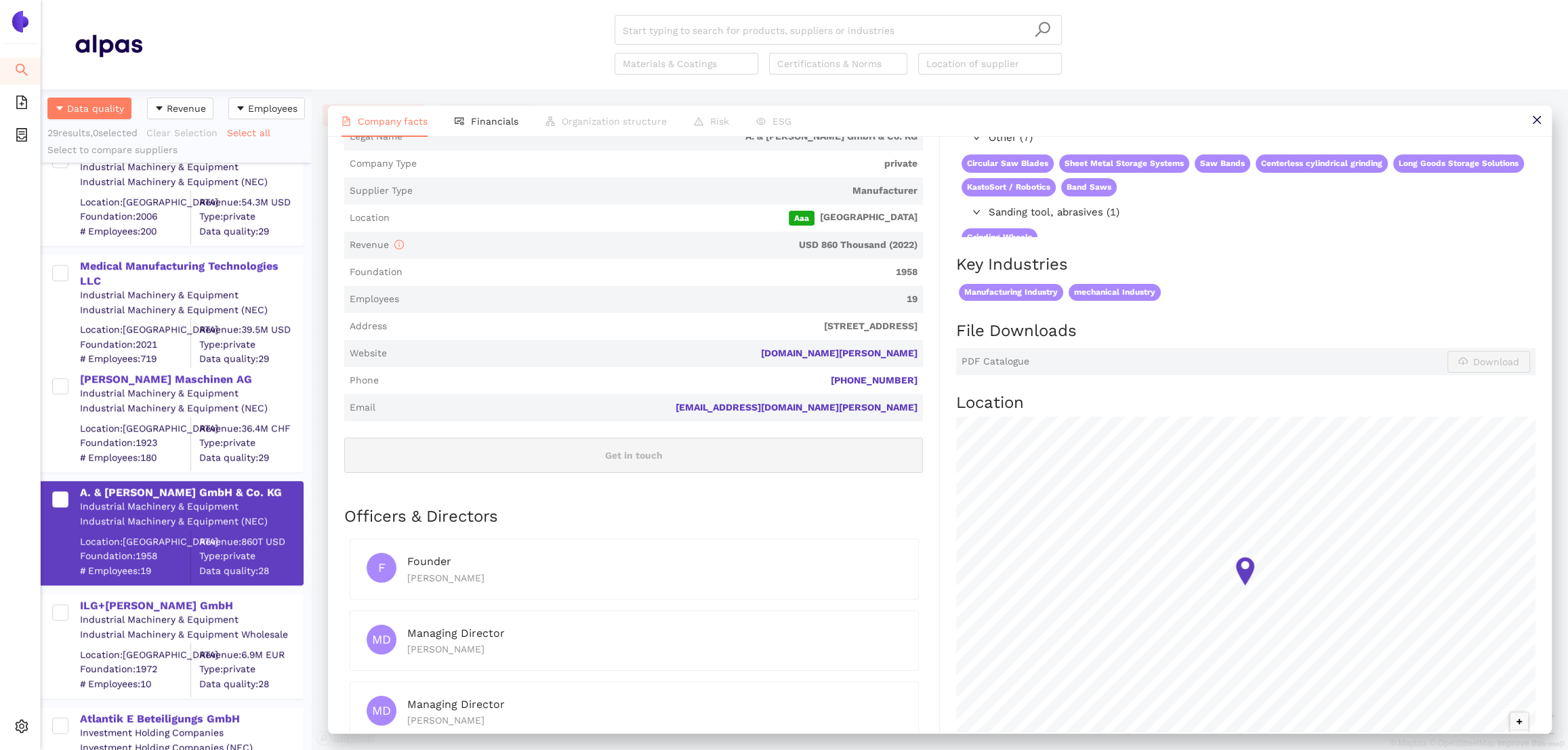
scroll to position [229, 0]
drag, startPoint x: 927, startPoint y: 348, endPoint x: 935, endPoint y: 360, distance: 14.4
click at [932, 361] on div "Industry Industrial Machinery & Equipment Company Description A. & [PERSON_NAME…" at bounding box center [642, 389] width 596 height 776
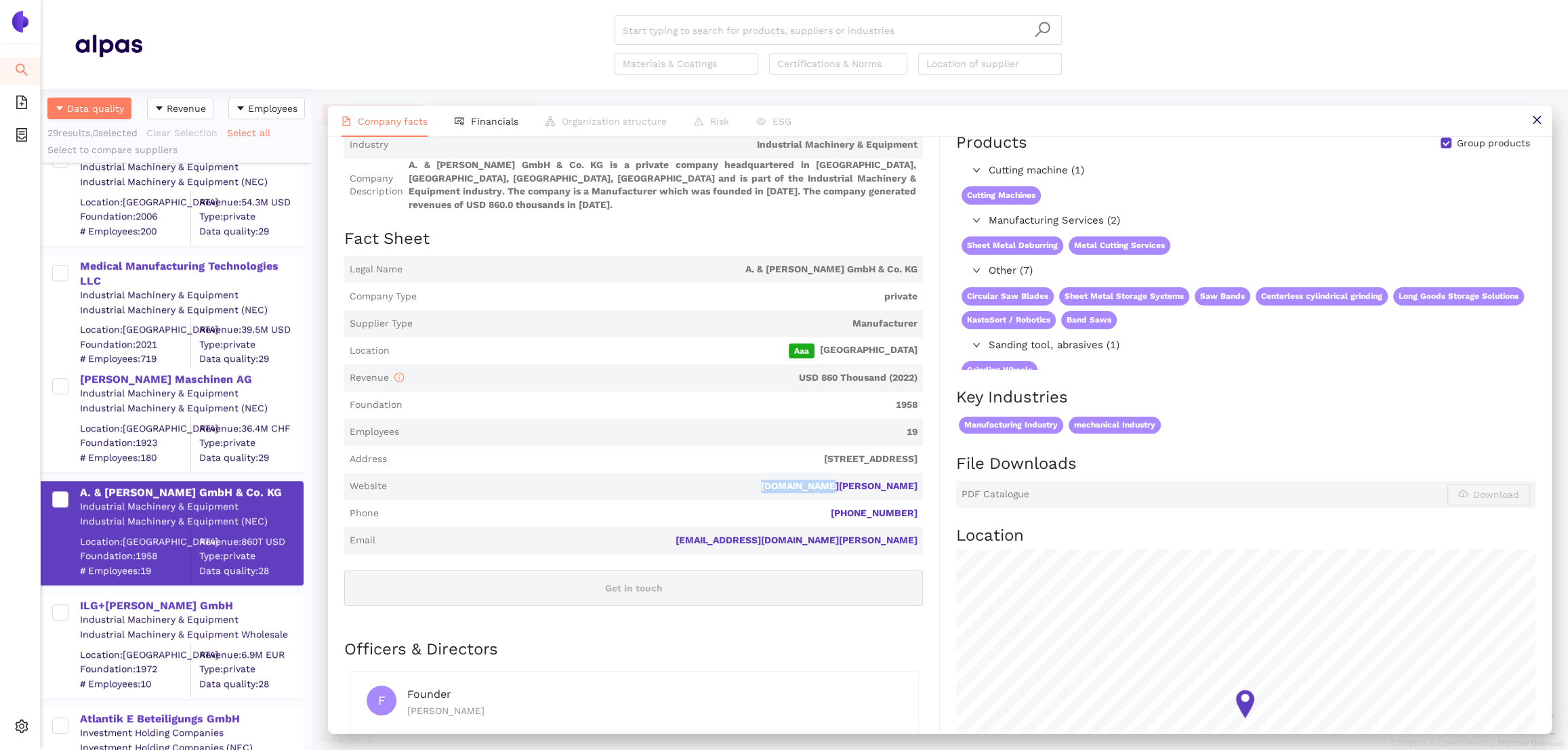
scroll to position [0, 0]
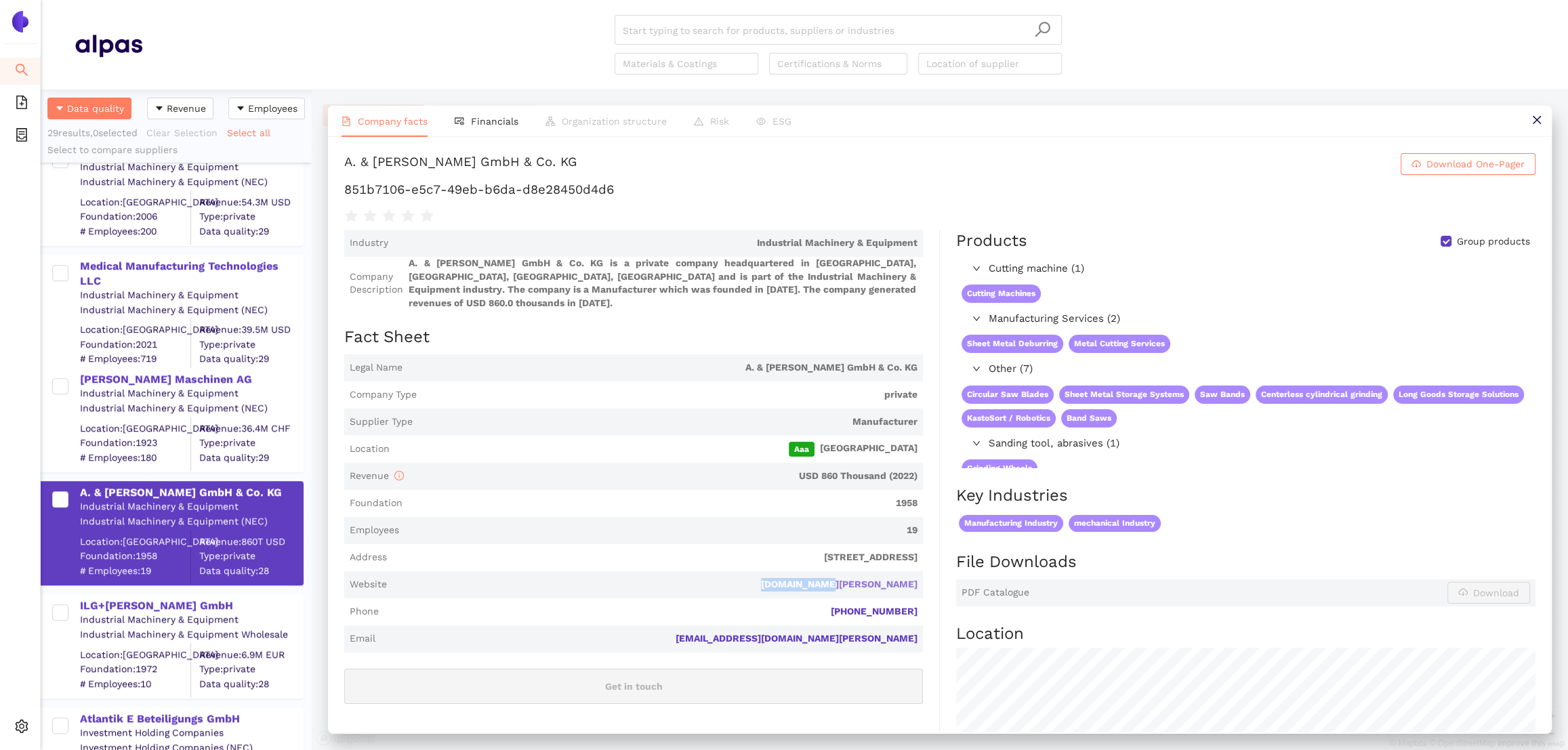
click at [0, 0] on link "[DOMAIN_NAME][PERSON_NAME]" at bounding box center [0, 0] width 0 height 0
drag, startPoint x: 630, startPoint y: 198, endPoint x: 313, endPoint y: 190, distance: 317.1
click at [313, 190] on div "Company facts Financials Organization structure Risk ESG A. & [PERSON_NAME] Gmb…" at bounding box center [940, 420] width 1256 height 661
drag, startPoint x: 543, startPoint y: 169, endPoint x: 341, endPoint y: 160, distance: 202.2
click at [341, 160] on div "A. & [PERSON_NAME] GmbH & Co. KG Download One-Pager 851b7106-e5c7-49eb-b6da-d8e…" at bounding box center [939, 435] width 1224 height 596
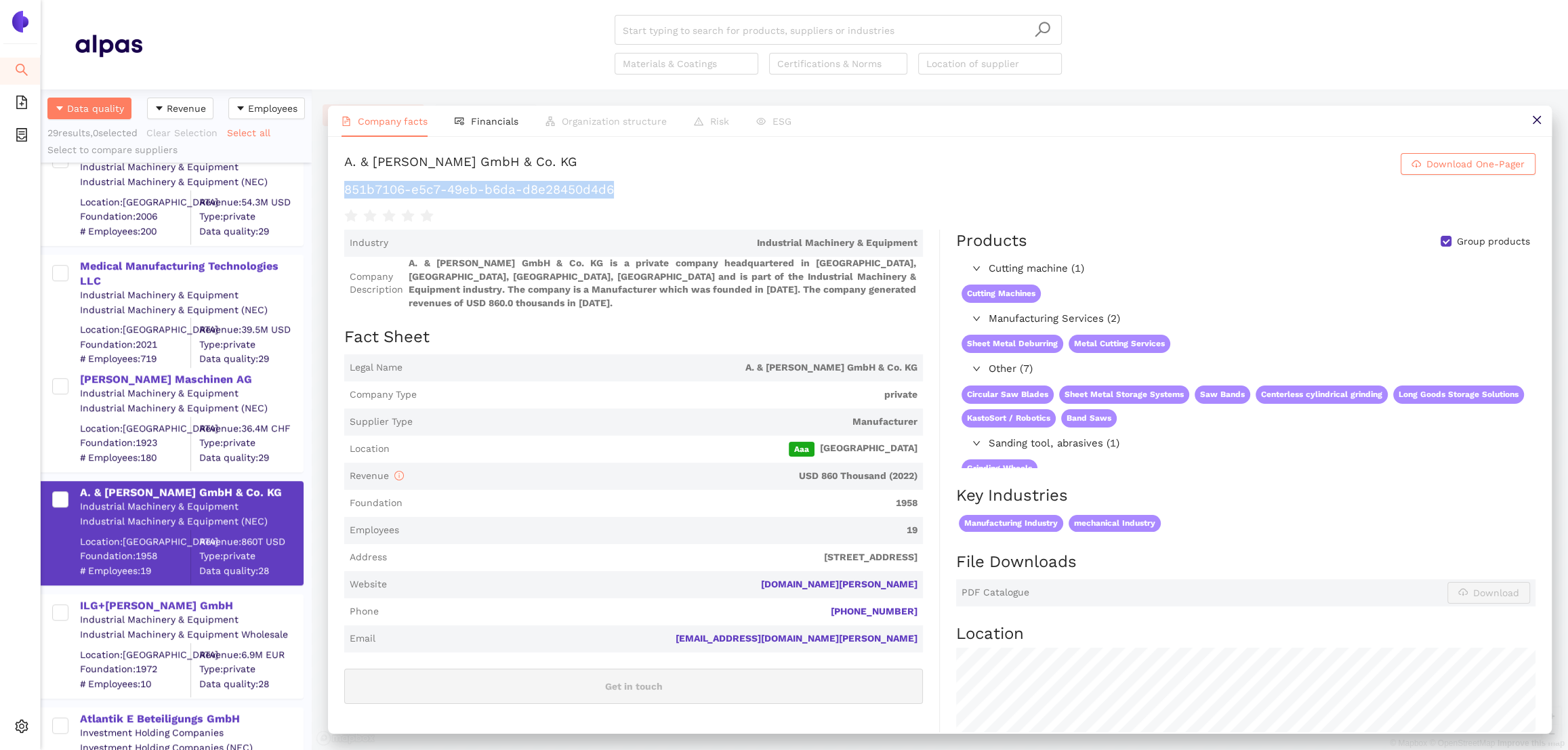
drag, startPoint x: 637, startPoint y: 189, endPoint x: 346, endPoint y: 190, distance: 291.0
click at [346, 190] on h1 "851b7106-e5c7-49eb-b6da-d8e28450d4d6" at bounding box center [940, 189] width 1191 height 18
click at [124, 600] on div "ILG+[PERSON_NAME] GmbH" at bounding box center [191, 606] width 222 height 15
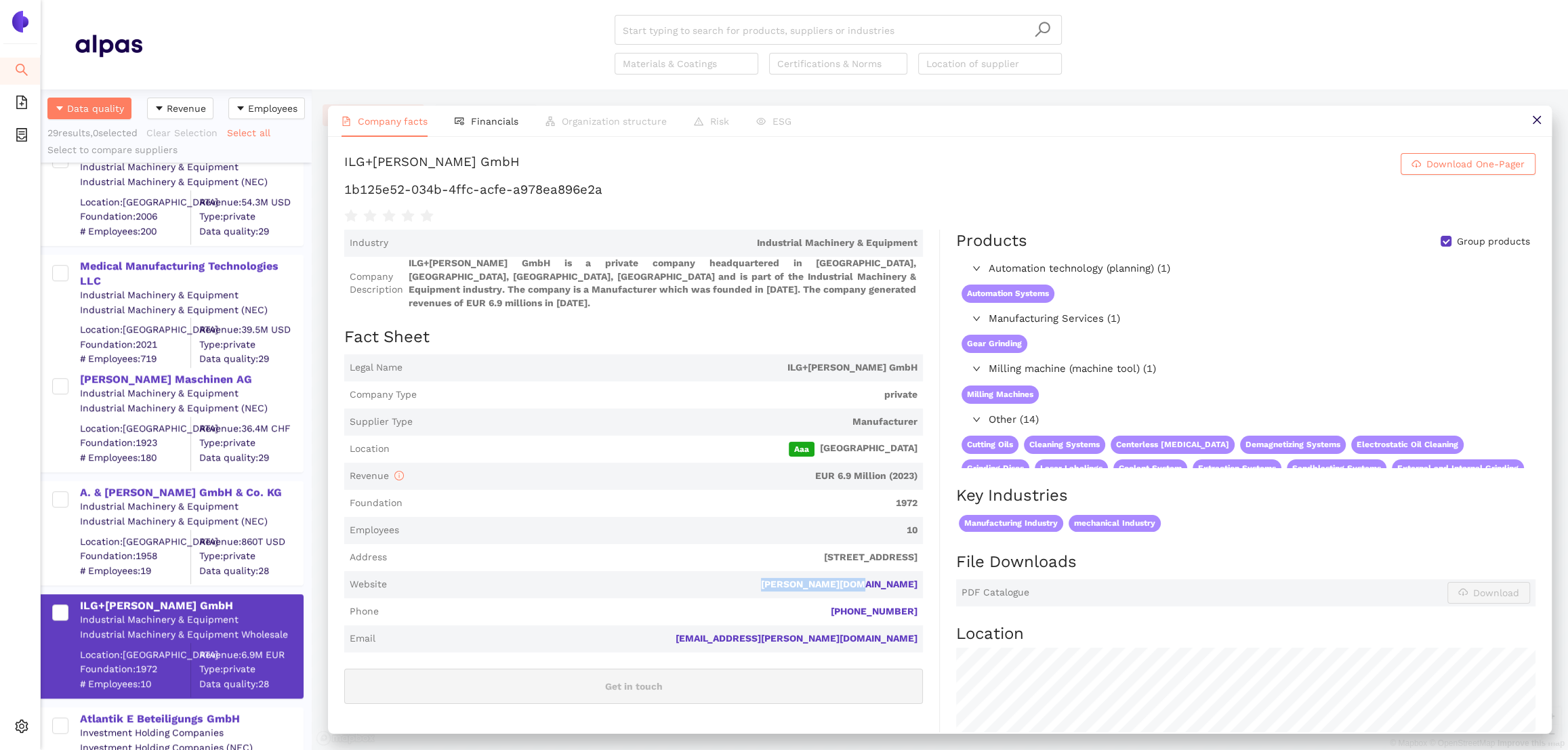
drag, startPoint x: 926, startPoint y: 576, endPoint x: 822, endPoint y: 576, distance: 104.0
click at [822, 576] on div "Industry Industrial Machinery & Equipment Company Description ILG+[PERSON_NAME]…" at bounding box center [642, 616] width 596 height 773
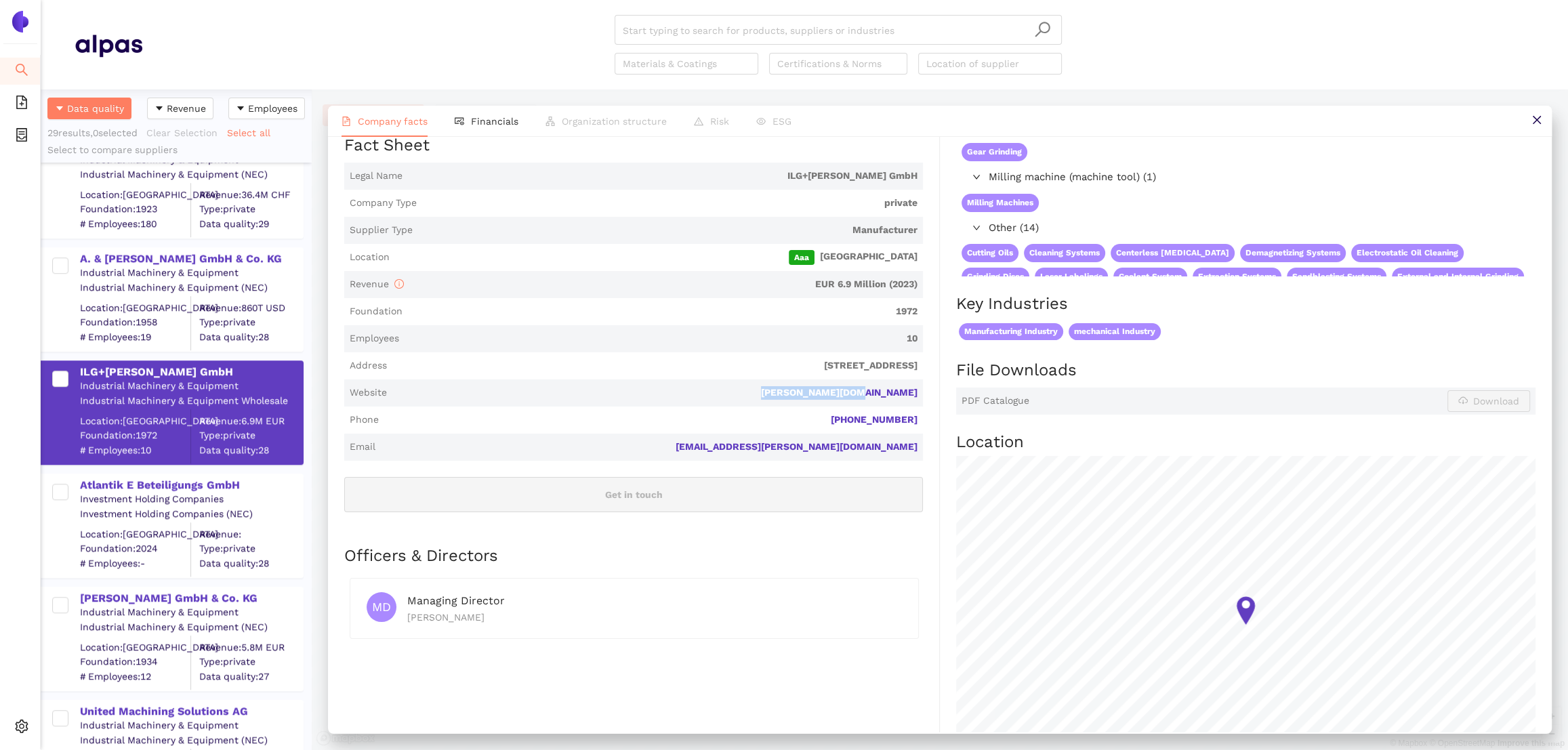
scroll to position [1376, 0]
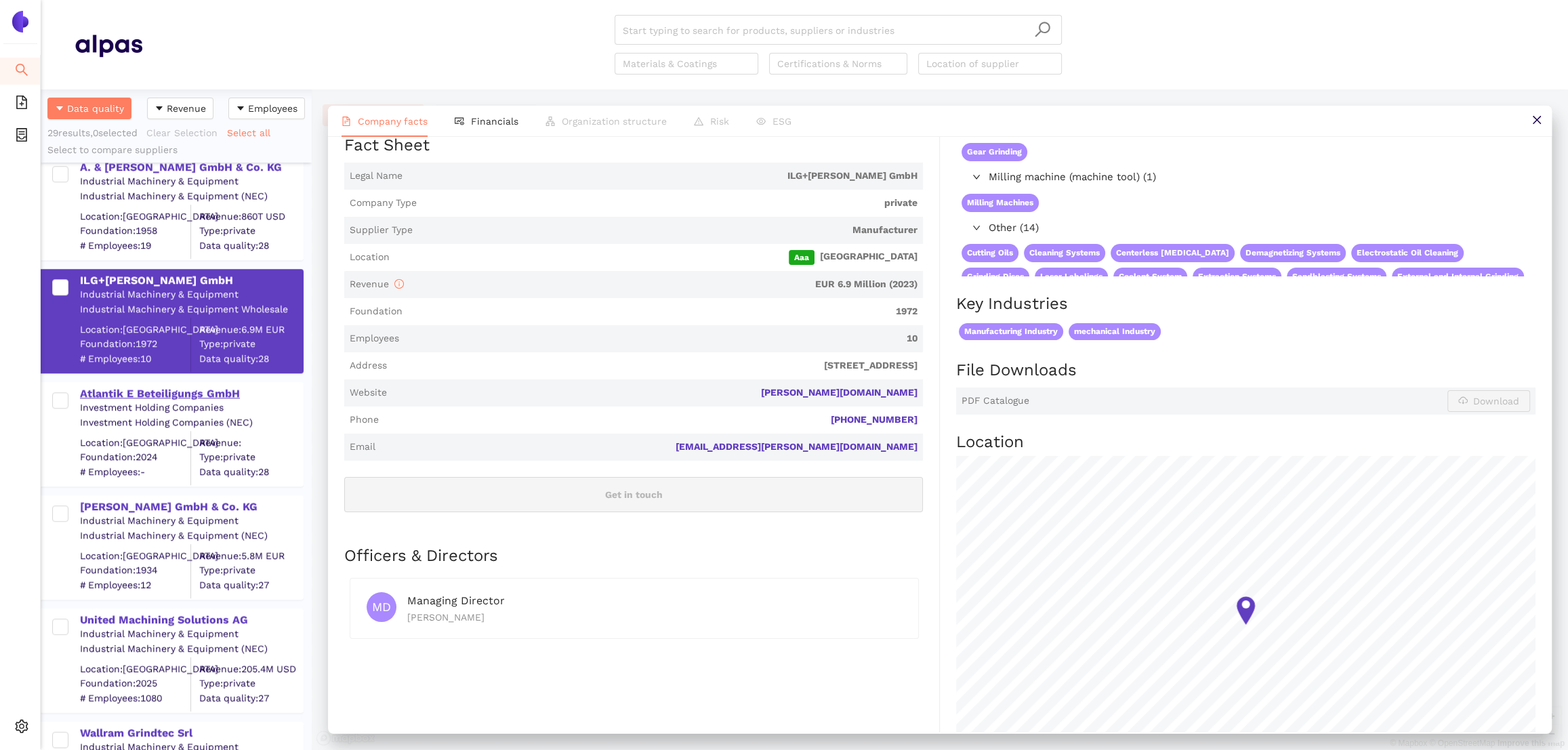
click at [146, 395] on div "Atlantik E Beteiligungs GmbH" at bounding box center [191, 394] width 222 height 15
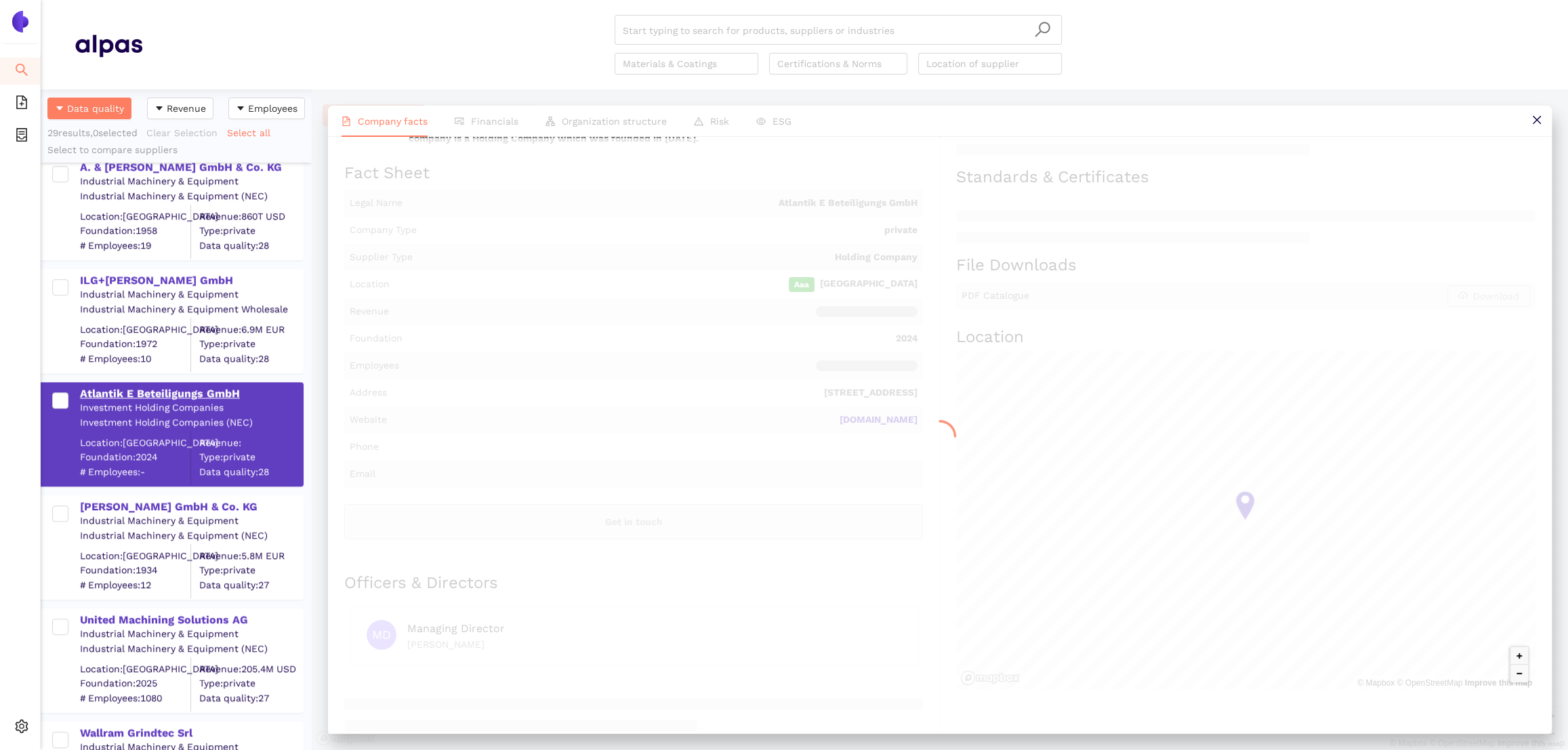
scroll to position [0, 0]
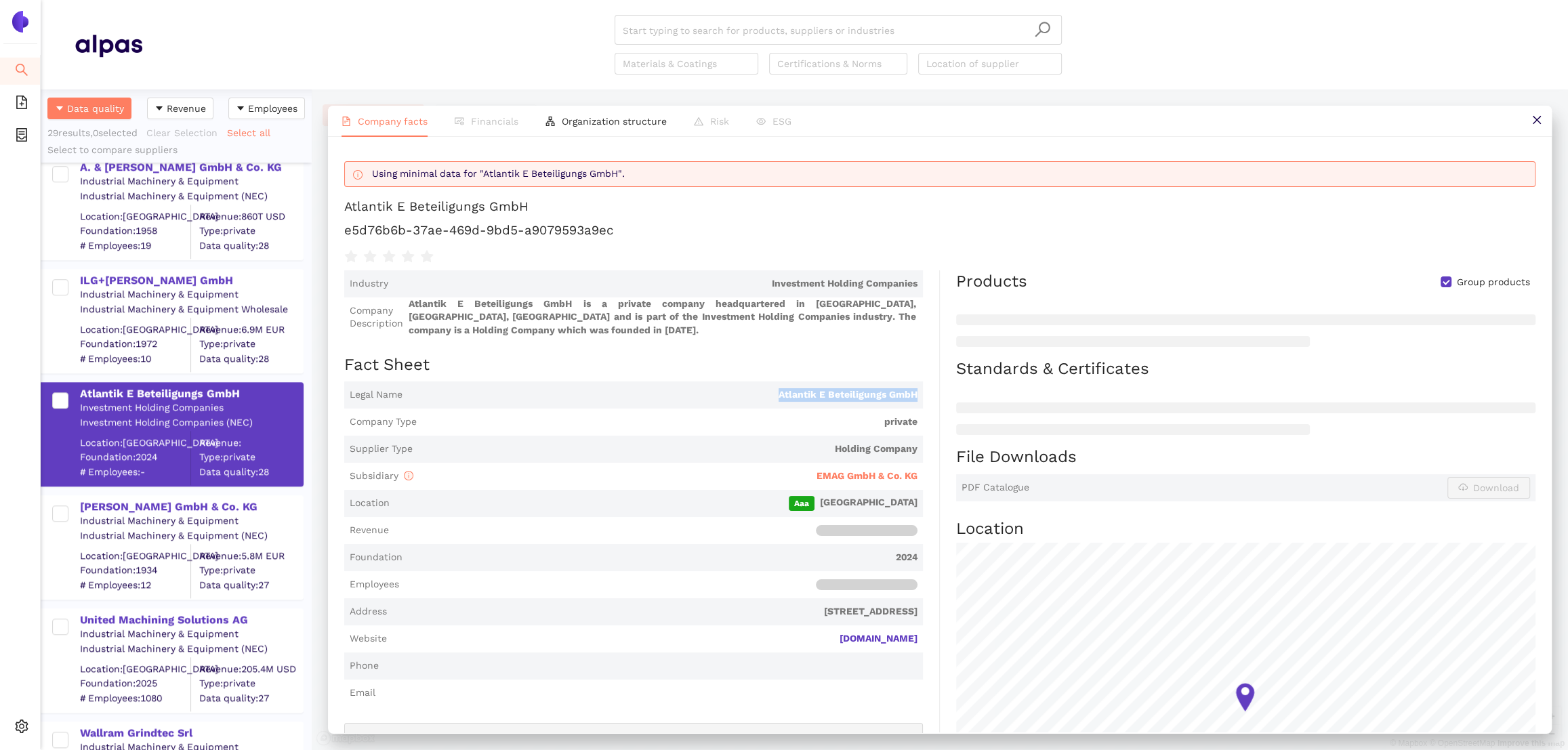
drag, startPoint x: 923, startPoint y: 390, endPoint x: 774, endPoint y: 389, distance: 149.0
click at [774, 389] on div "Industry Investment Holding Companies Company Description Atlantik E Beteiligun…" at bounding box center [642, 616] width 596 height 691
drag, startPoint x: 696, startPoint y: 229, endPoint x: 342, endPoint y: 234, distance: 354.0
click at [342, 234] on div "Using minimal data for "Atlantik E Beteiligungs GmbH". Atlantik E Beteiligungs …" at bounding box center [939, 435] width 1224 height 596
click at [739, 33] on input "search" at bounding box center [838, 31] width 431 height 30
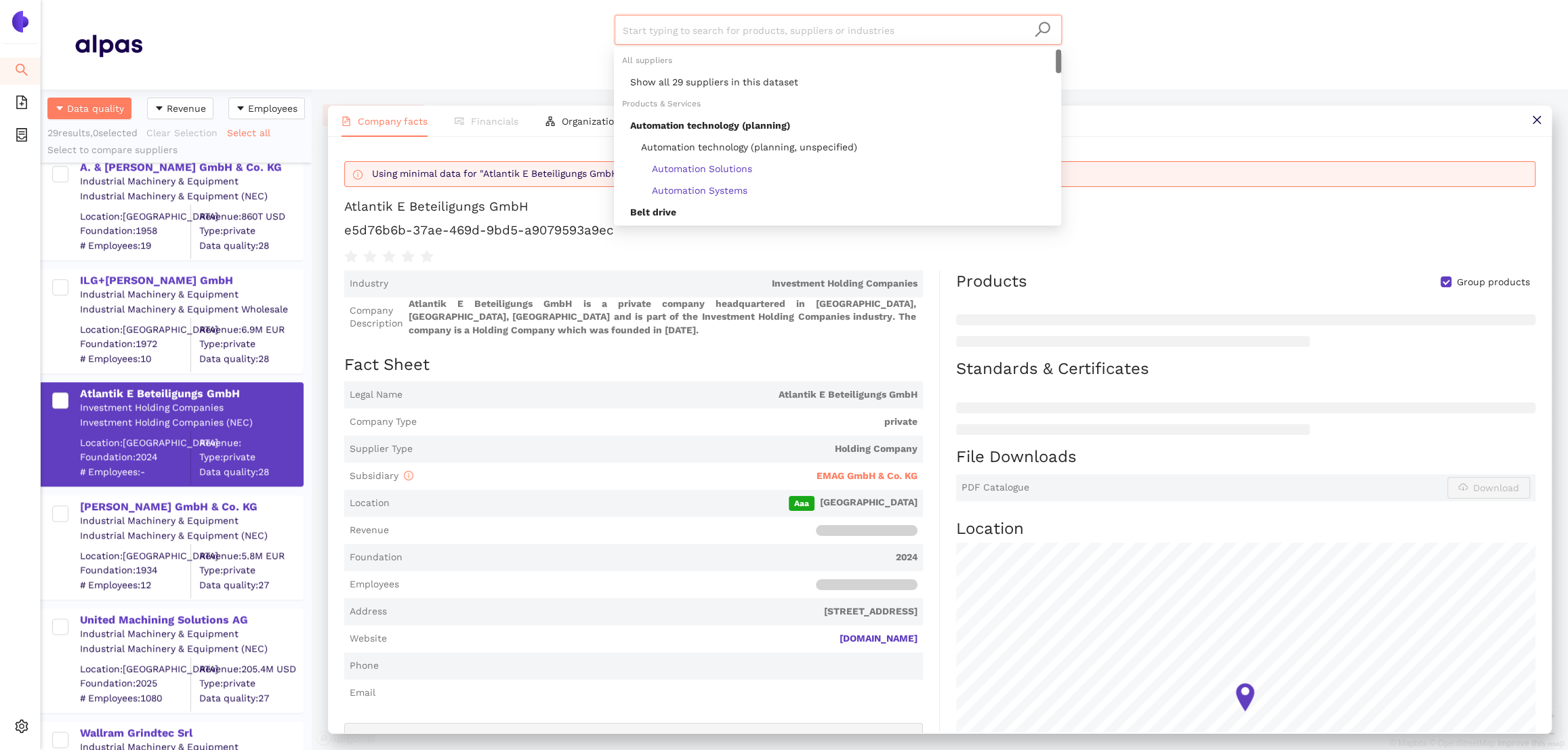
paste input "Contune International Corp Limited"
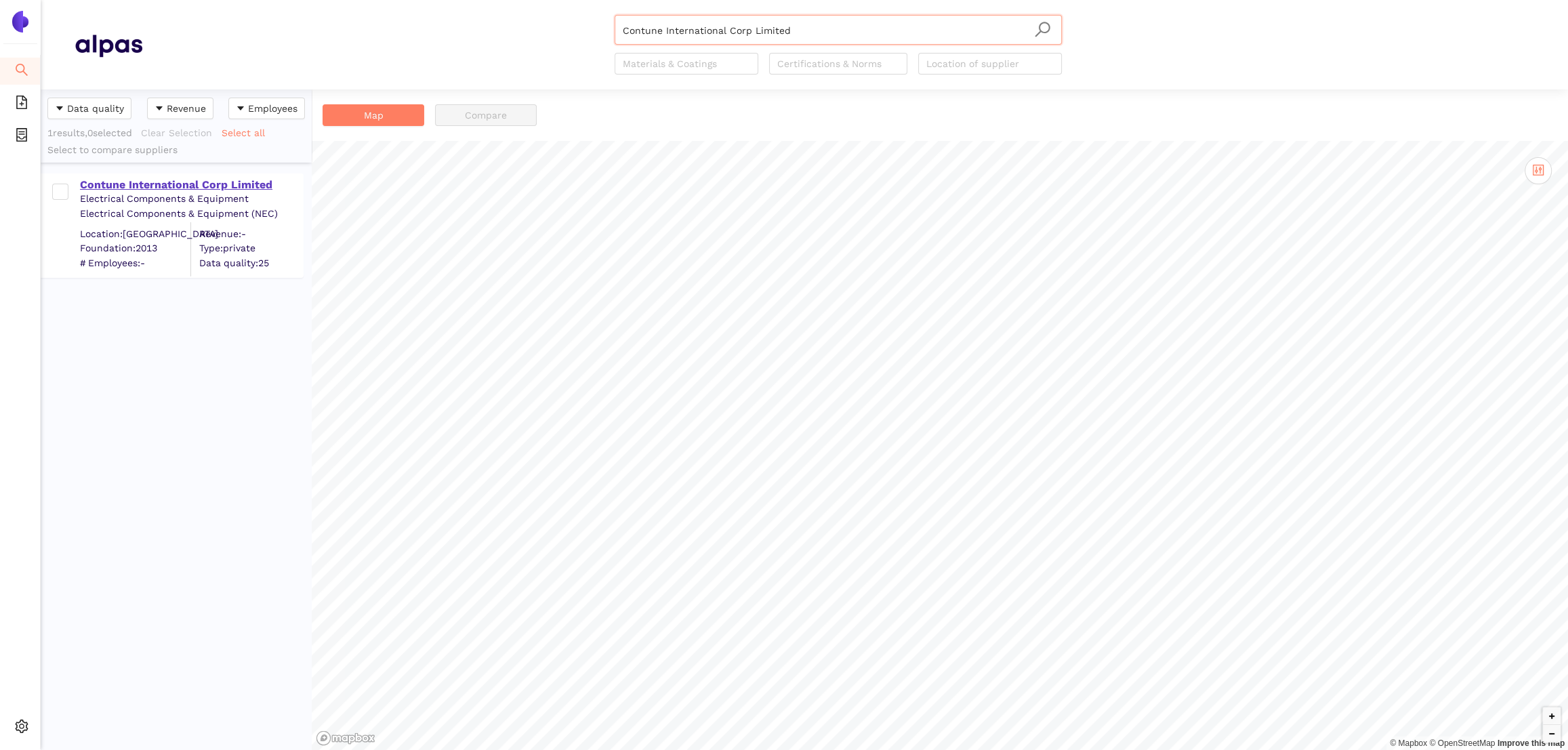
type input "Contune International Corp Limited"
click at [250, 178] on div "Contune International Corp Limited" at bounding box center [191, 185] width 222 height 15
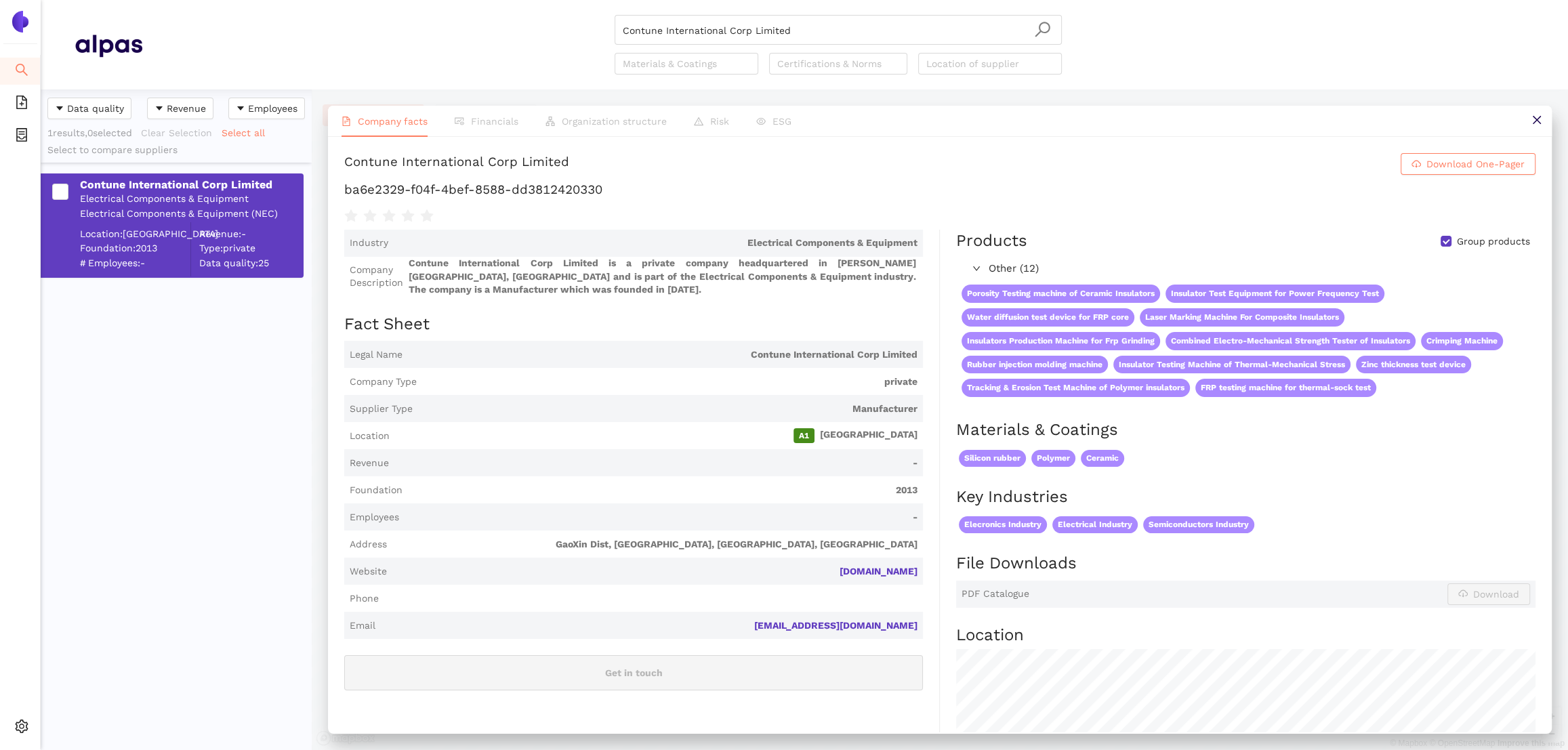
drag, startPoint x: 930, startPoint y: 566, endPoint x: 832, endPoint y: 565, distance: 98.0
